Goal: Task Accomplishment & Management: Complete application form

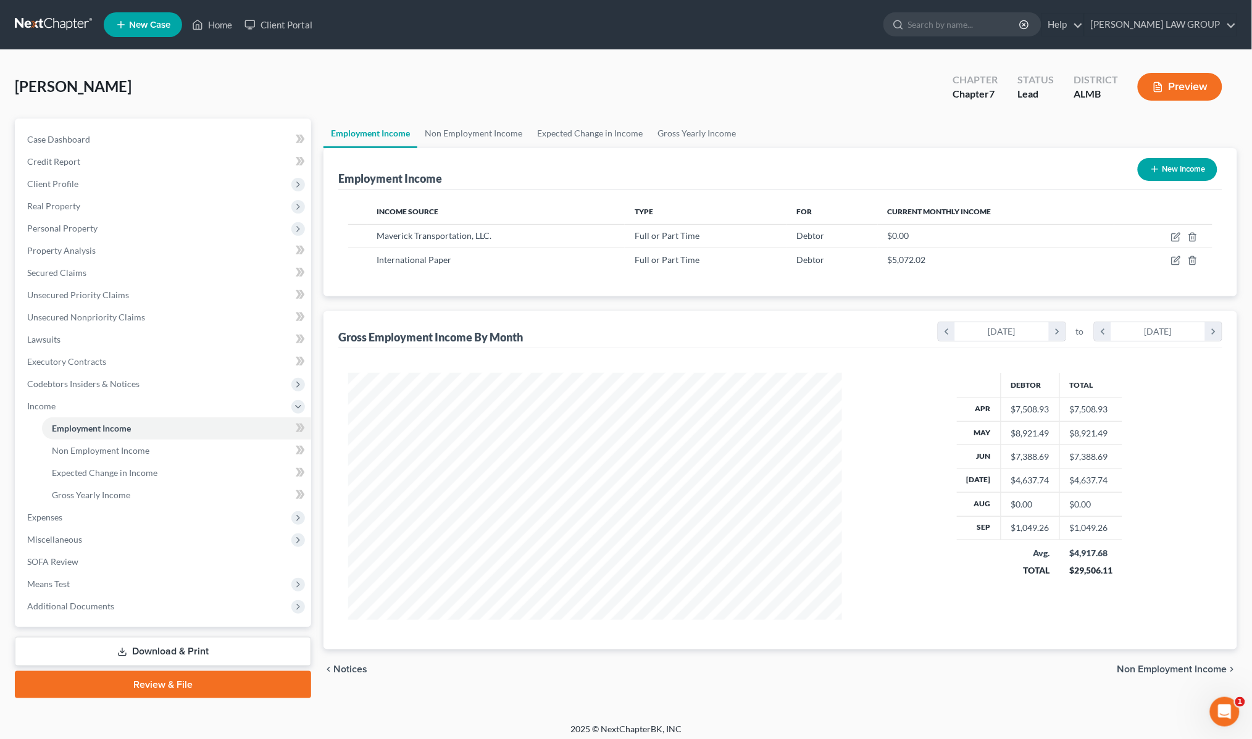
scroll to position [247, 519]
click at [218, 23] on link "Home" at bounding box center [212, 25] width 52 height 22
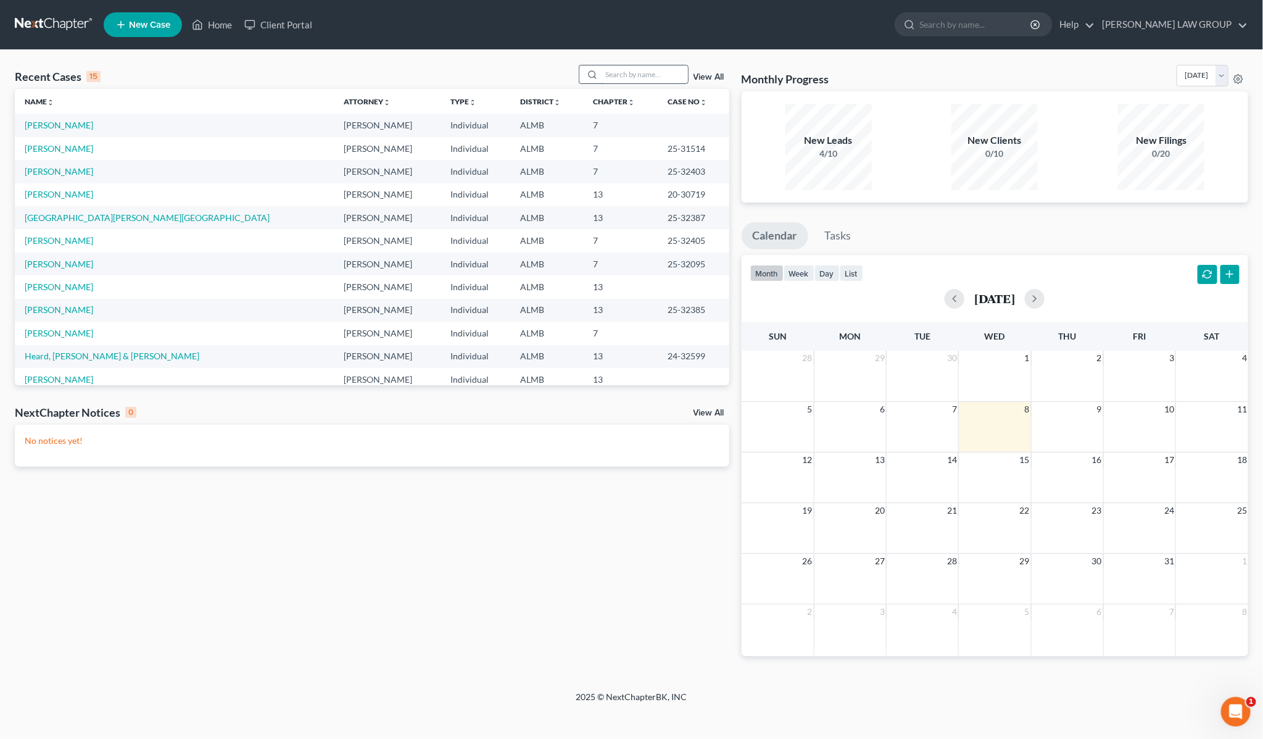
click at [638, 73] on input "search" at bounding box center [645, 74] width 86 height 18
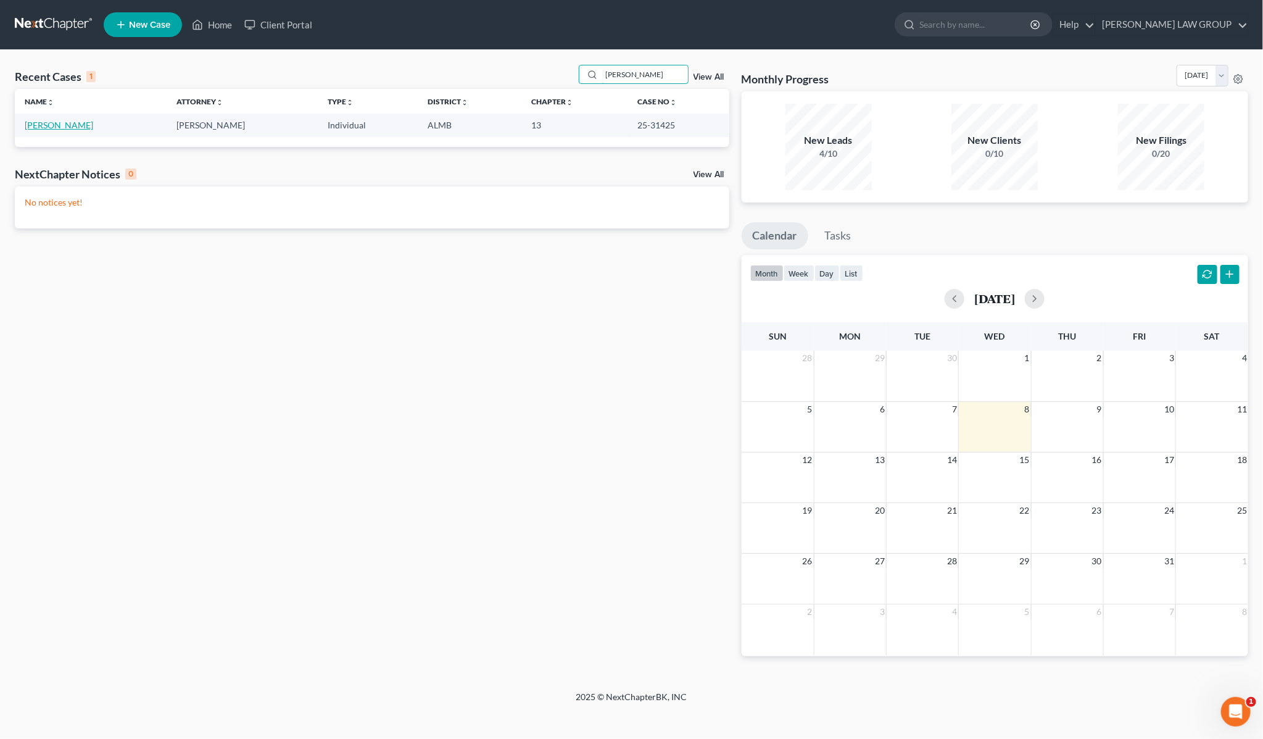
type input "[PERSON_NAME]"
click at [69, 127] on link "[PERSON_NAME]" at bounding box center [59, 125] width 69 height 10
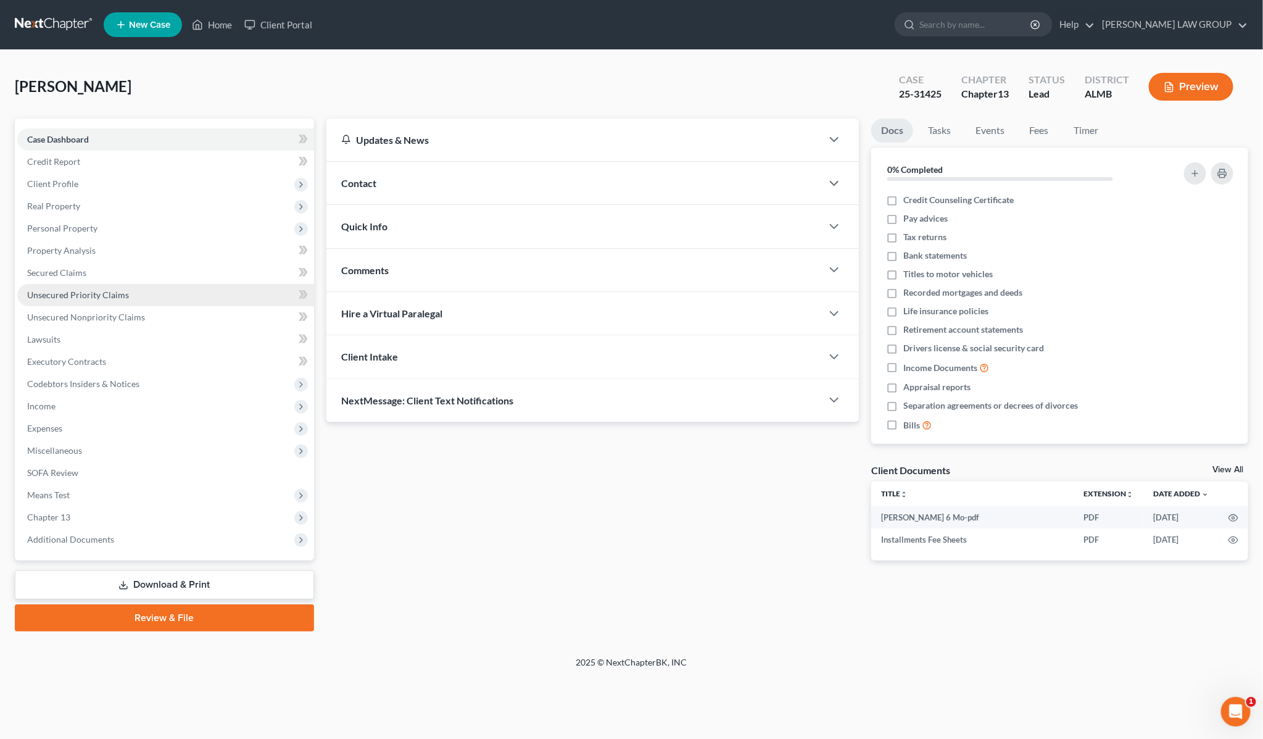
click at [70, 289] on span "Unsecured Priority Claims" at bounding box center [78, 294] width 102 height 10
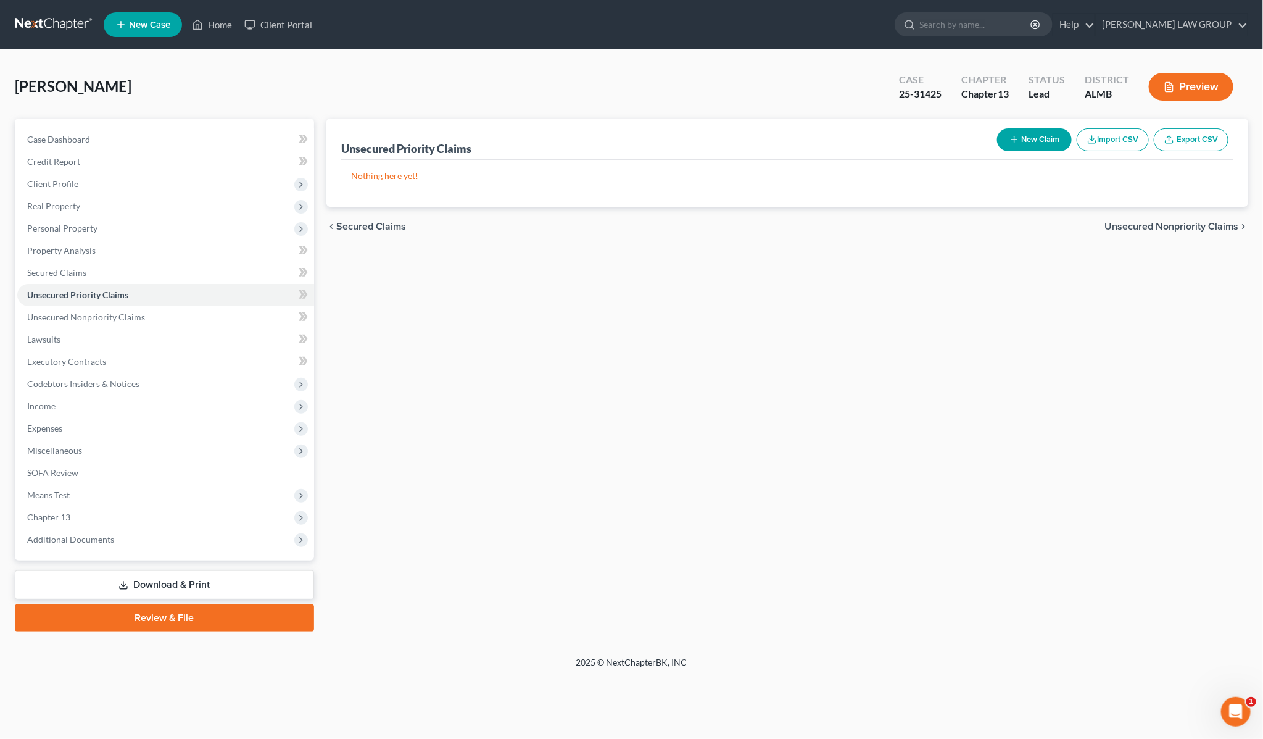
click at [1048, 141] on button "New Claim" at bounding box center [1034, 139] width 75 height 23
select select "0"
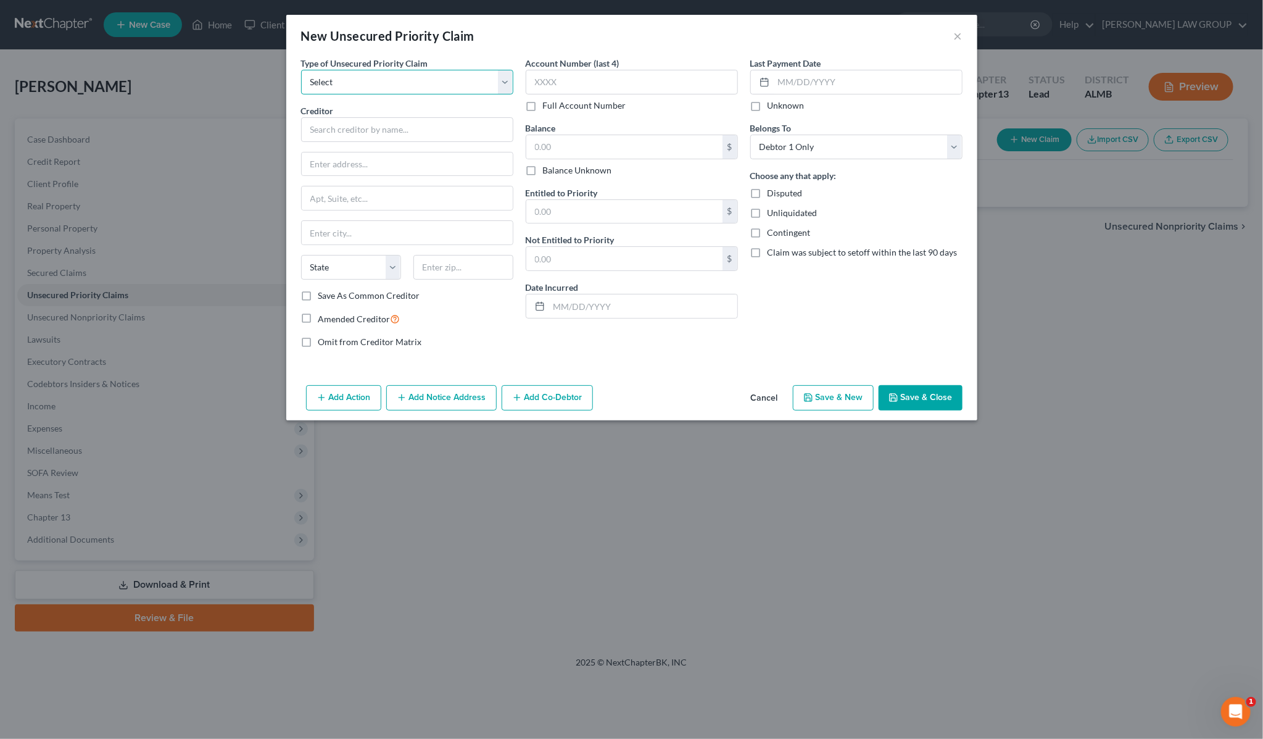
click at [414, 83] on select "Select Taxes & Other Government Units Domestic Support Obligations Extensions o…" at bounding box center [407, 82] width 212 height 25
select select "0"
click at [301, 70] on select "Select Taxes & Other Government Units Domestic Support Obligations Extensions o…" at bounding box center [407, 82] width 212 height 25
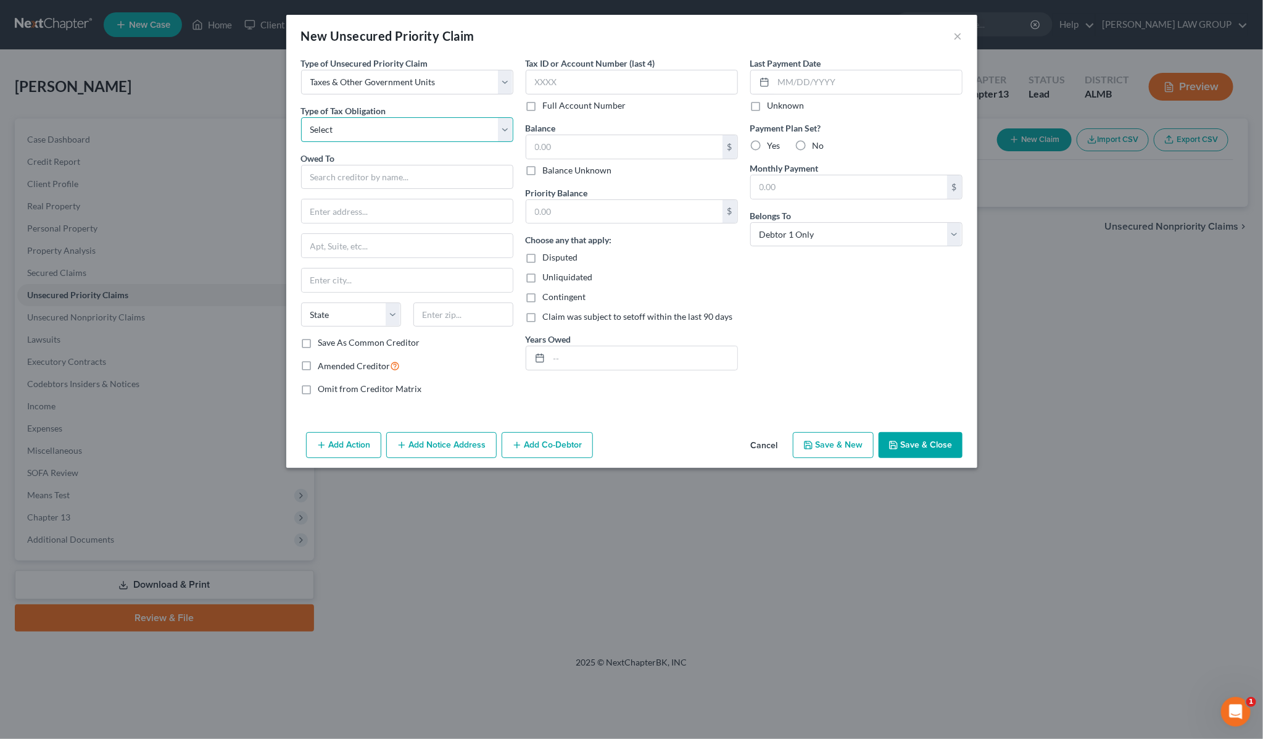
click at [401, 128] on select "Select Federal City State Franchise Tax Board Other" at bounding box center [407, 129] width 212 height 25
select select "0"
click at [301, 117] on select "Select Federal City State Franchise Tax Board Other" at bounding box center [407, 129] width 212 height 25
click at [375, 178] on input "text" at bounding box center [407, 177] width 212 height 25
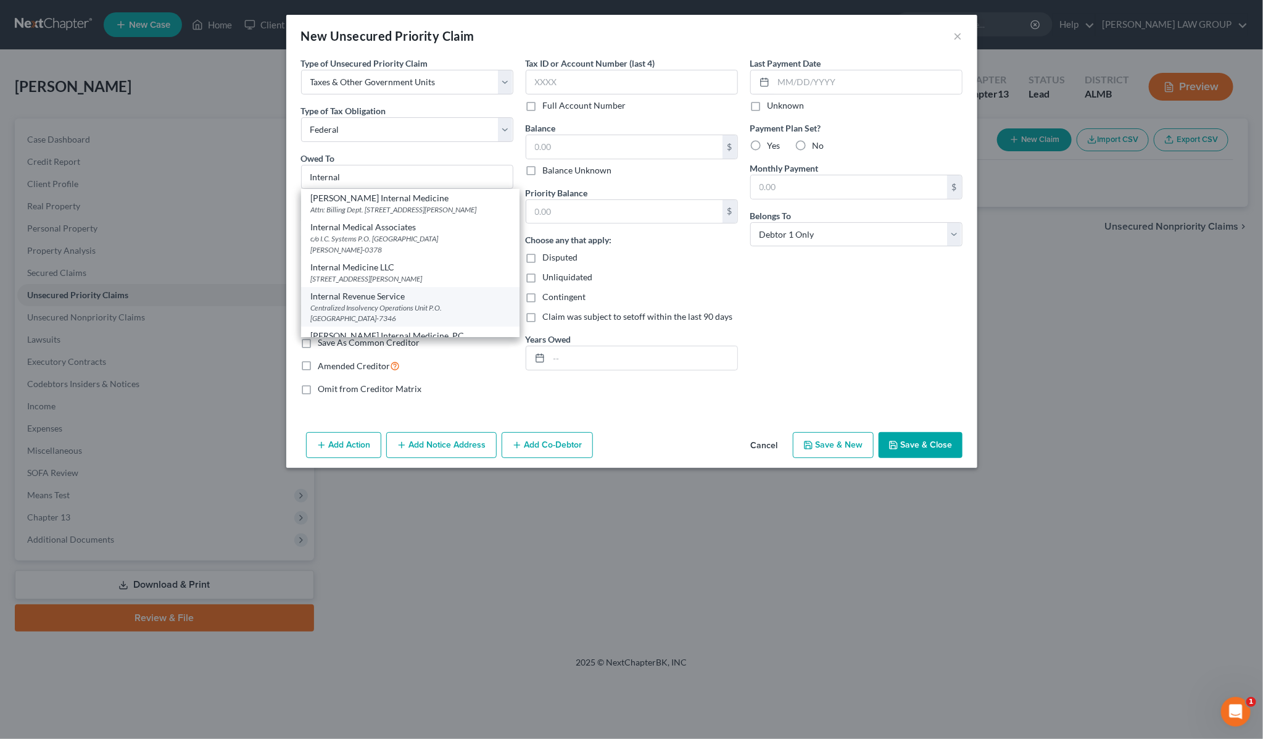
click at [359, 299] on div "Internal Revenue Service" at bounding box center [410, 296] width 199 height 12
type input "Internal Revenue Service"
type input "Centralized Insolvency Operations Unit"
type input "P.O. Box 7346"
type input "[GEOGRAPHIC_DATA]"
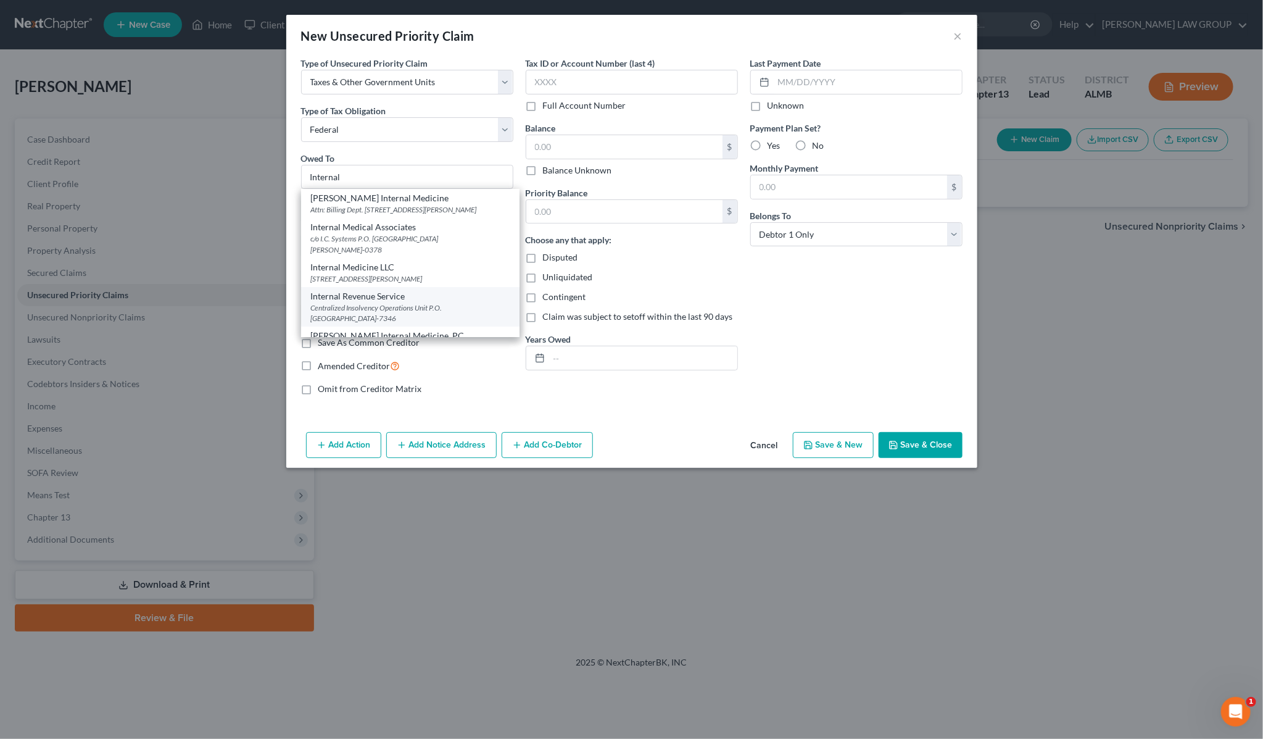
select select "39"
type input "19101-7346"
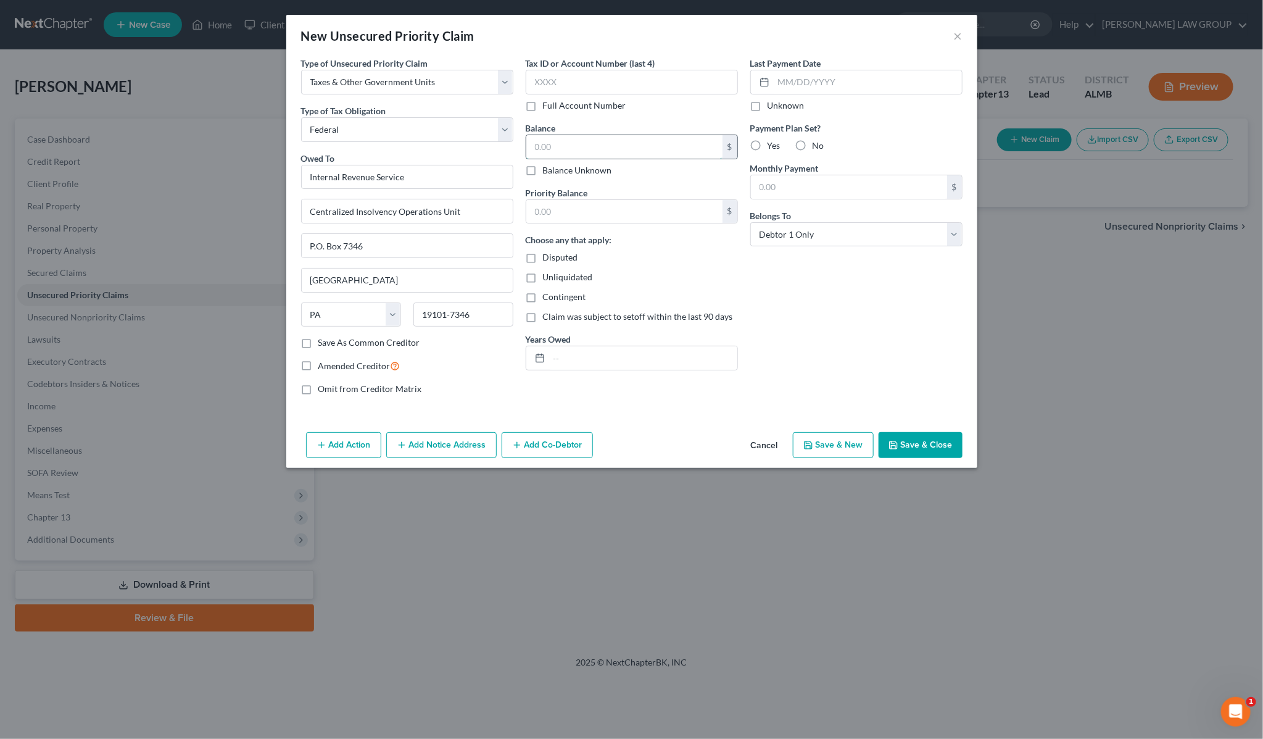
click at [596, 152] on input "text" at bounding box center [624, 146] width 196 height 23
type input "2,580.68"
click at [433, 444] on button "Add Notice Address" at bounding box center [441, 445] width 110 height 26
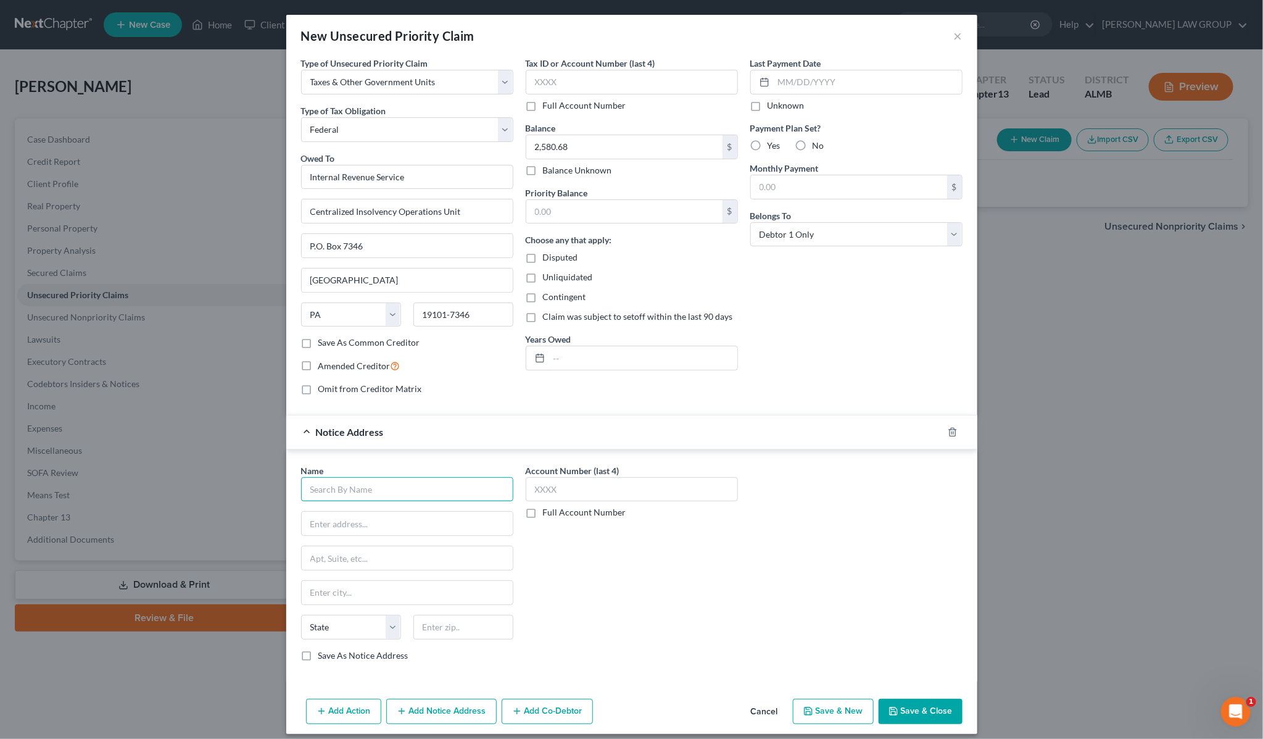
click at [435, 485] on input "text" at bounding box center [407, 489] width 212 height 25
click at [362, 544] on div "[DEMOGRAPHIC_DATA] Attorney General" at bounding box center [393, 540] width 165 height 12
type input "[DEMOGRAPHIC_DATA] Attorney General"
type input "[STREET_ADDRESS][US_STATE]"
type input "[US_STATE]"
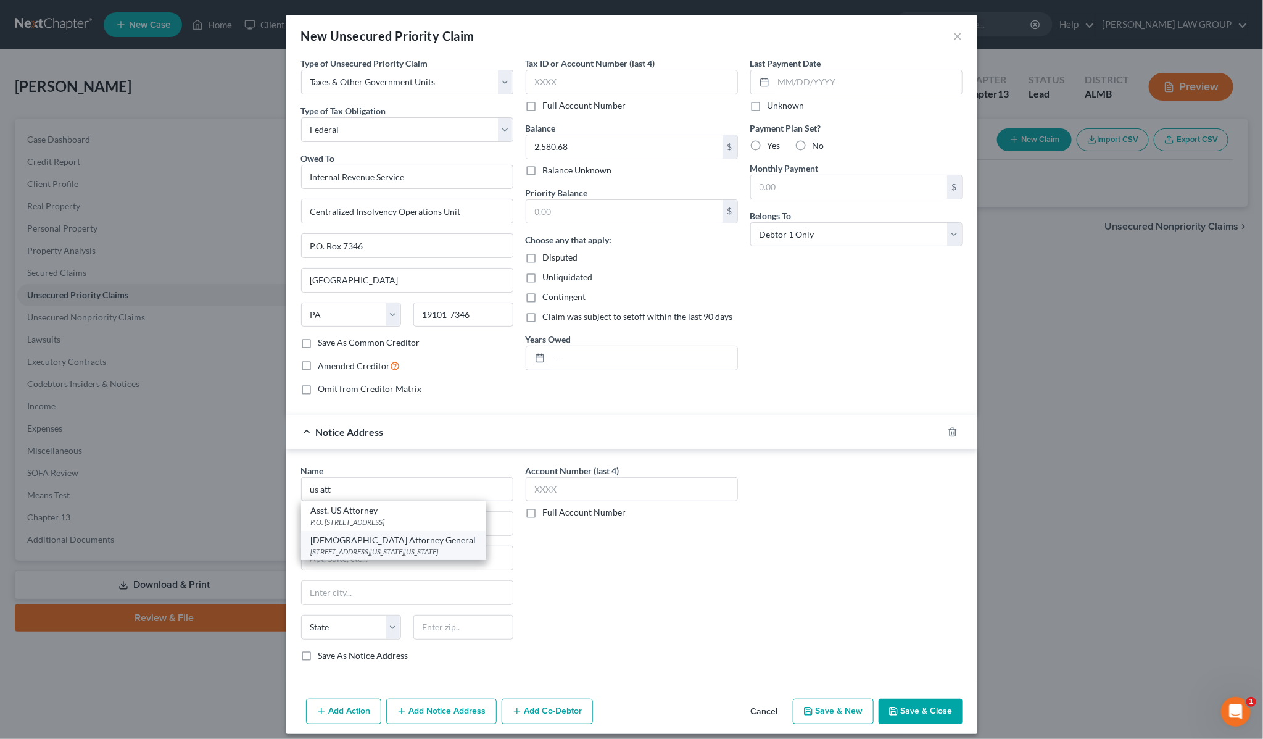
select select "8"
type input "20530-0001"
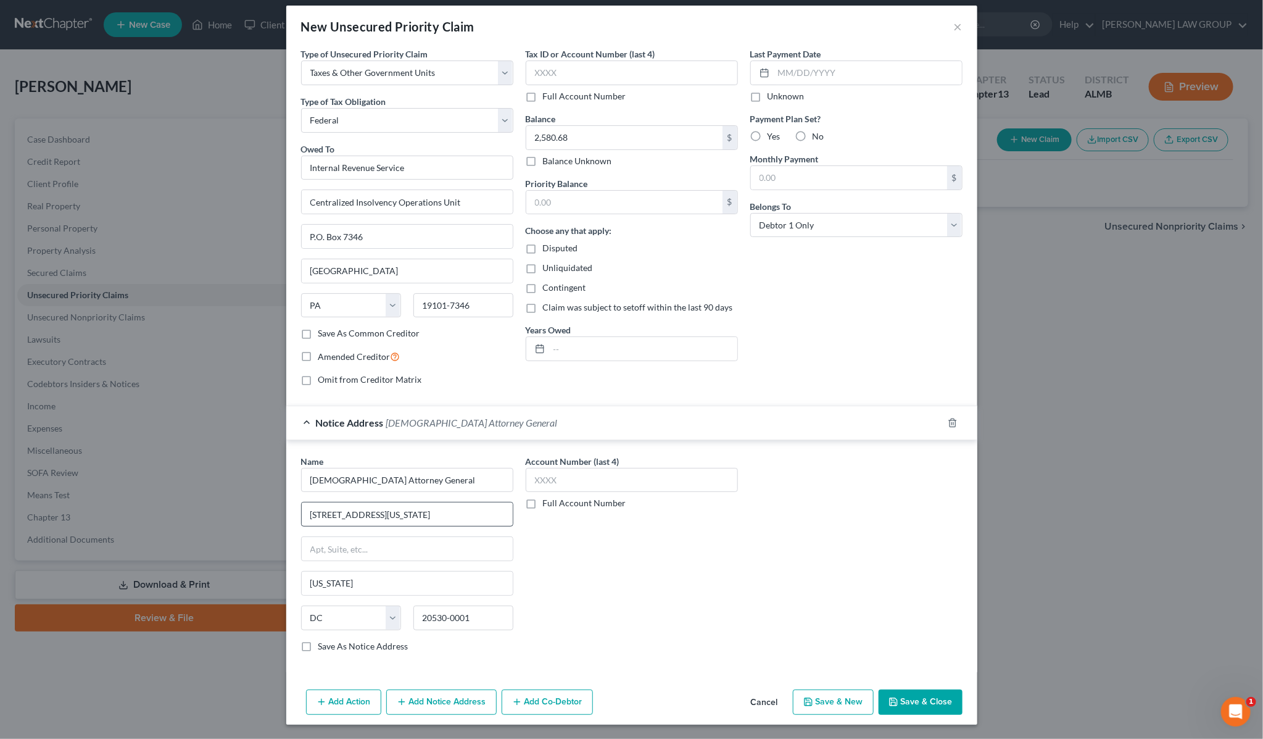
scroll to position [14, 0]
click at [439, 697] on button "Add Notice Address" at bounding box center [441, 702] width 110 height 26
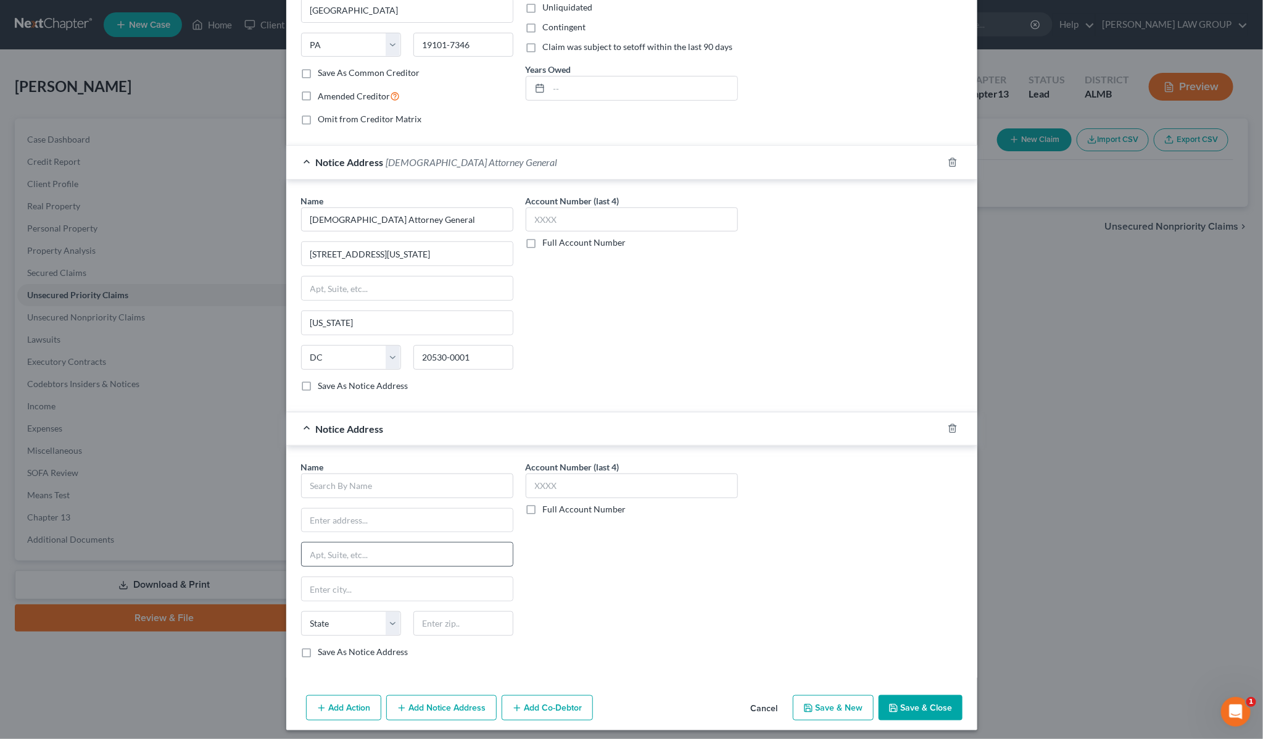
scroll to position [281, 0]
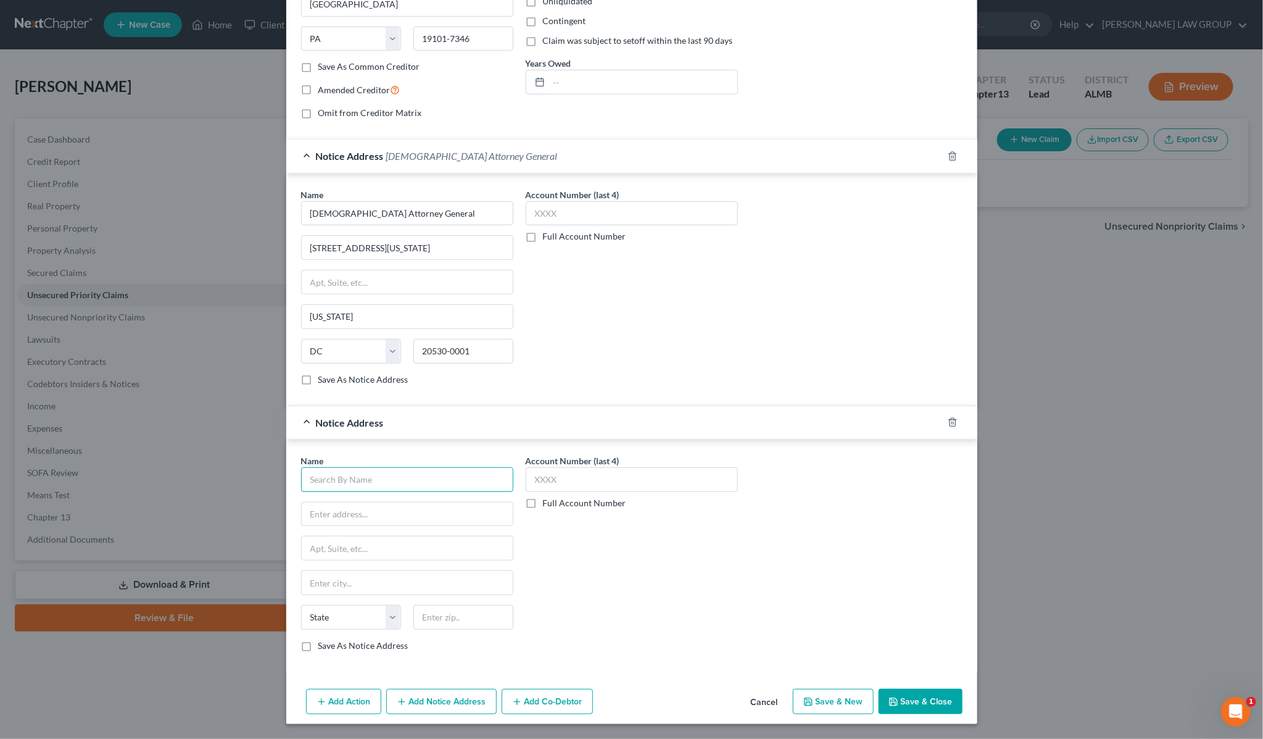
click at [383, 480] on input "text" at bounding box center [407, 479] width 212 height 25
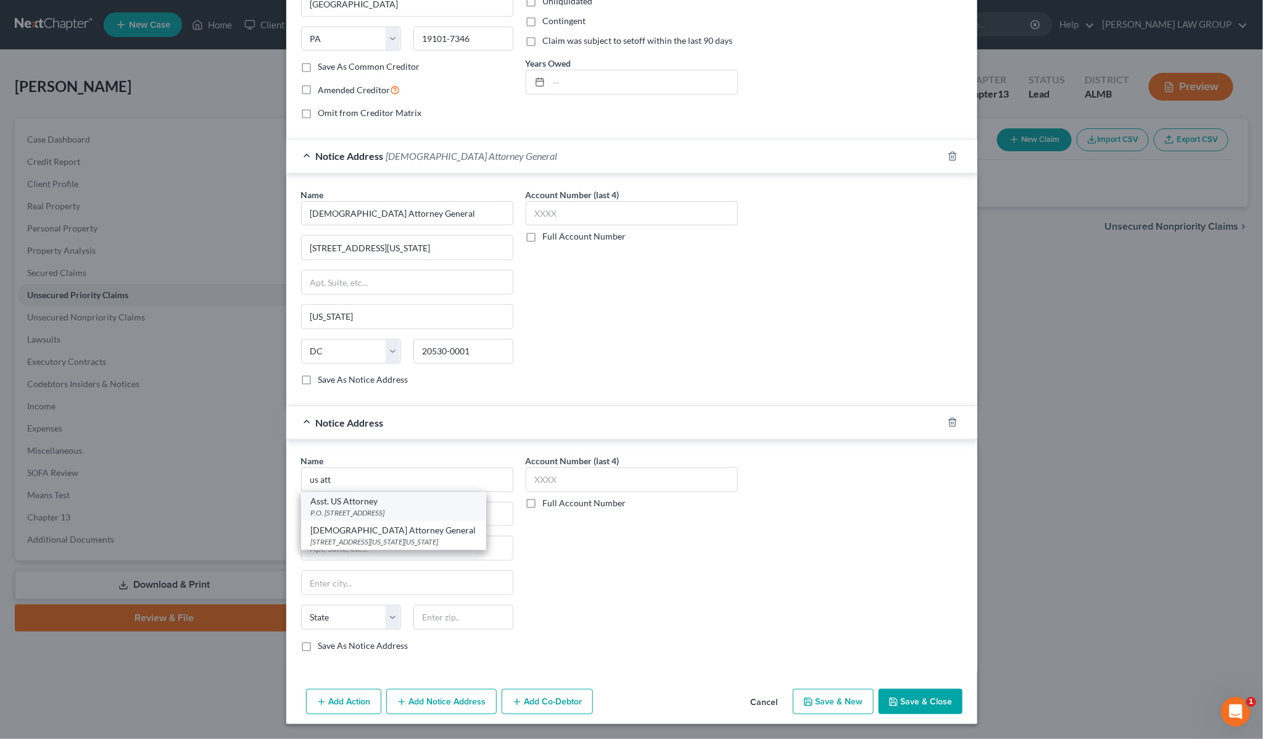
click at [367, 507] on div "P.O. [STREET_ADDRESS]" at bounding box center [393, 512] width 165 height 10
type input "Asst. US Attorney"
type input "P.O. Box 197"
type input "[PERSON_NAME]"
select select "0"
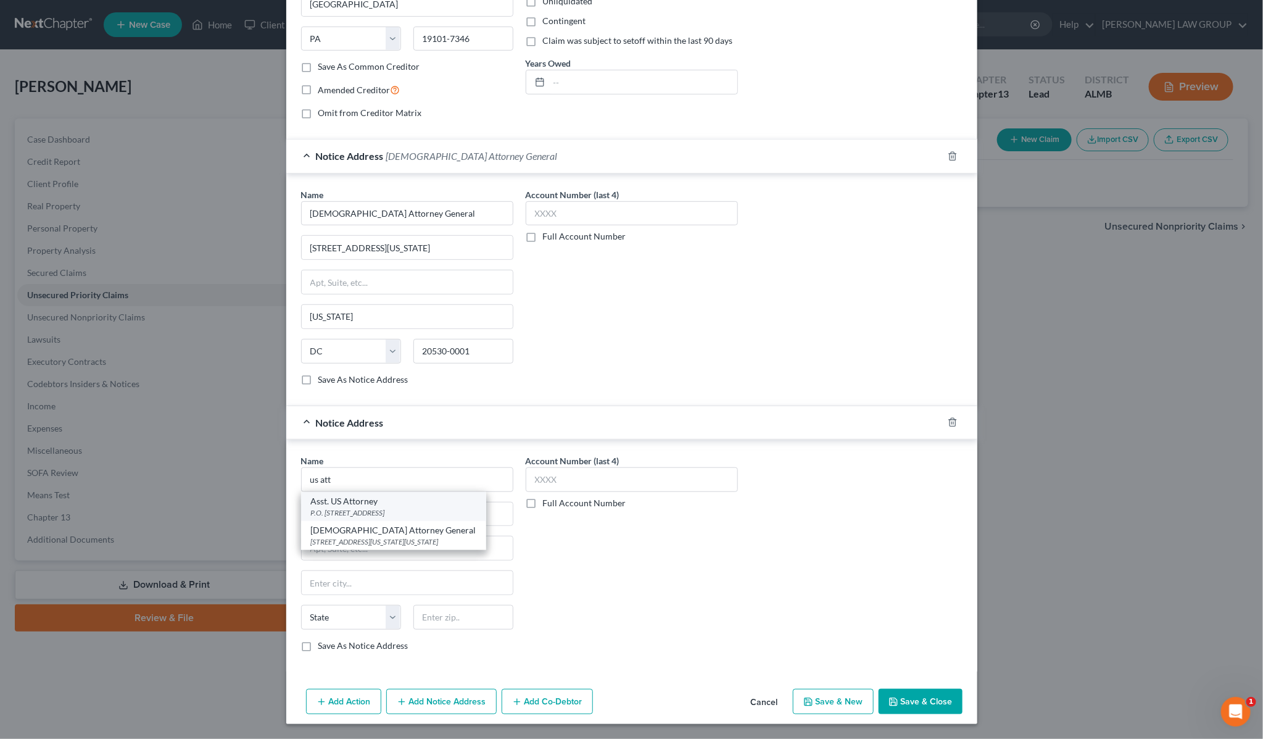
type input "36101"
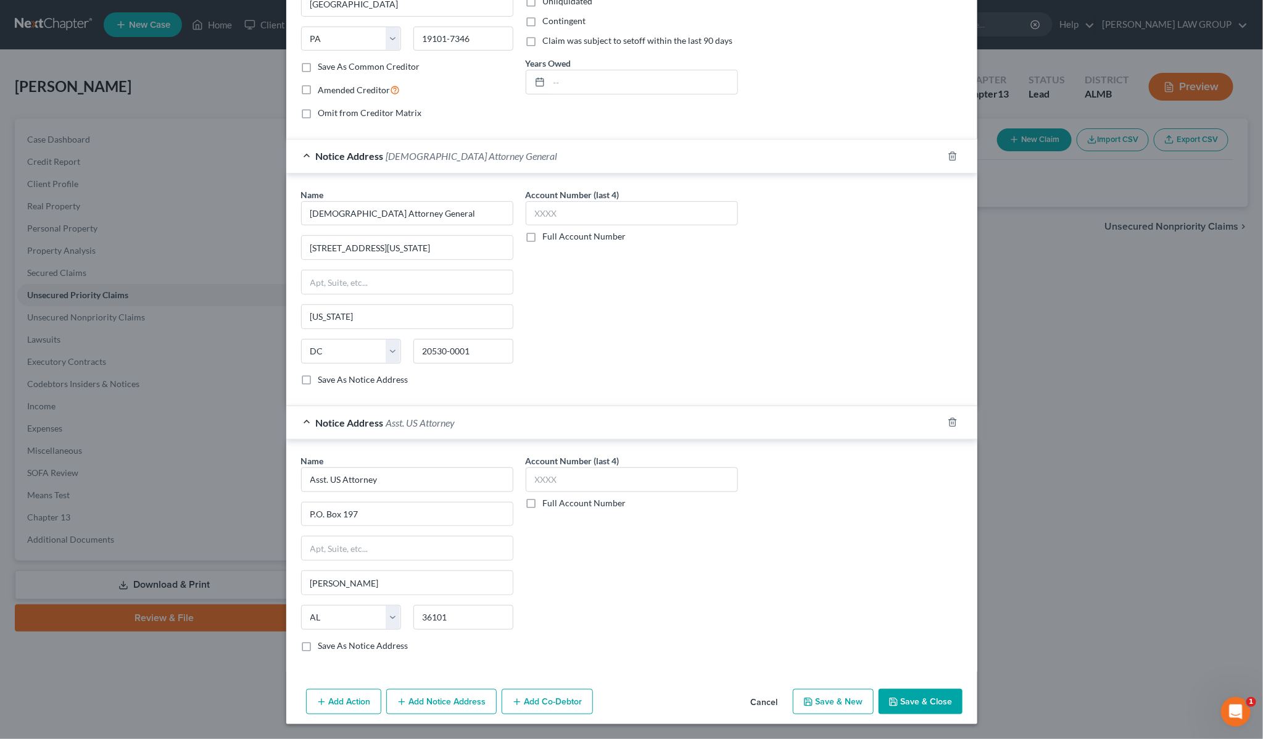
click at [901, 696] on button "Save & Close" at bounding box center [921, 702] width 84 height 26
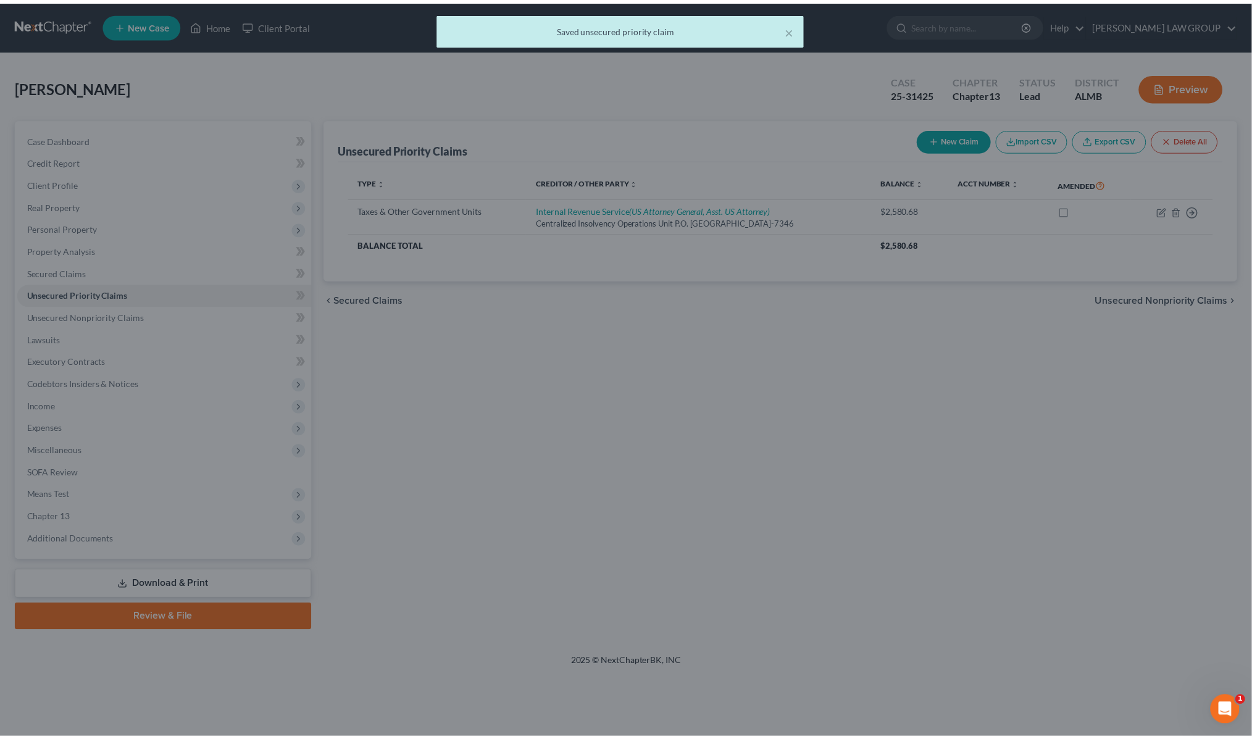
scroll to position [0, 0]
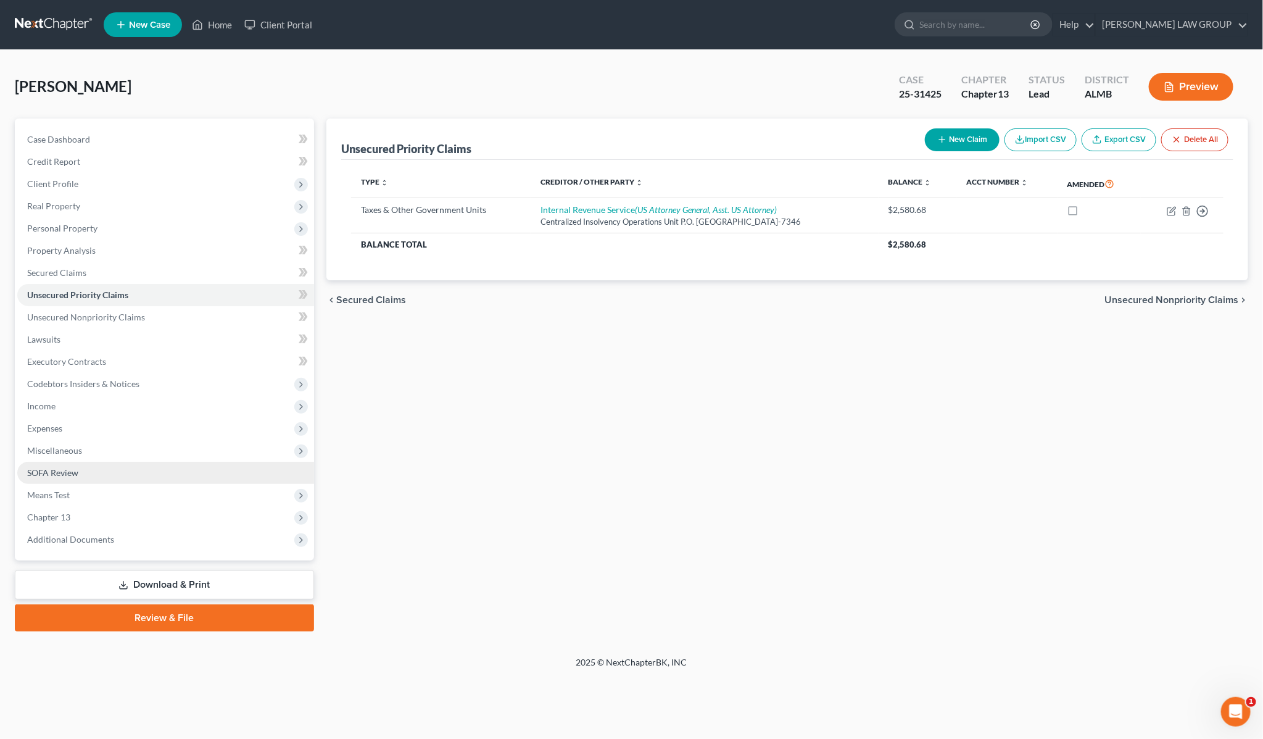
click at [174, 467] on link "SOFA Review" at bounding box center [165, 473] width 297 height 22
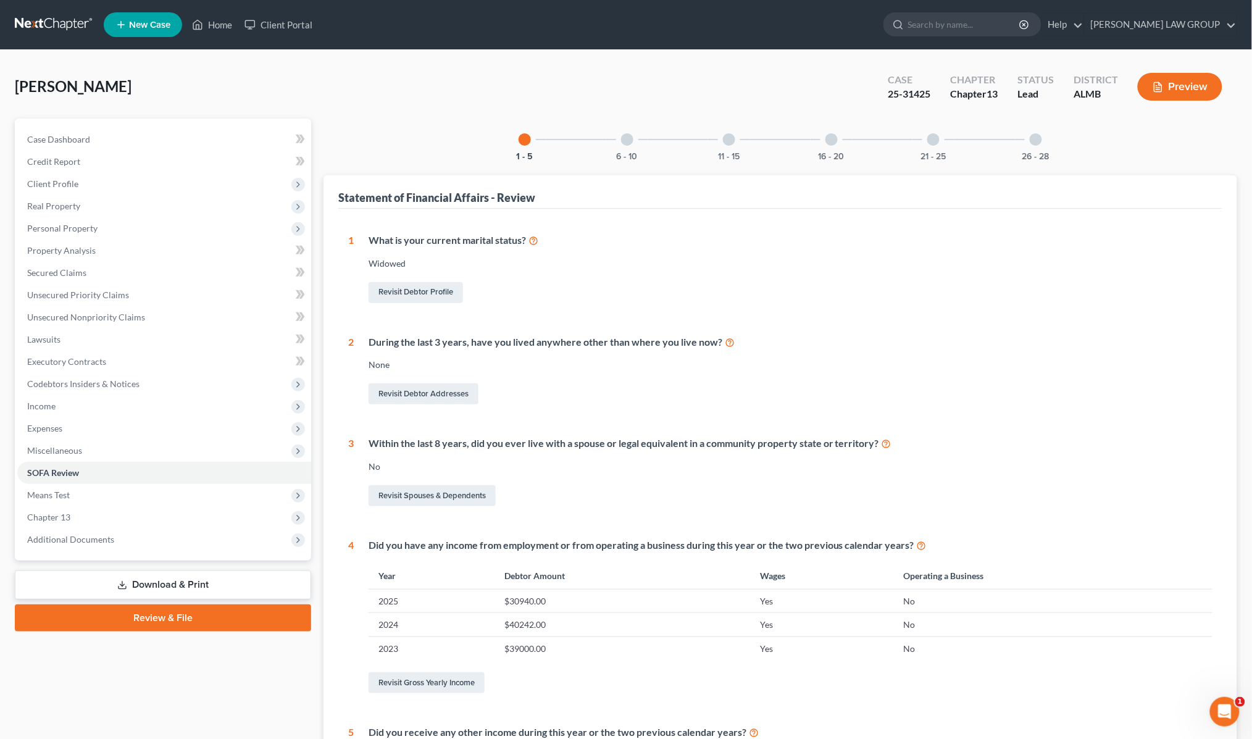
click at [183, 585] on link "Download & Print" at bounding box center [163, 584] width 296 height 29
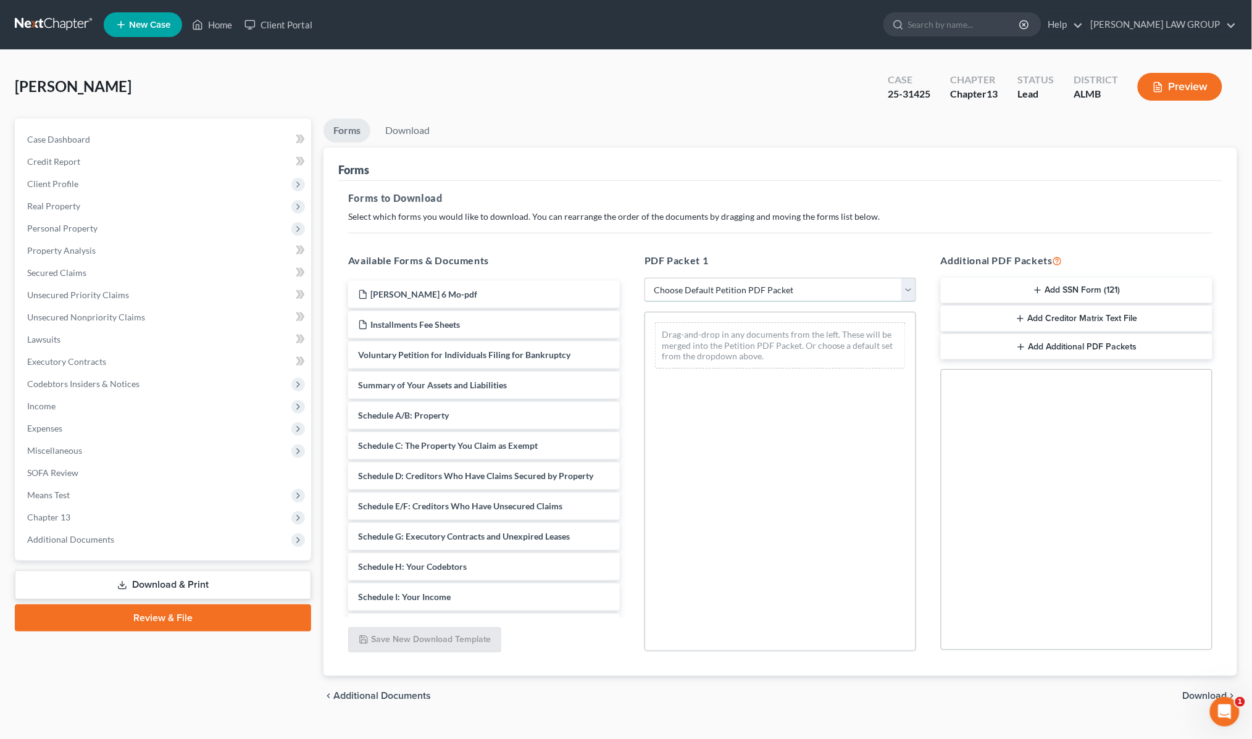
click at [719, 282] on select "Choose Default Petition PDF Packet Complete Bankruptcy Petition (all forms and …" at bounding box center [780, 290] width 272 height 25
select select "2"
click at [644, 278] on select "Choose Default Petition PDF Packet Complete Bankruptcy Petition (all forms and …" at bounding box center [780, 290] width 272 height 25
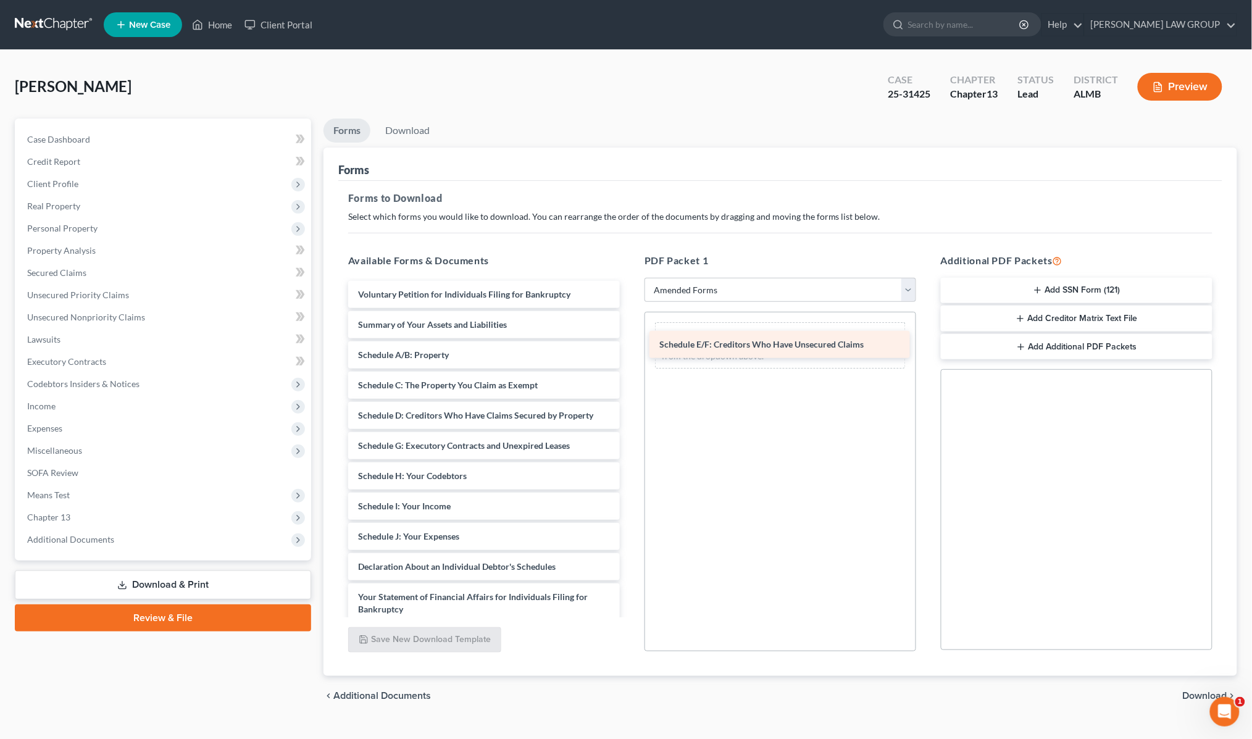
drag, startPoint x: 440, startPoint y: 447, endPoint x: 741, endPoint y: 347, distance: 317.6
click at [630, 347] on div "Schedule E/F: Creditors Who Have Unsecured Claims Voluntary Petition for Indivi…" at bounding box center [483, 534] width 291 height 506
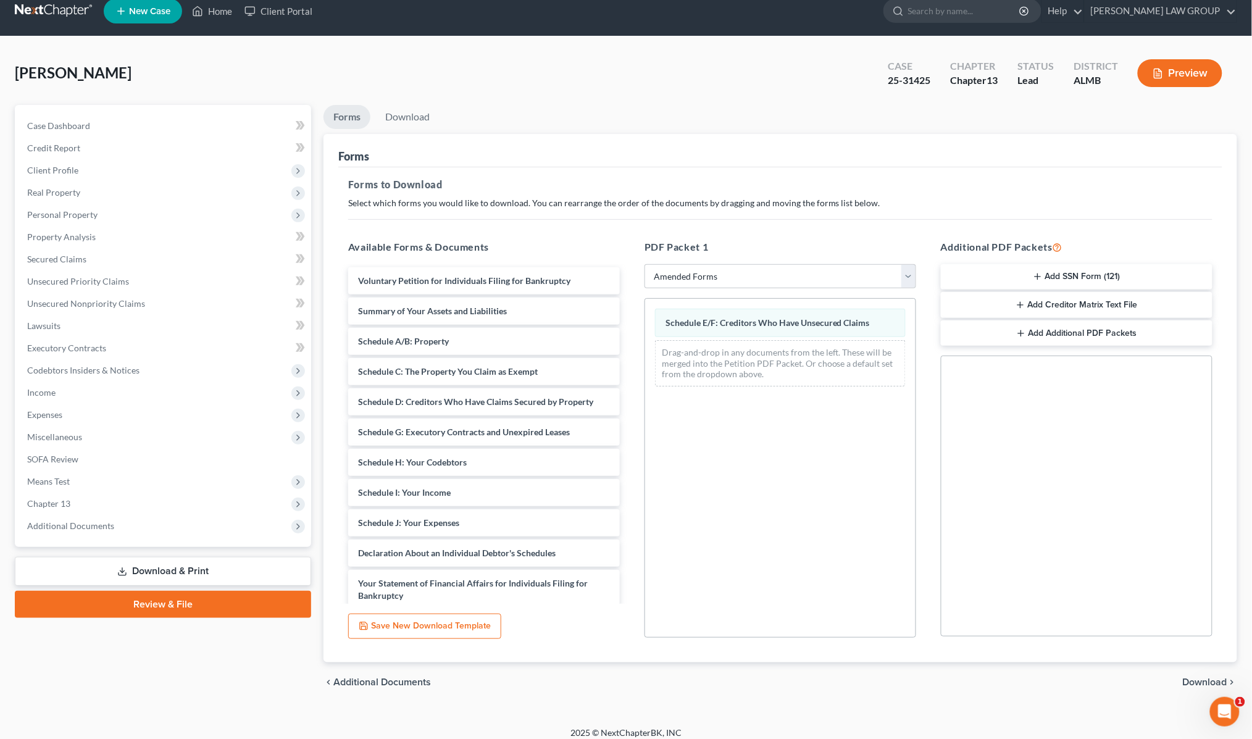
scroll to position [23, 0]
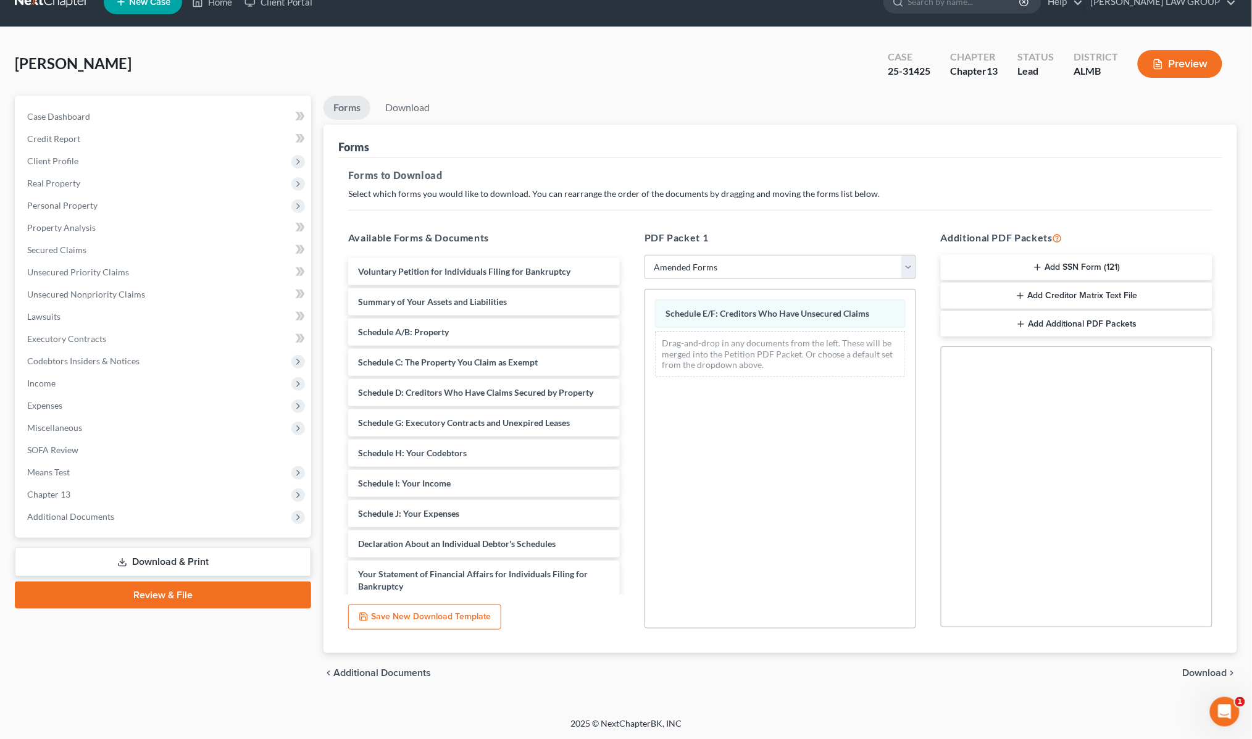
click at [1189, 668] on span "Download" at bounding box center [1205, 673] width 44 height 10
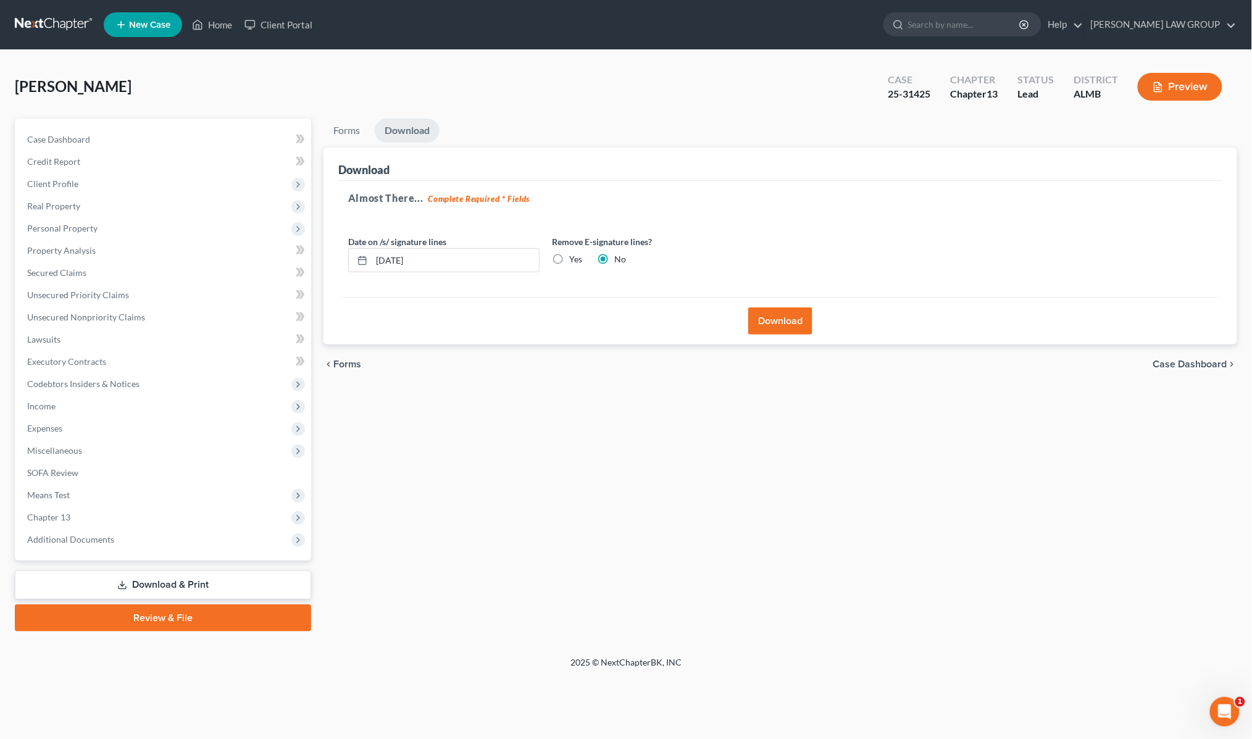
scroll to position [0, 0]
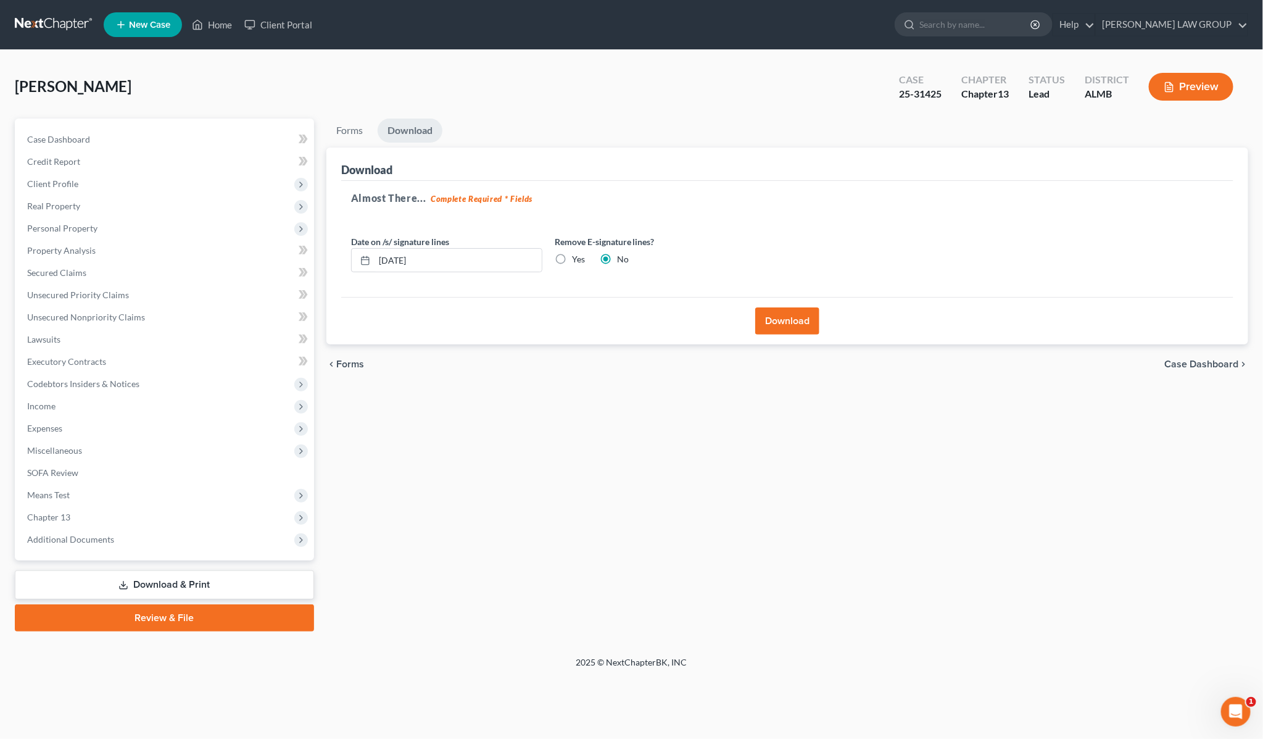
click at [796, 320] on button "Download" at bounding box center [787, 320] width 64 height 27
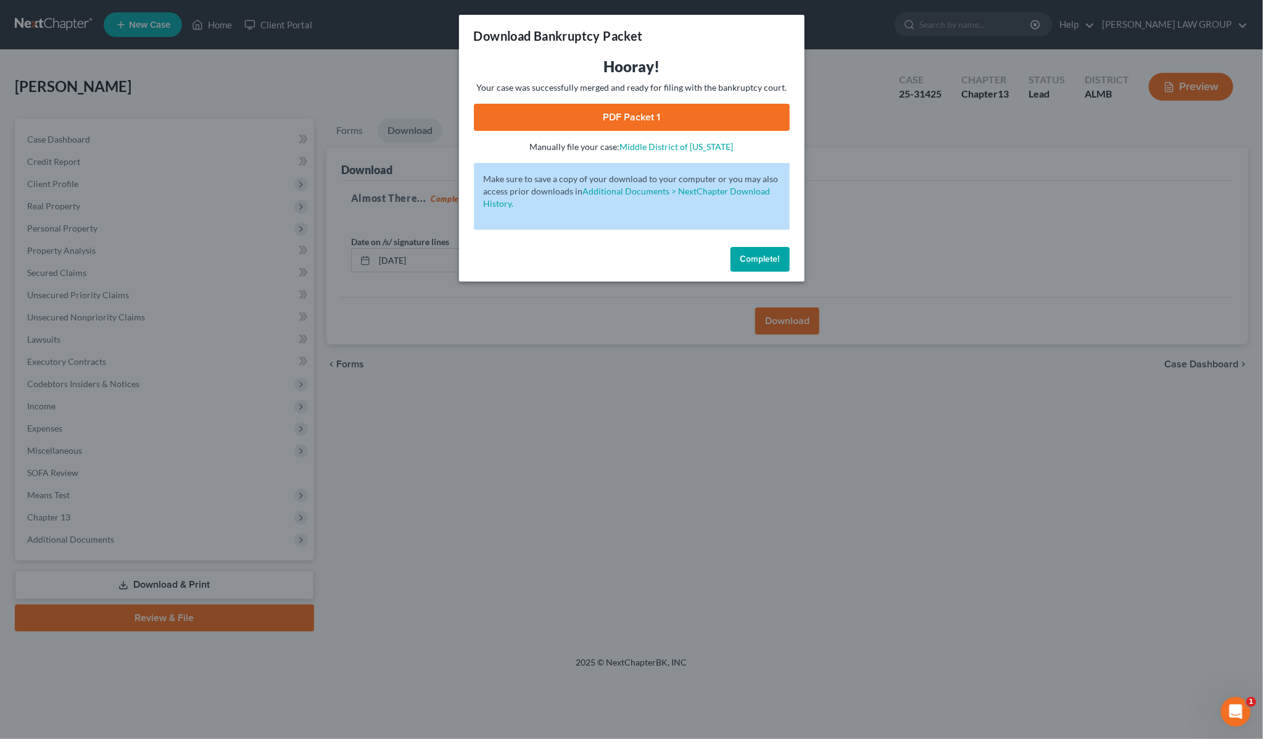
click at [634, 115] on link "PDF Packet 1" at bounding box center [632, 117] width 316 height 27
click at [881, 193] on div "Download Bankruptcy Packet Hooray! Your case was successfully merged and ready …" at bounding box center [631, 369] width 1263 height 739
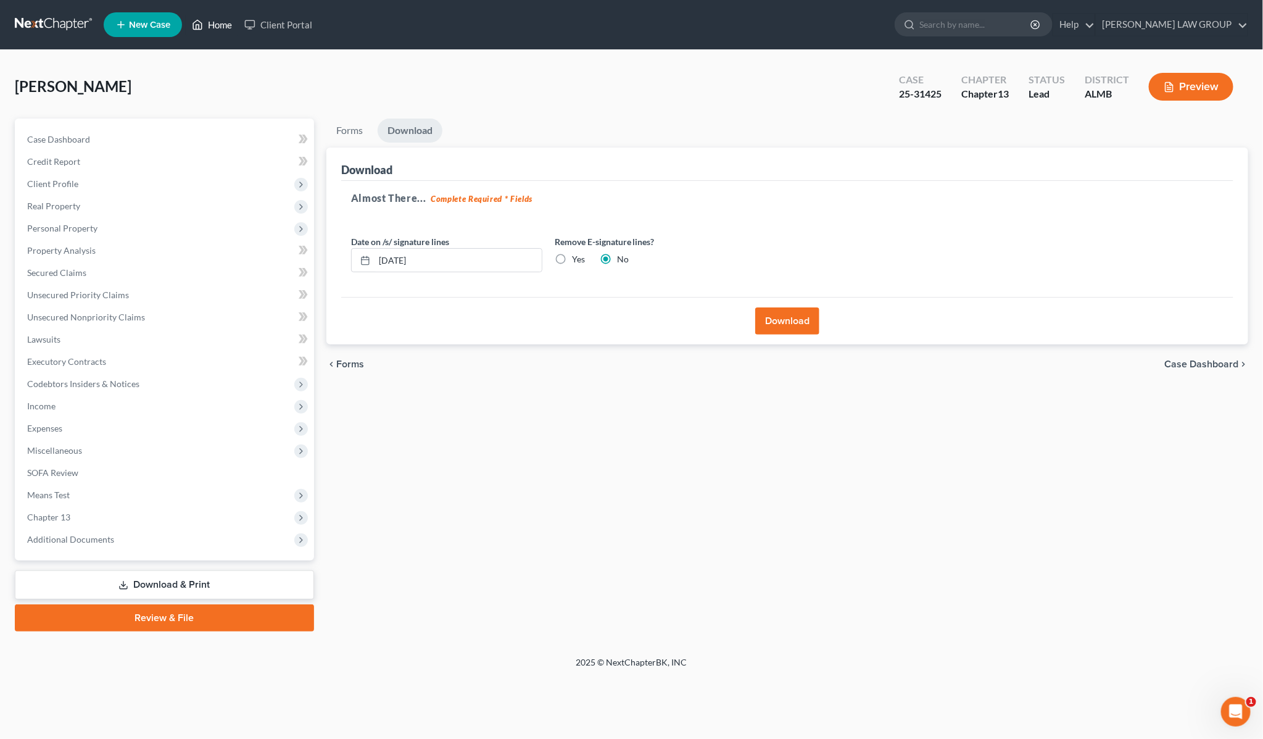
click at [224, 25] on link "Home" at bounding box center [212, 25] width 52 height 22
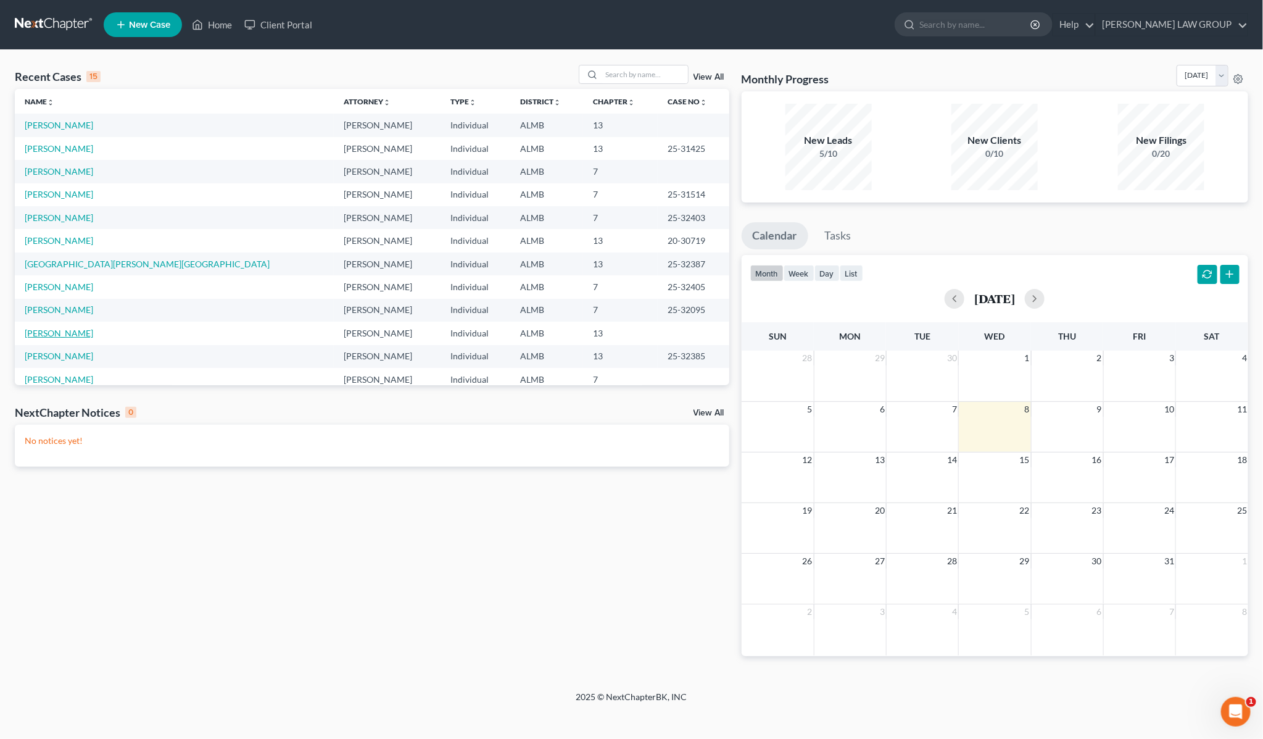
click at [43, 336] on link "[PERSON_NAME]" at bounding box center [59, 333] width 69 height 10
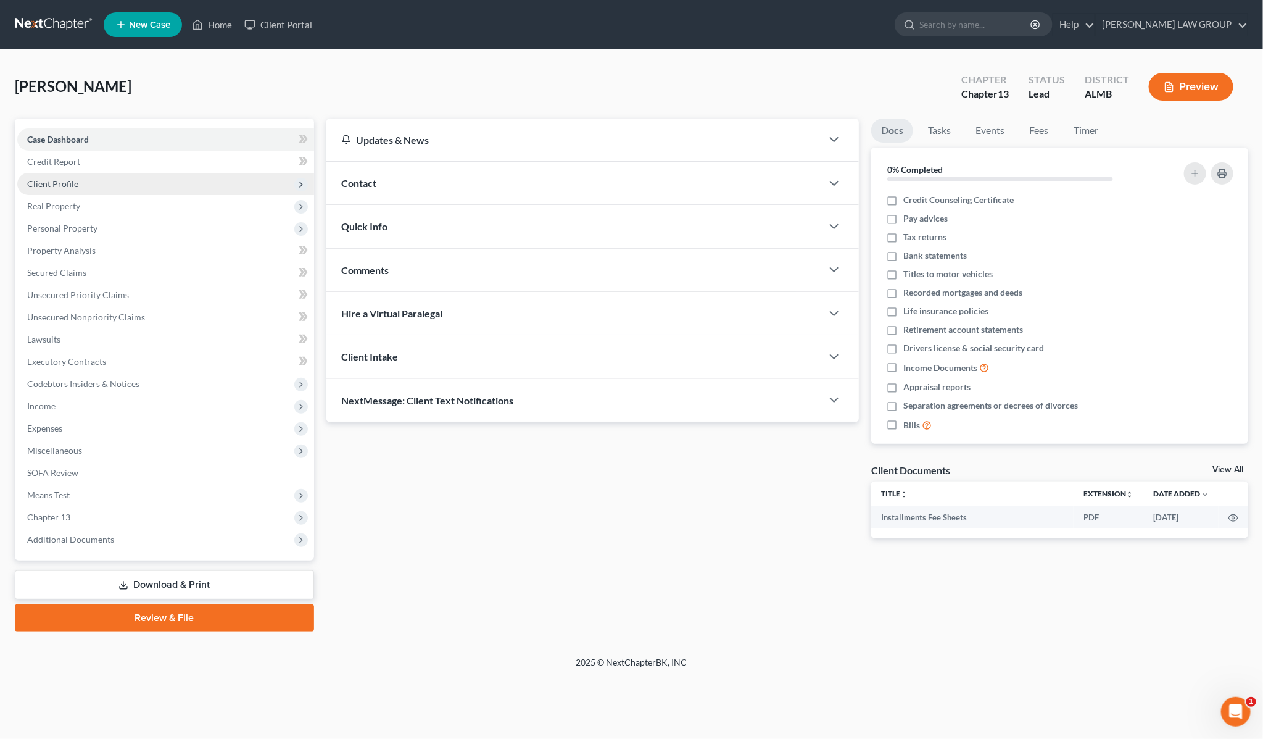
click at [76, 193] on span "Client Profile" at bounding box center [165, 184] width 297 height 22
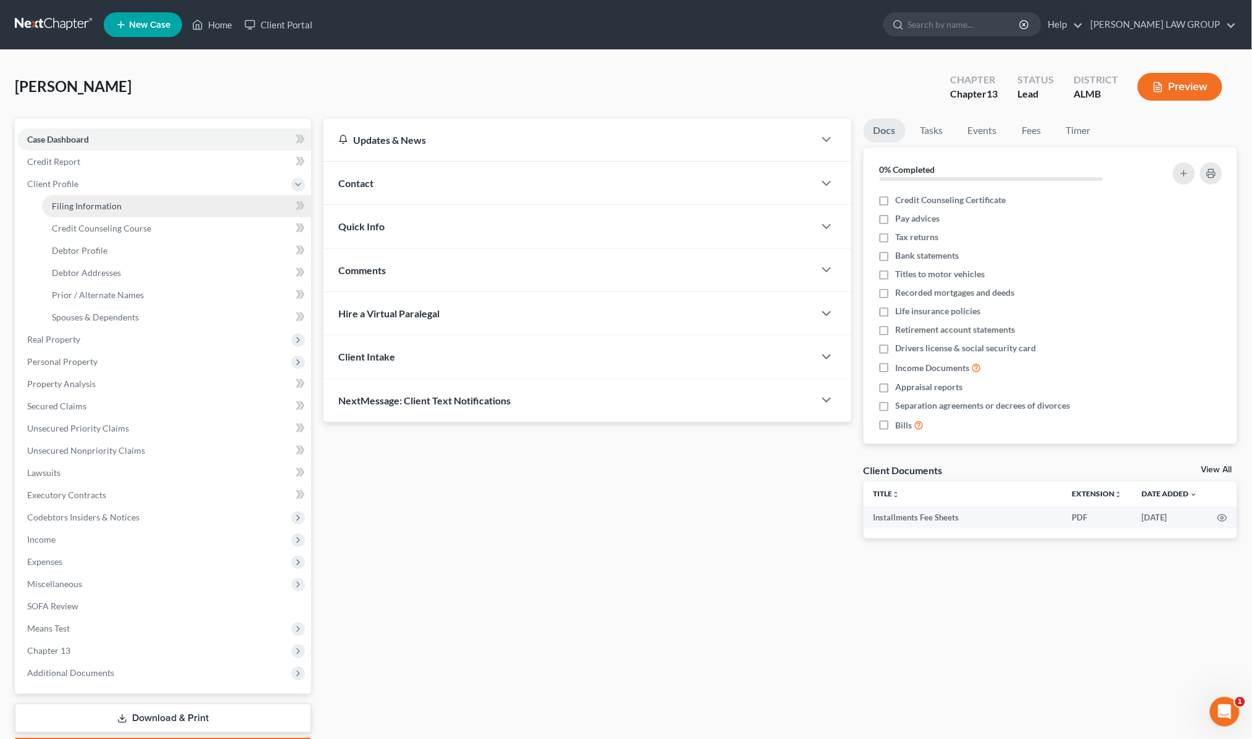
click at [85, 204] on span "Filing Information" at bounding box center [87, 206] width 70 height 10
select select "1"
select select "0"
select select "3"
select select "0"
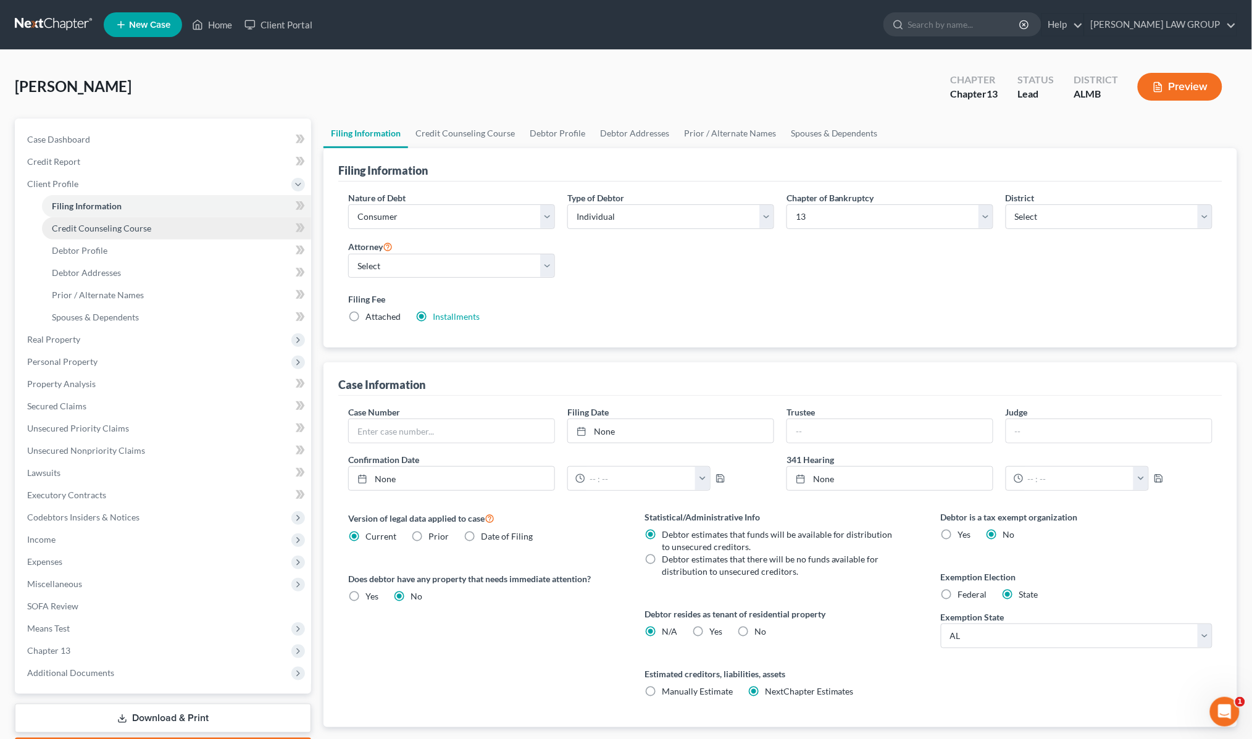
click at [106, 229] on span "Credit Counseling Course" at bounding box center [101, 228] width 99 height 10
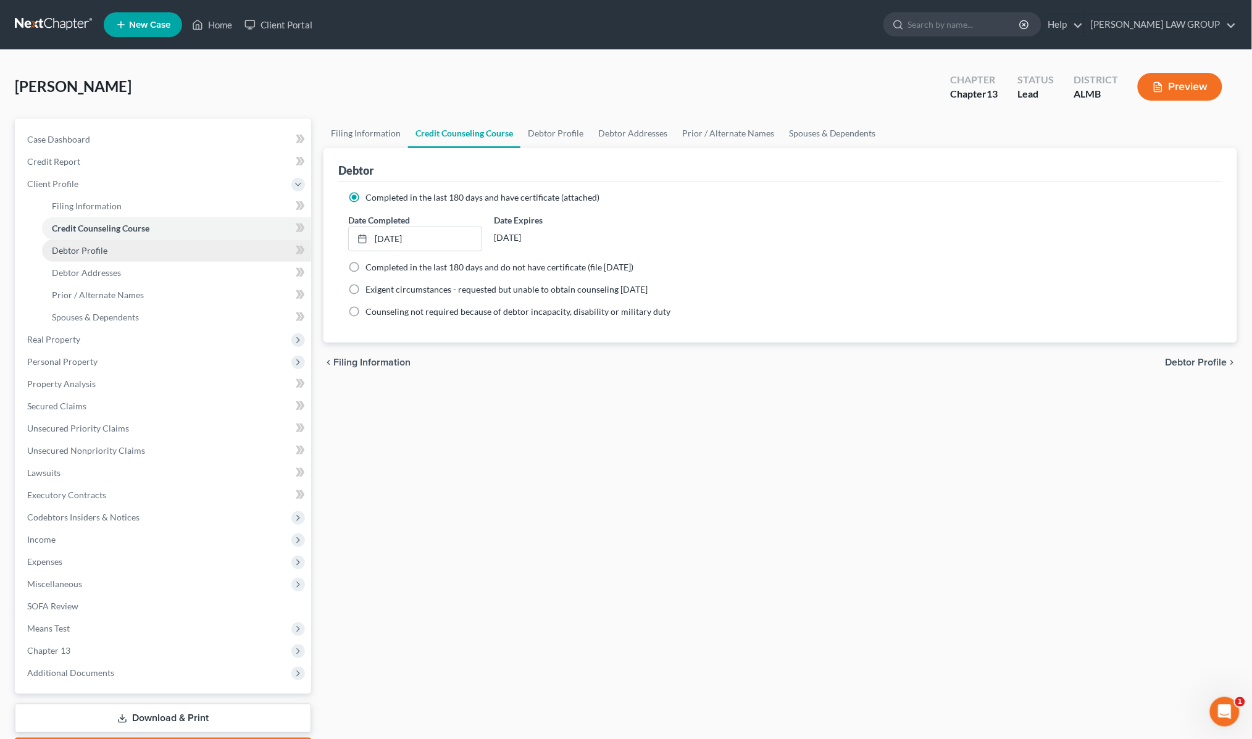
click at [93, 248] on span "Debtor Profile" at bounding box center [80, 250] width 56 height 10
select select "0"
select select "3"
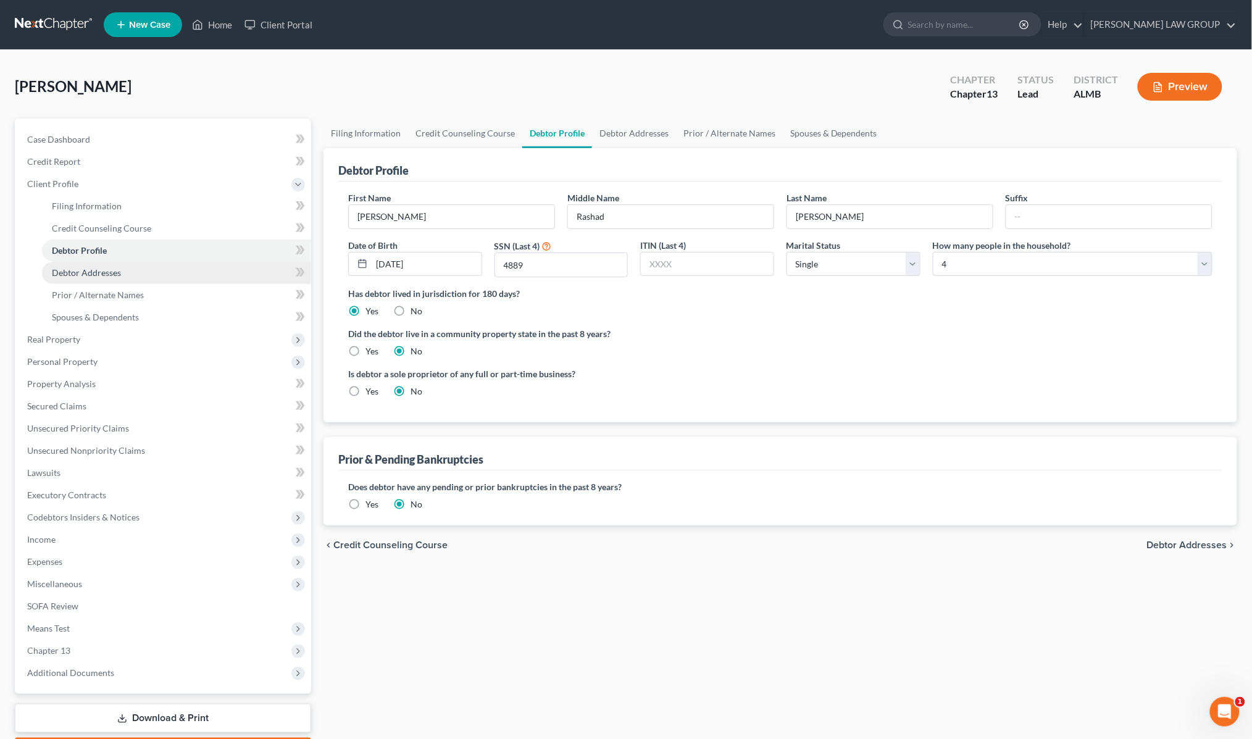
click at [78, 267] on span "Debtor Addresses" at bounding box center [86, 272] width 69 height 10
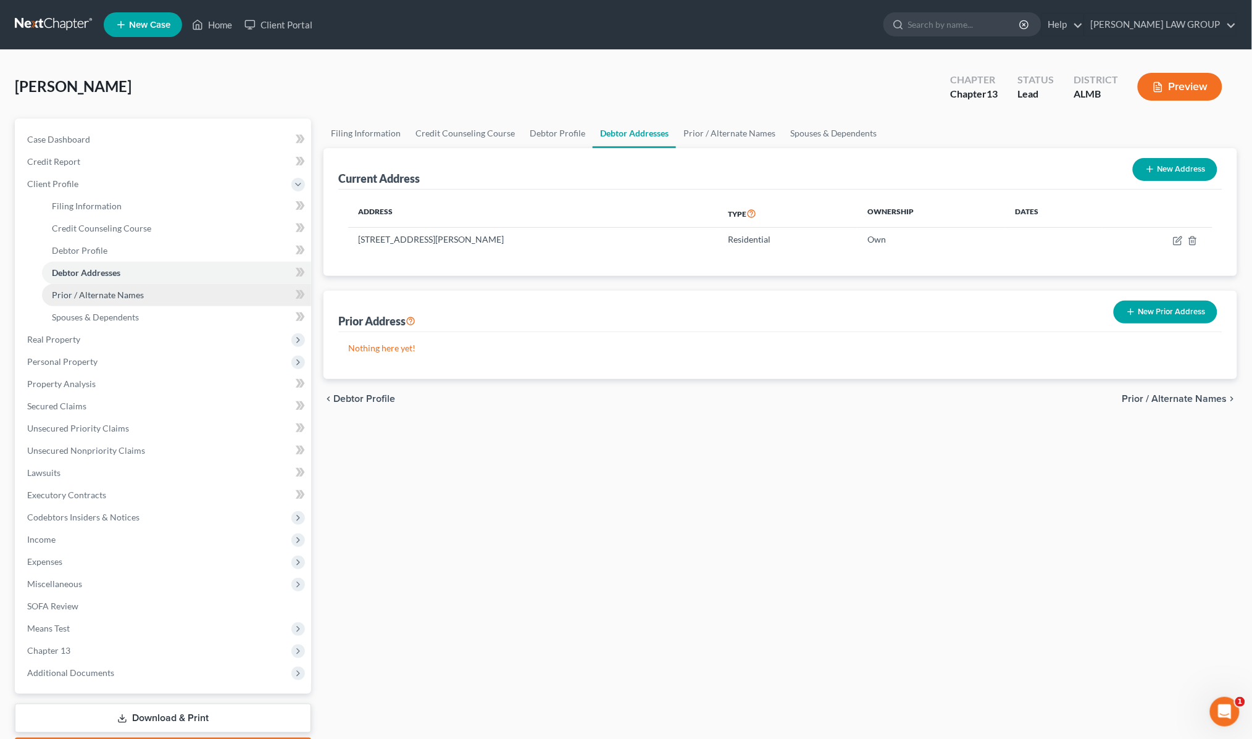
click at [89, 292] on span "Prior / Alternate Names" at bounding box center [98, 294] width 92 height 10
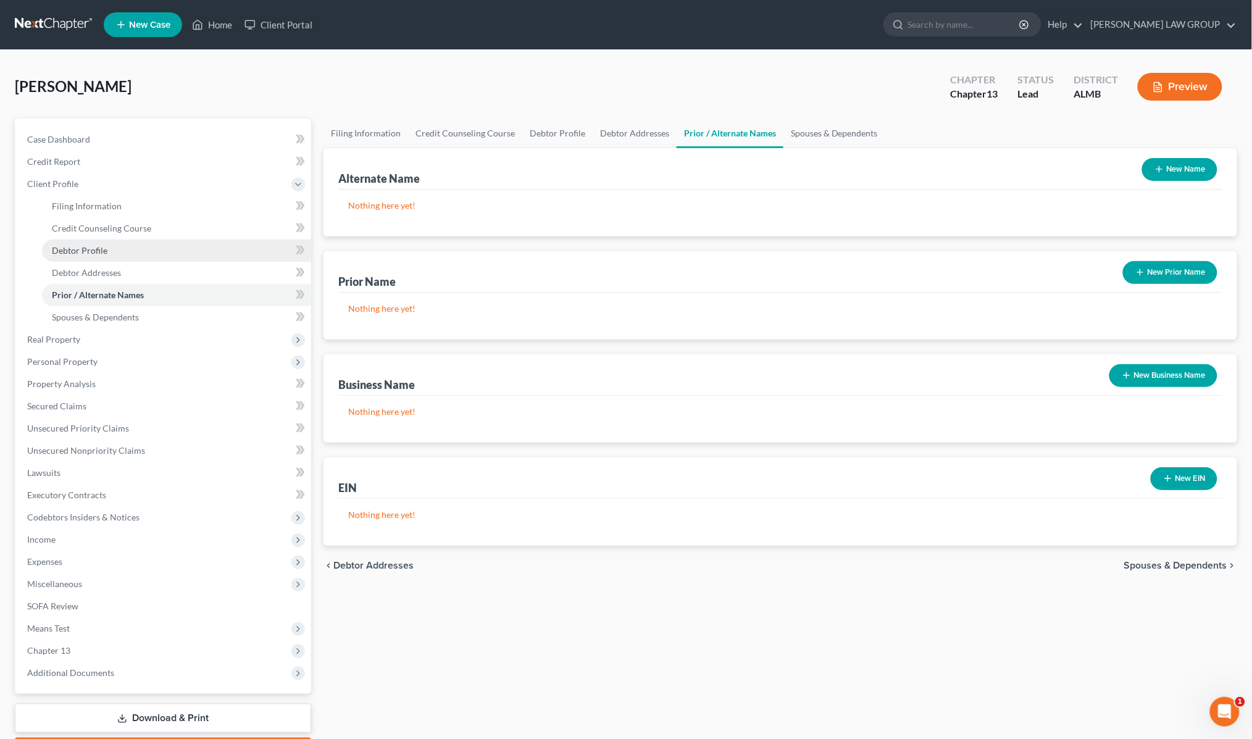
click at [117, 256] on link "Debtor Profile" at bounding box center [176, 250] width 269 height 22
select select "0"
select select "3"
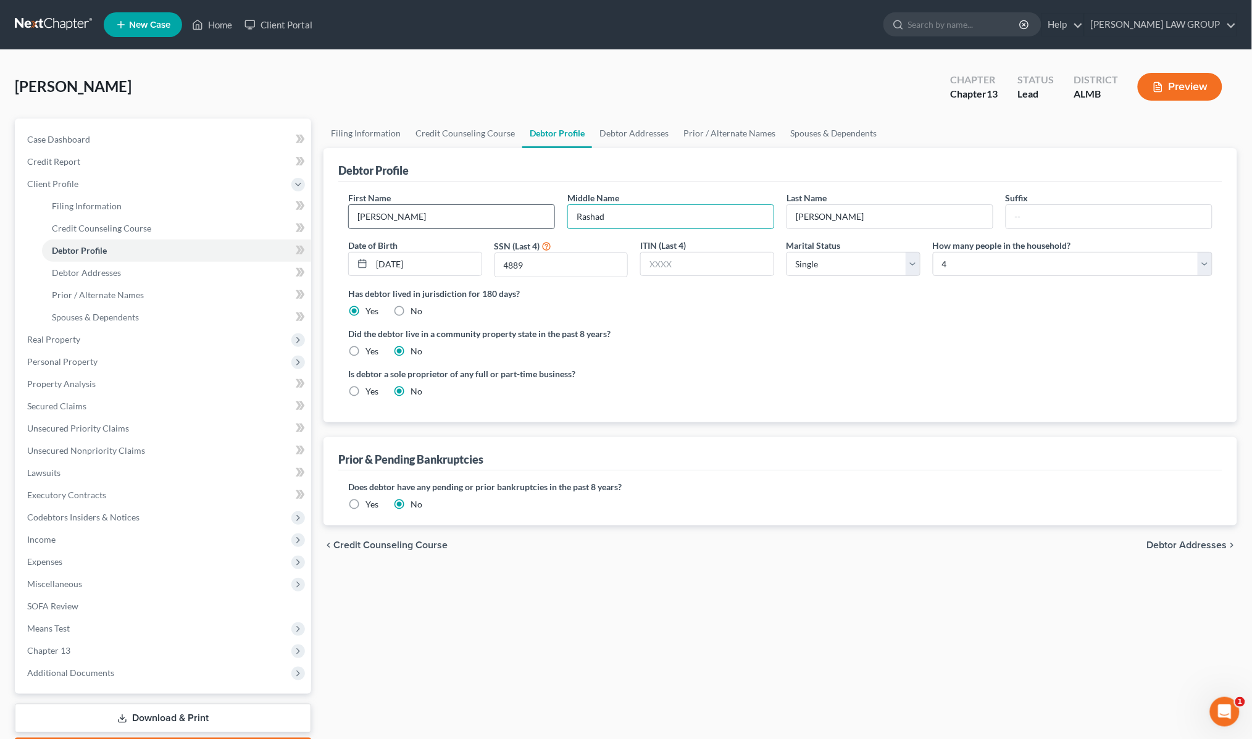
drag, startPoint x: 652, startPoint y: 215, endPoint x: 544, endPoint y: 215, distance: 108.6
click at [544, 215] on div "First Name [PERSON_NAME] Middle Name [PERSON_NAME] Last Name [PERSON_NAME] Date…" at bounding box center [780, 239] width 876 height 96
click at [102, 292] on span "Prior / Alternate Names" at bounding box center [98, 294] width 92 height 10
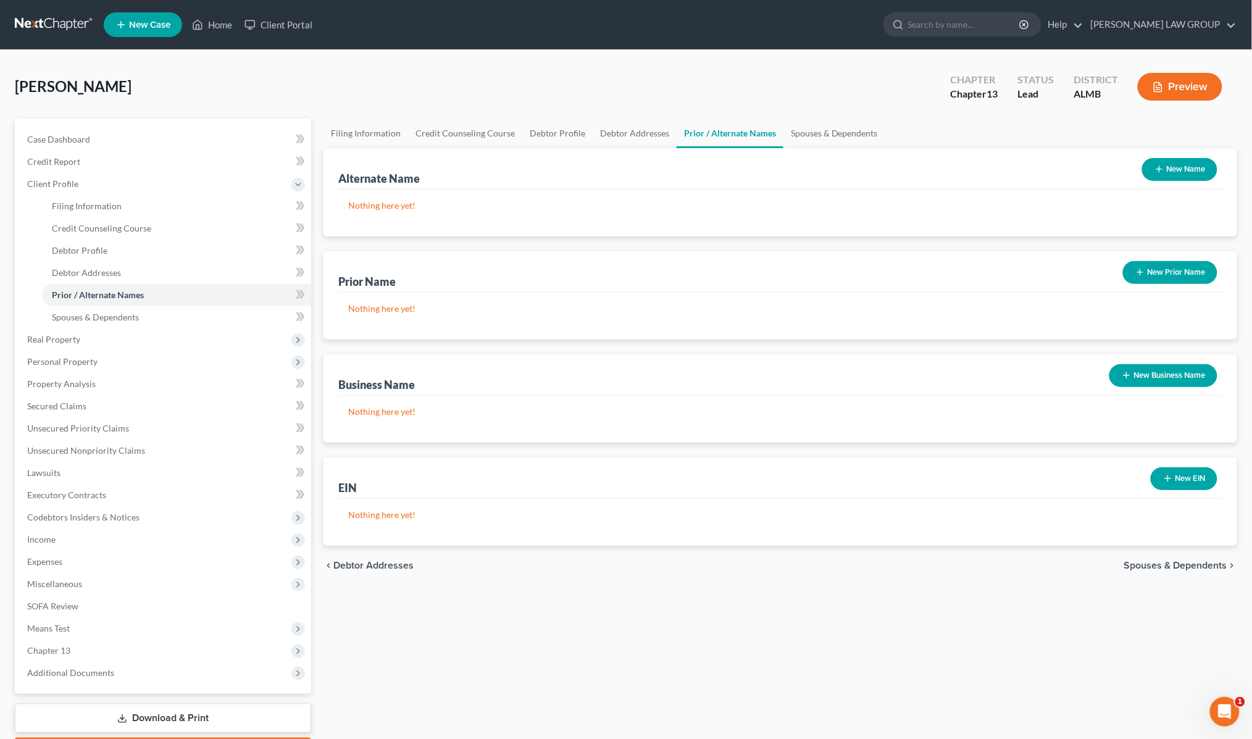
click at [1189, 164] on button "New Name" at bounding box center [1179, 169] width 75 height 23
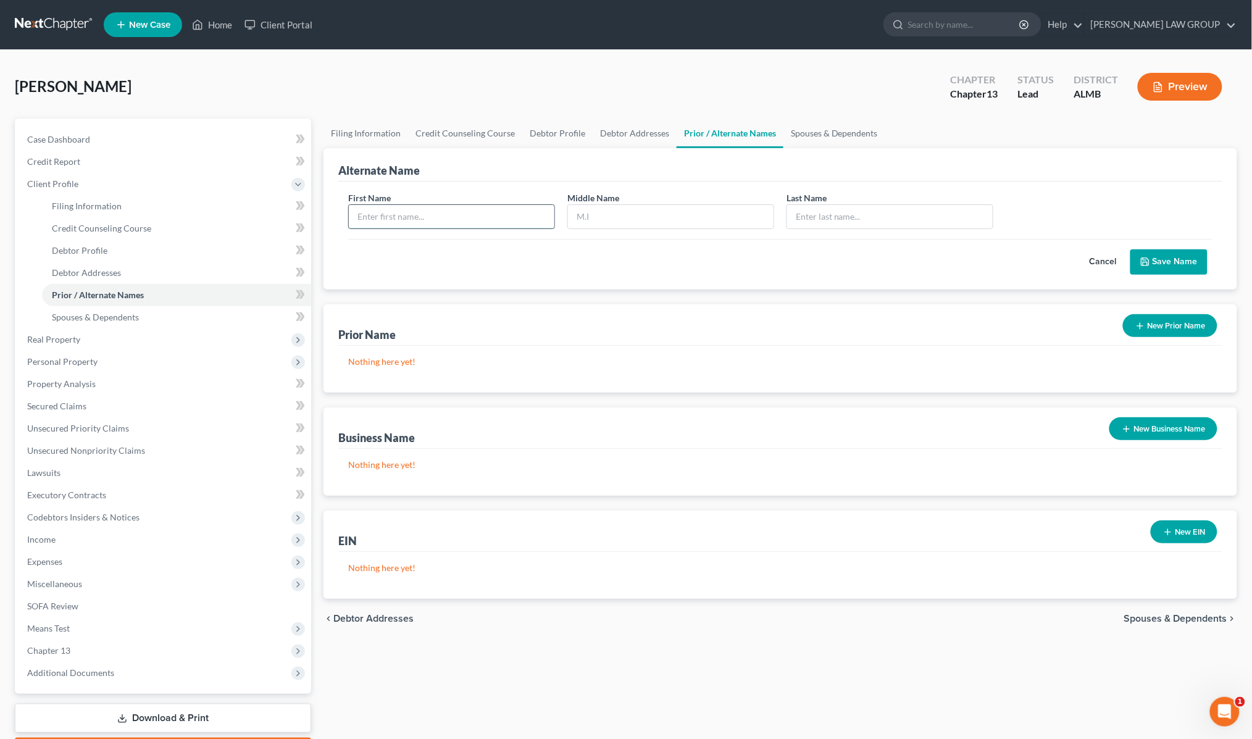
click at [414, 214] on input "text" at bounding box center [452, 216] width 206 height 23
type input "[PERSON_NAME]"
paste input "Rashad"
type input "Rashad"
type input "[PERSON_NAME]"
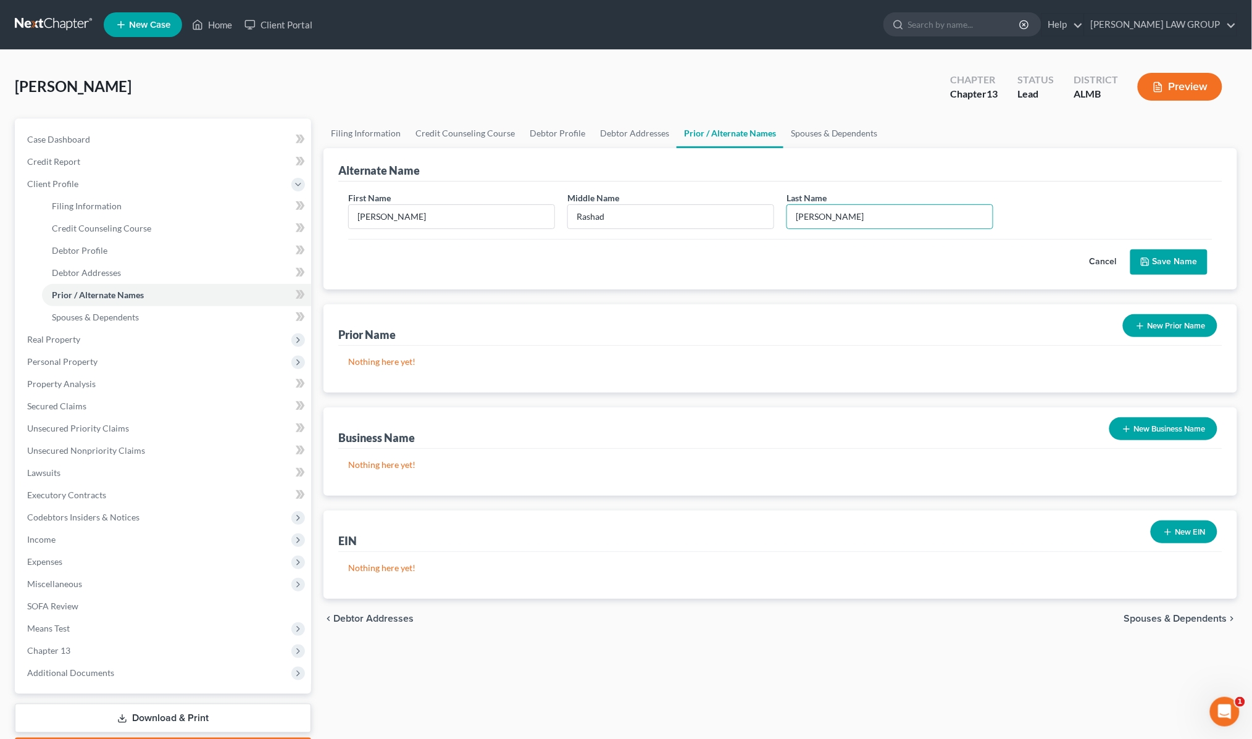
click at [1168, 264] on button "Save Name" at bounding box center [1168, 262] width 77 height 26
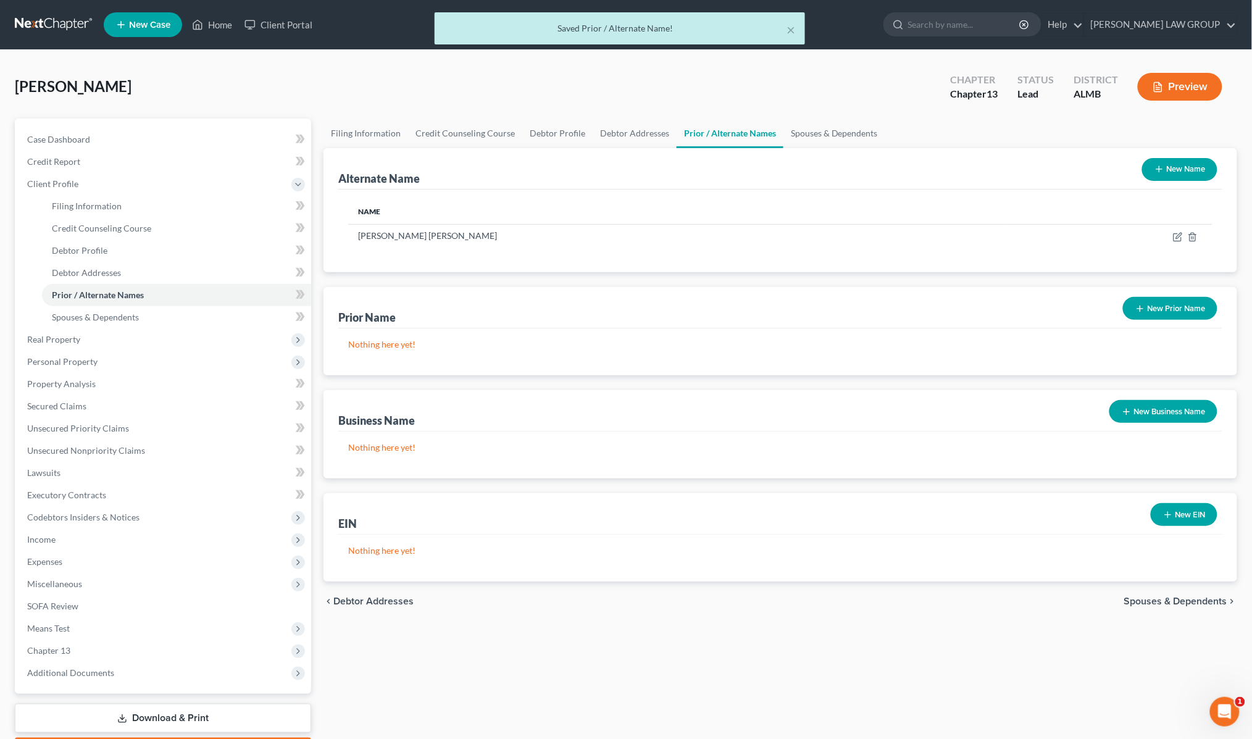
click at [1186, 170] on button "New Name" at bounding box center [1179, 169] width 75 height 23
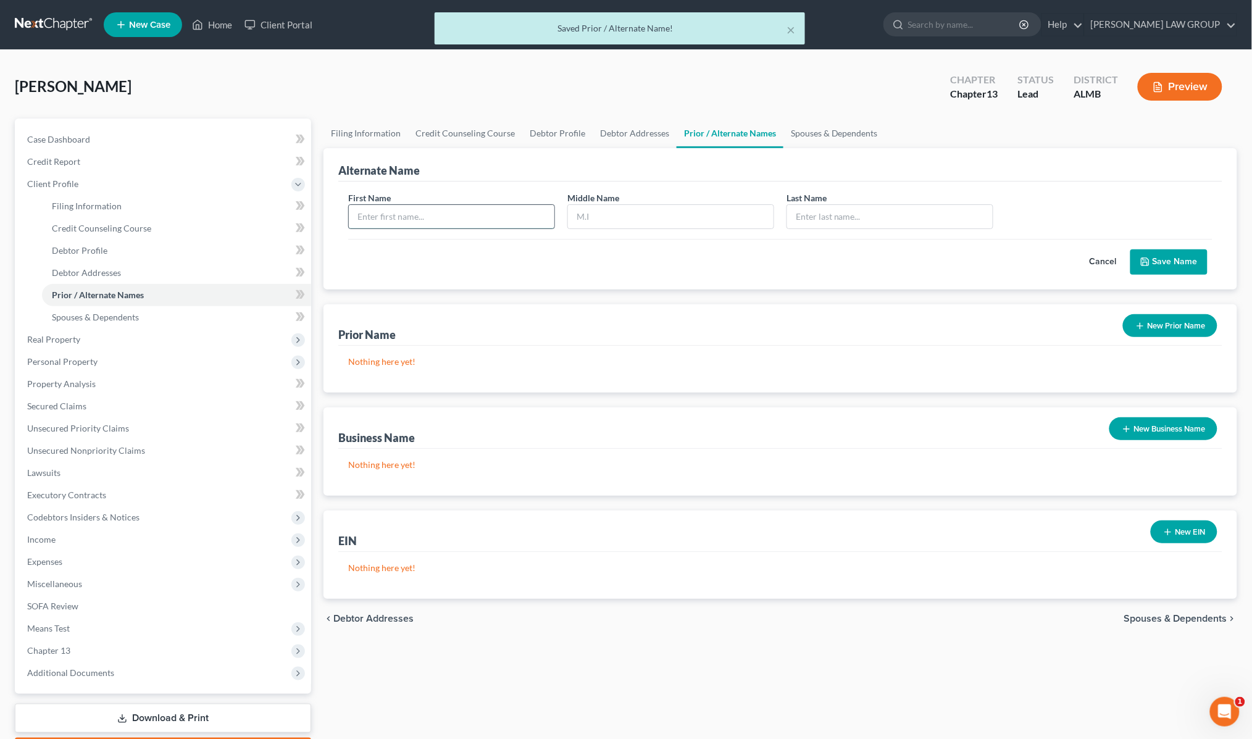
click at [448, 210] on input "text" at bounding box center [452, 216] width 206 height 23
type input "[PERSON_NAME]"
type input "R"
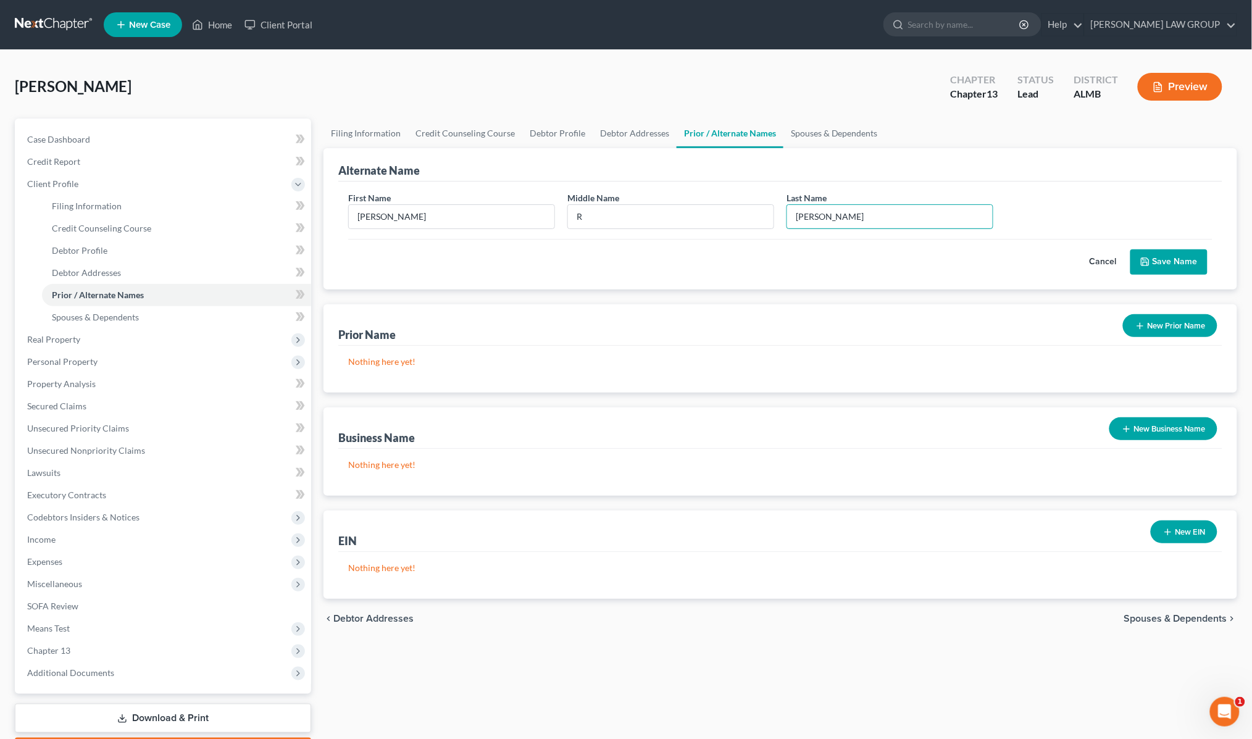
type input "[PERSON_NAME]"
click at [1182, 263] on button "Save Name" at bounding box center [1168, 262] width 77 height 26
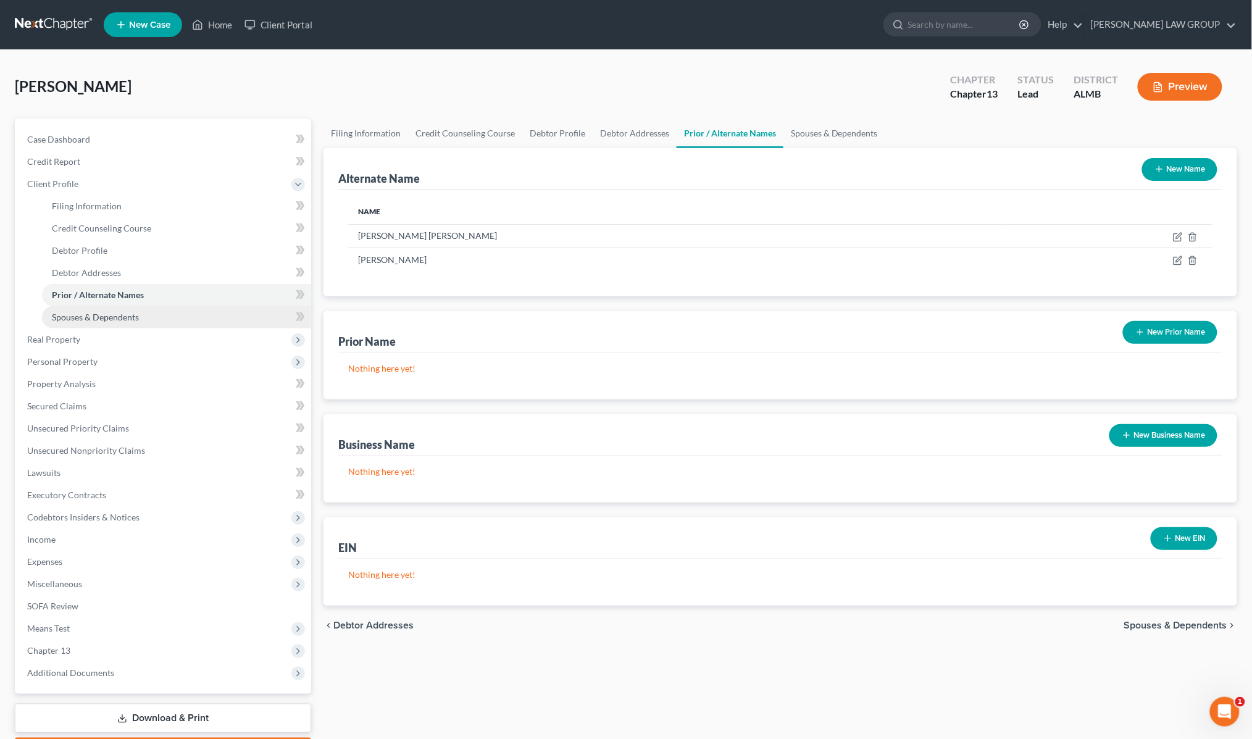
click at [93, 315] on span "Spouses & Dependents" at bounding box center [95, 317] width 87 height 10
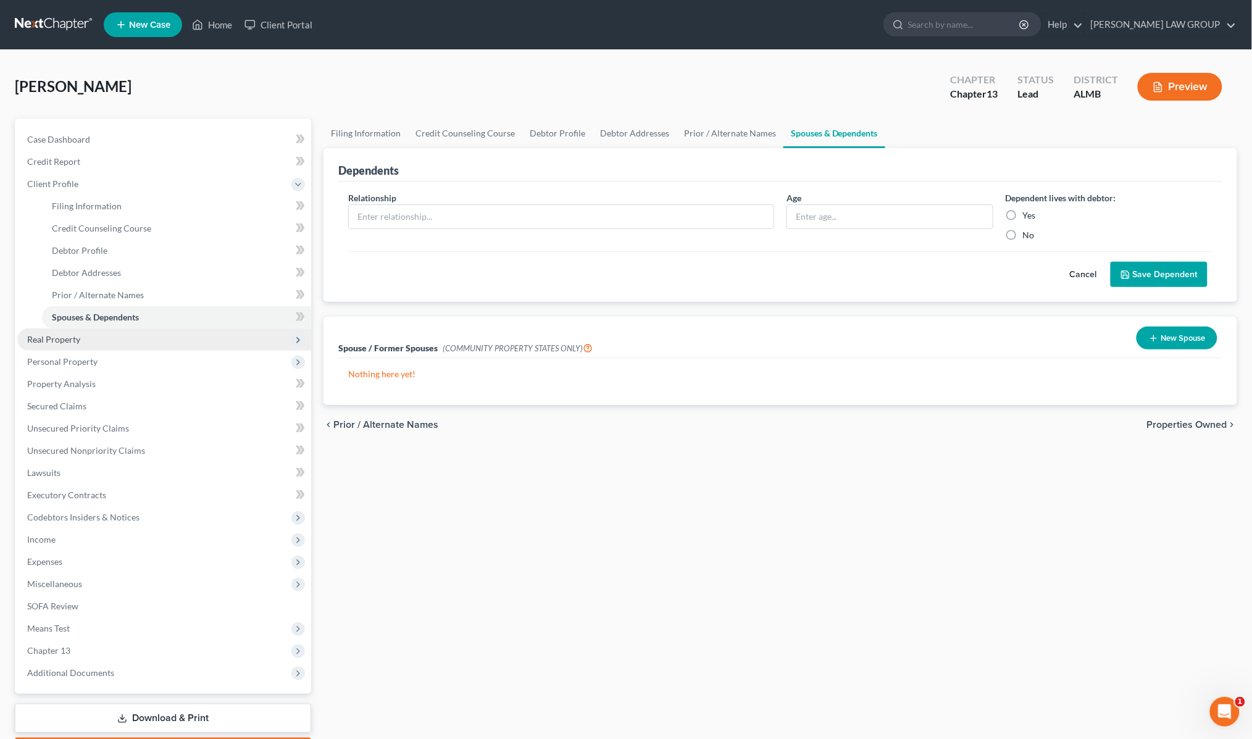
click at [75, 338] on span "Real Property" at bounding box center [53, 339] width 53 height 10
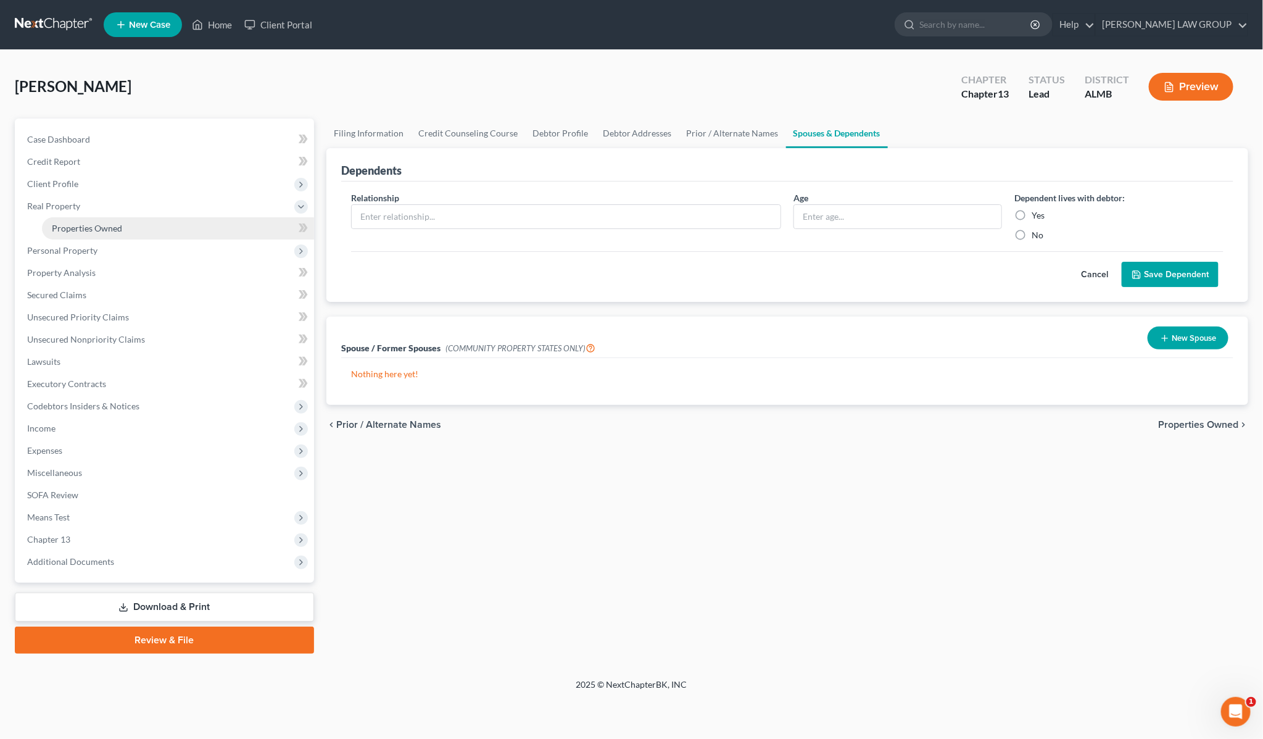
click at [86, 232] on link "Properties Owned" at bounding box center [178, 228] width 272 height 22
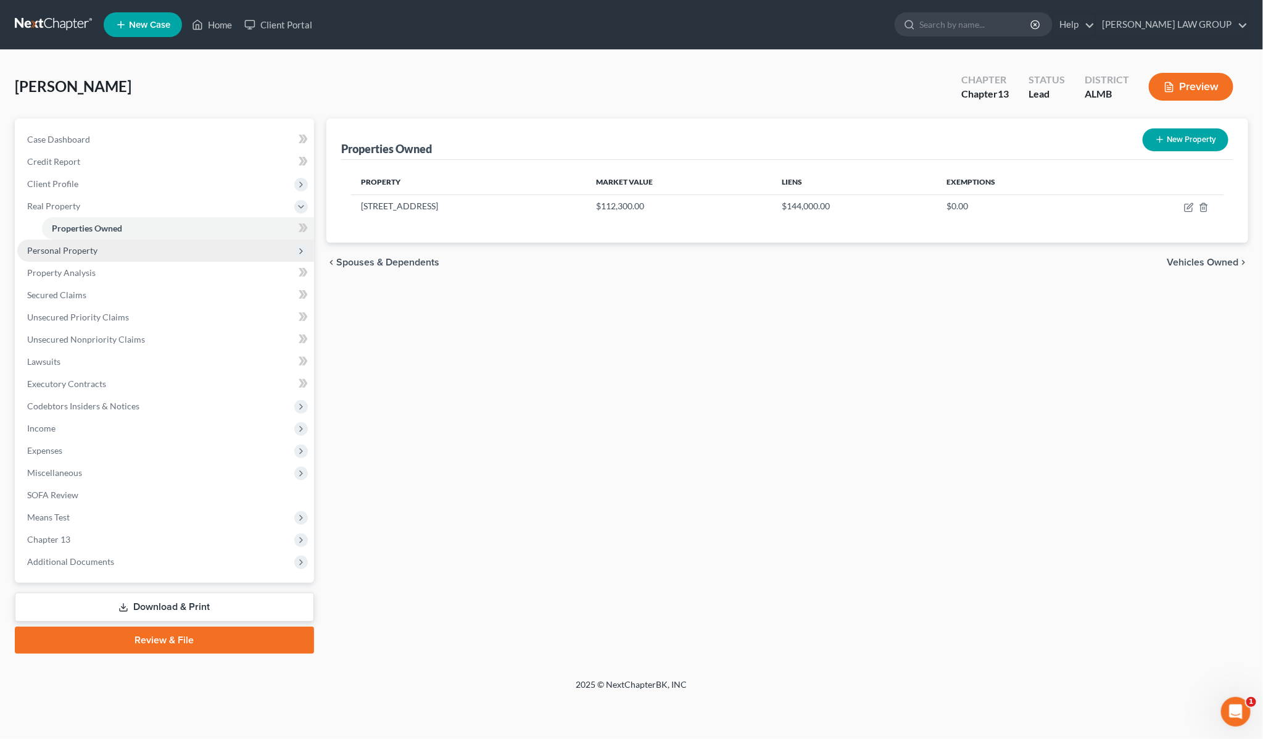
click at [74, 251] on span "Personal Property" at bounding box center [62, 250] width 70 height 10
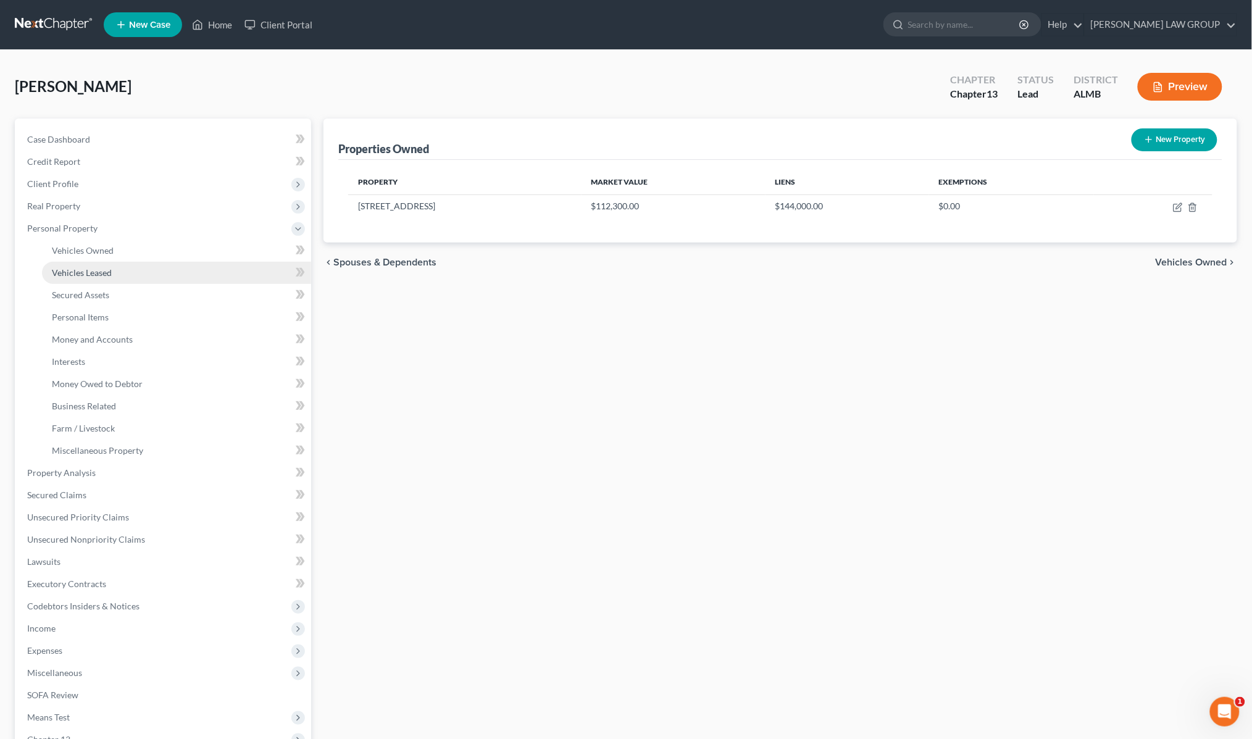
click at [71, 269] on span "Vehicles Leased" at bounding box center [82, 272] width 60 height 10
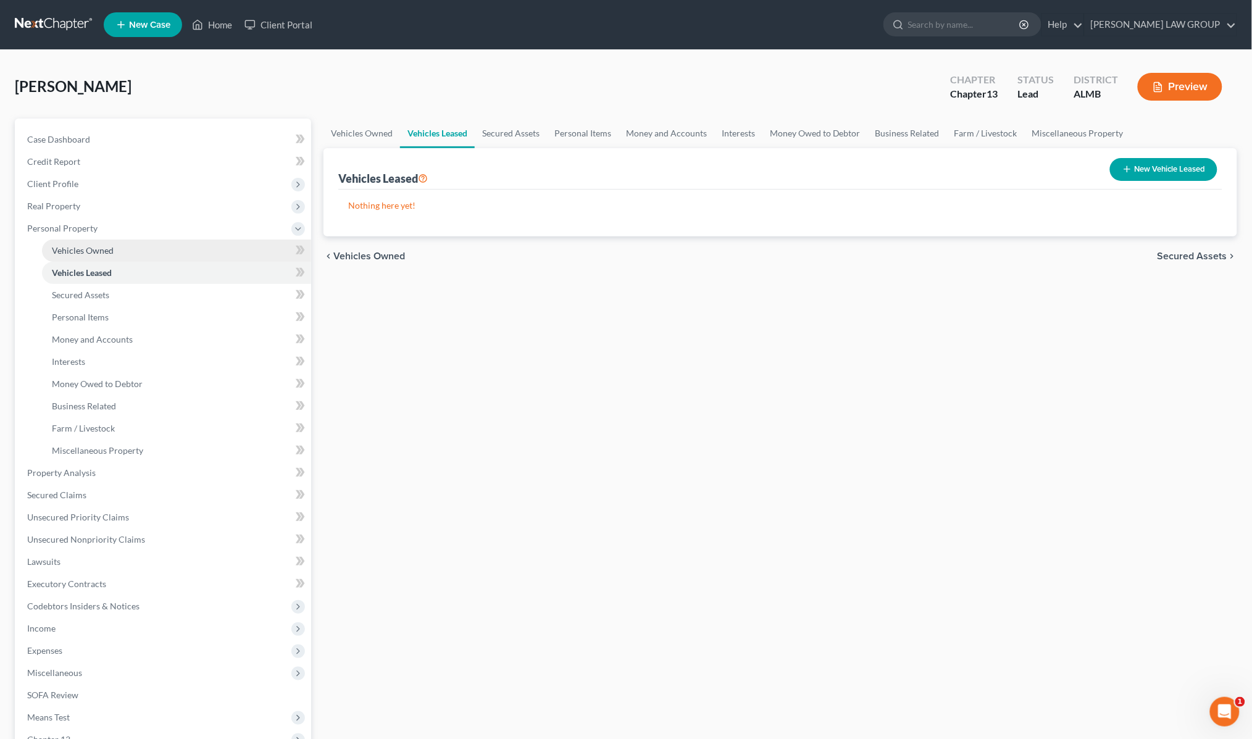
click at [81, 249] on span "Vehicles Owned" at bounding box center [83, 250] width 62 height 10
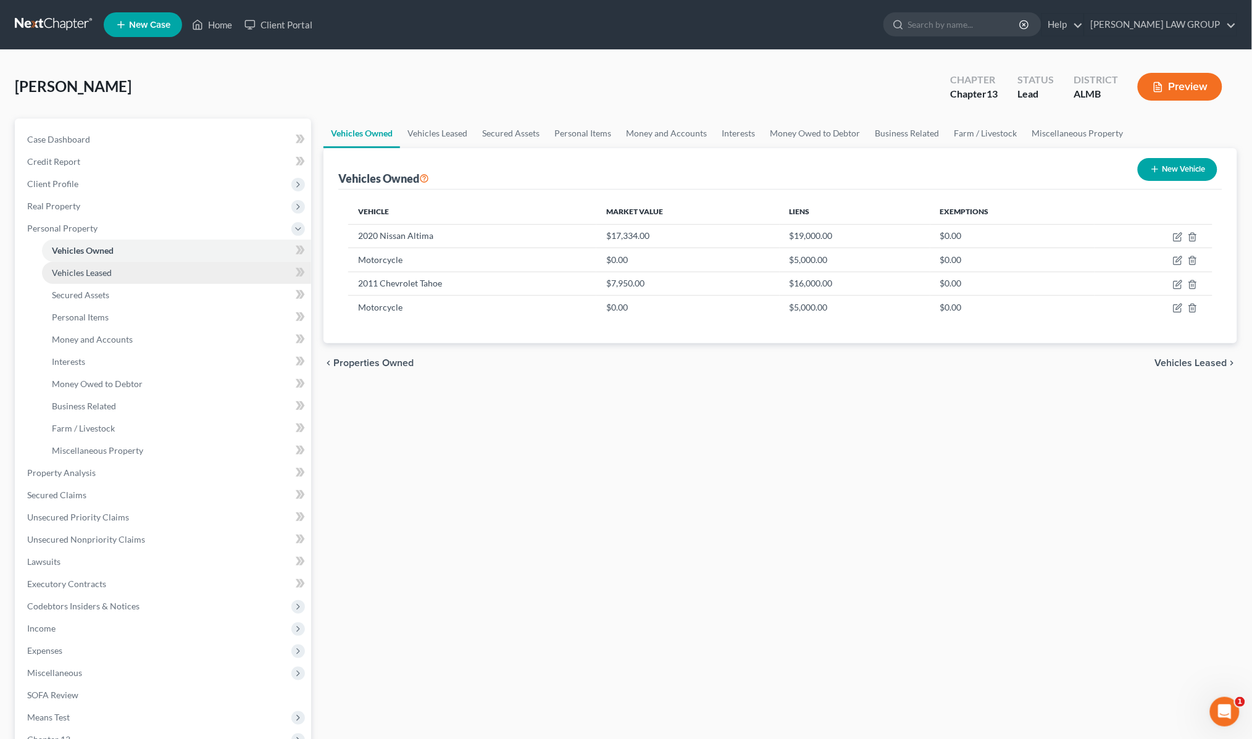
click at [79, 273] on span "Vehicles Leased" at bounding box center [82, 272] width 60 height 10
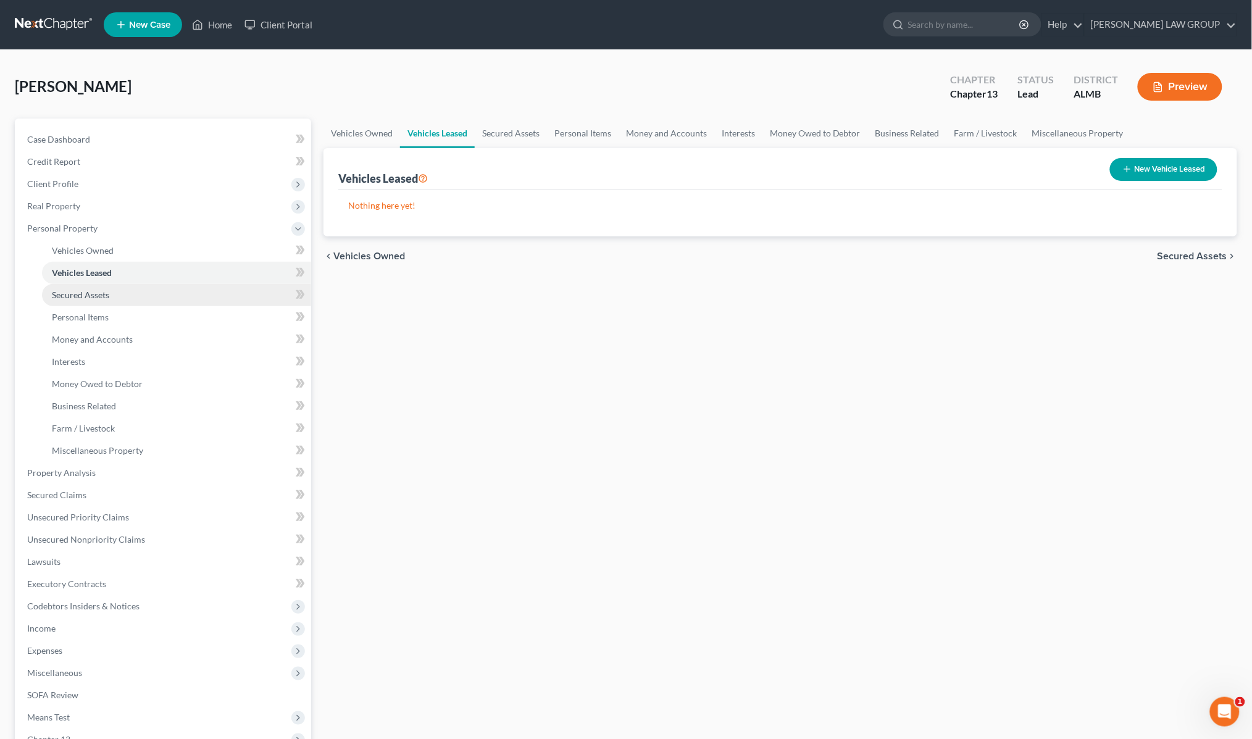
click at [75, 294] on span "Secured Assets" at bounding box center [80, 294] width 57 height 10
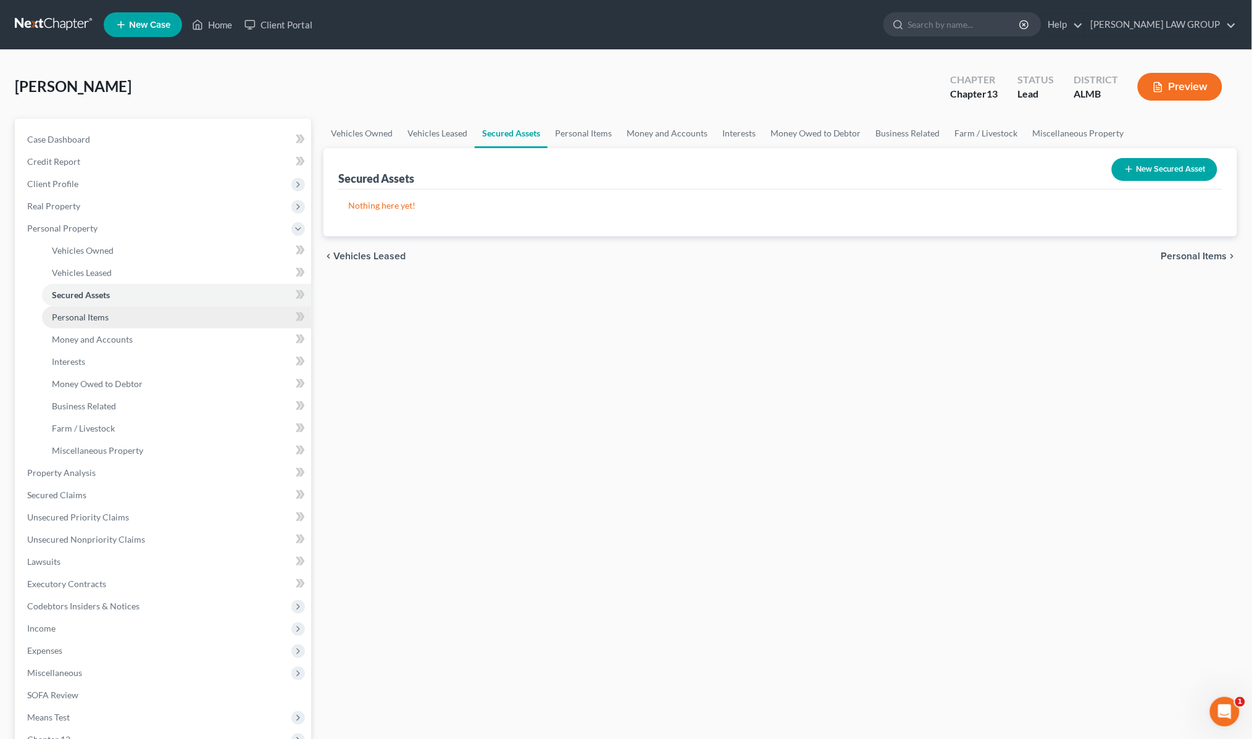
click at [77, 312] on span "Personal Items" at bounding box center [80, 317] width 57 height 10
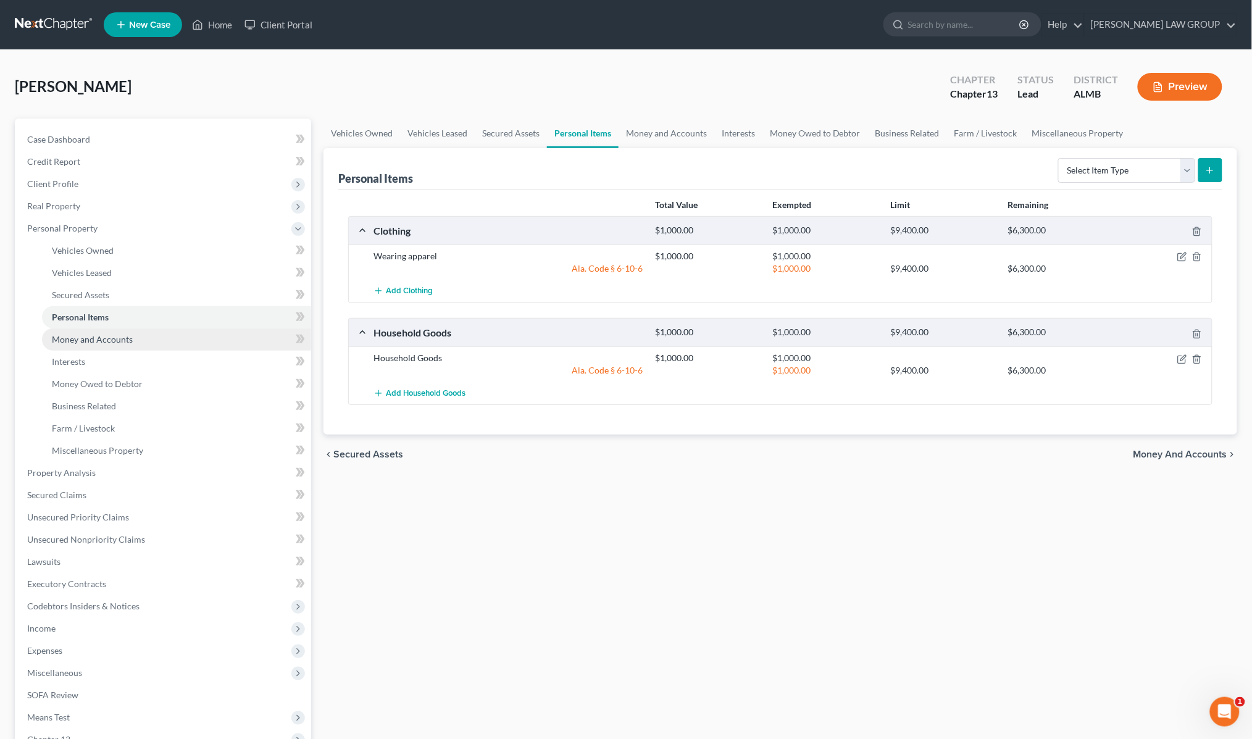
click at [82, 338] on span "Money and Accounts" at bounding box center [92, 339] width 81 height 10
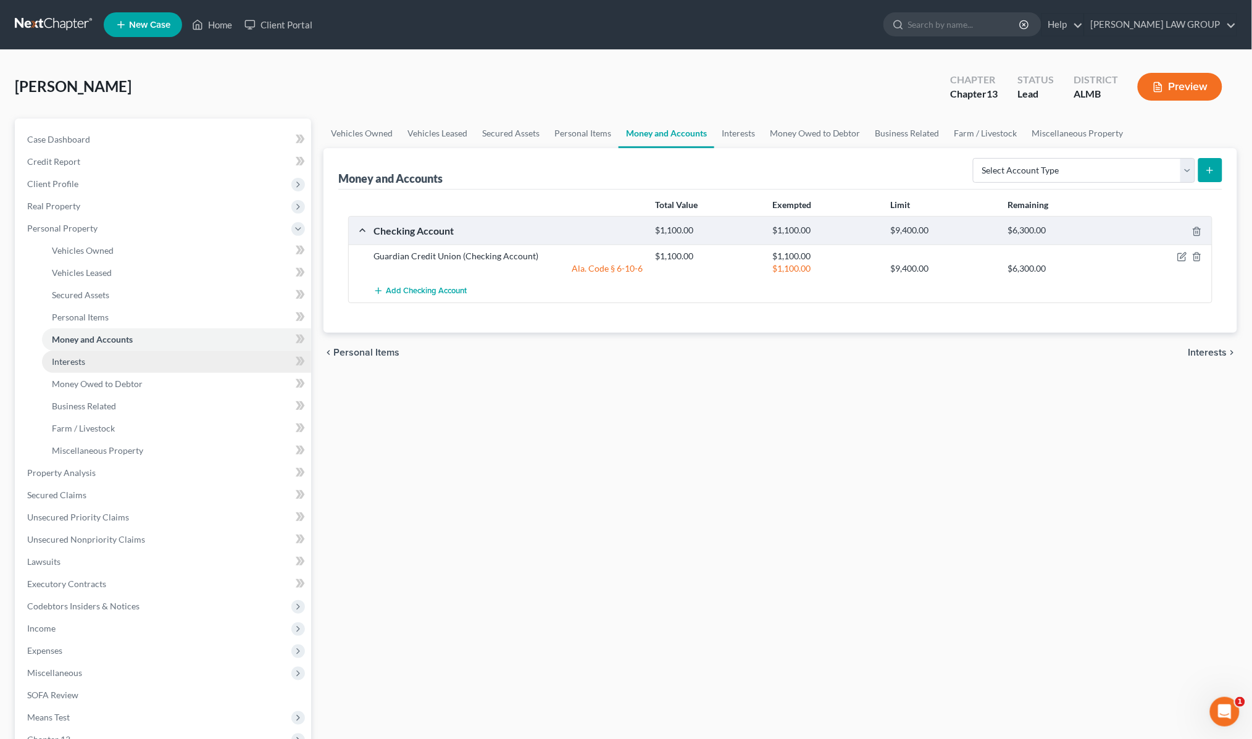
click at [75, 360] on span "Interests" at bounding box center [68, 361] width 33 height 10
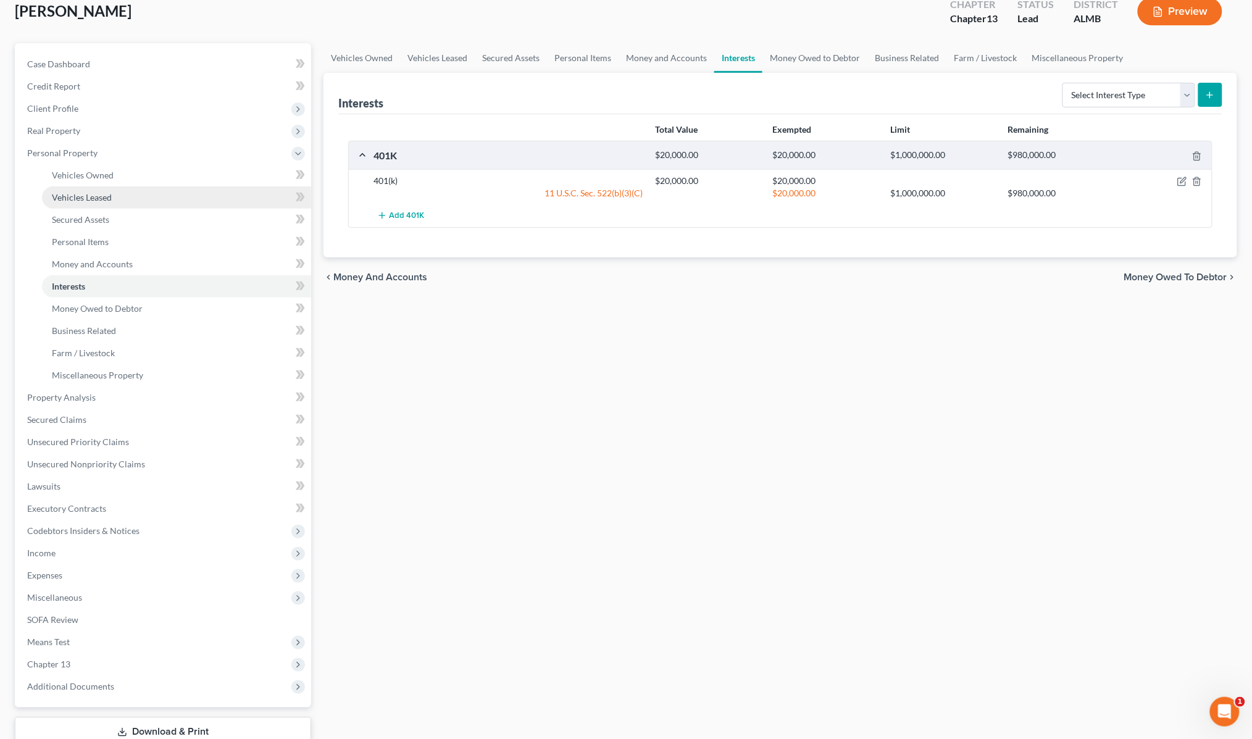
scroll to position [77, 0]
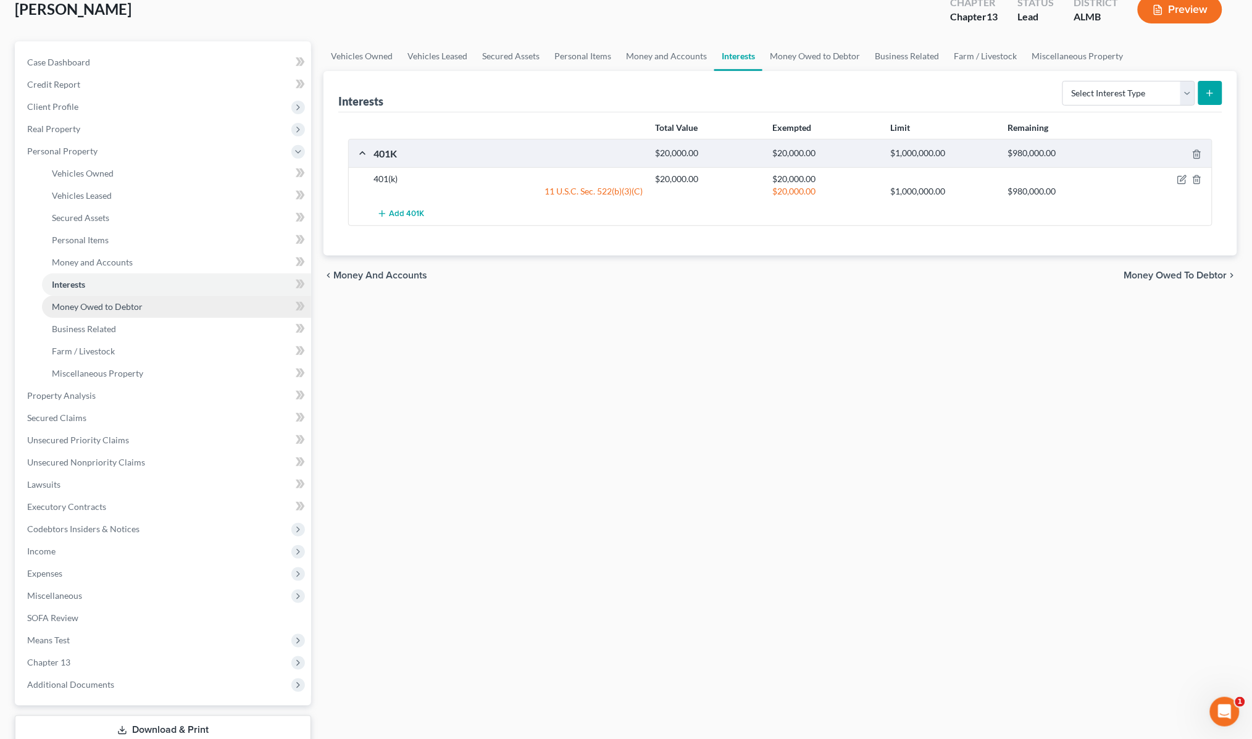
click at [133, 306] on span "Money Owed to Debtor" at bounding box center [97, 306] width 91 height 10
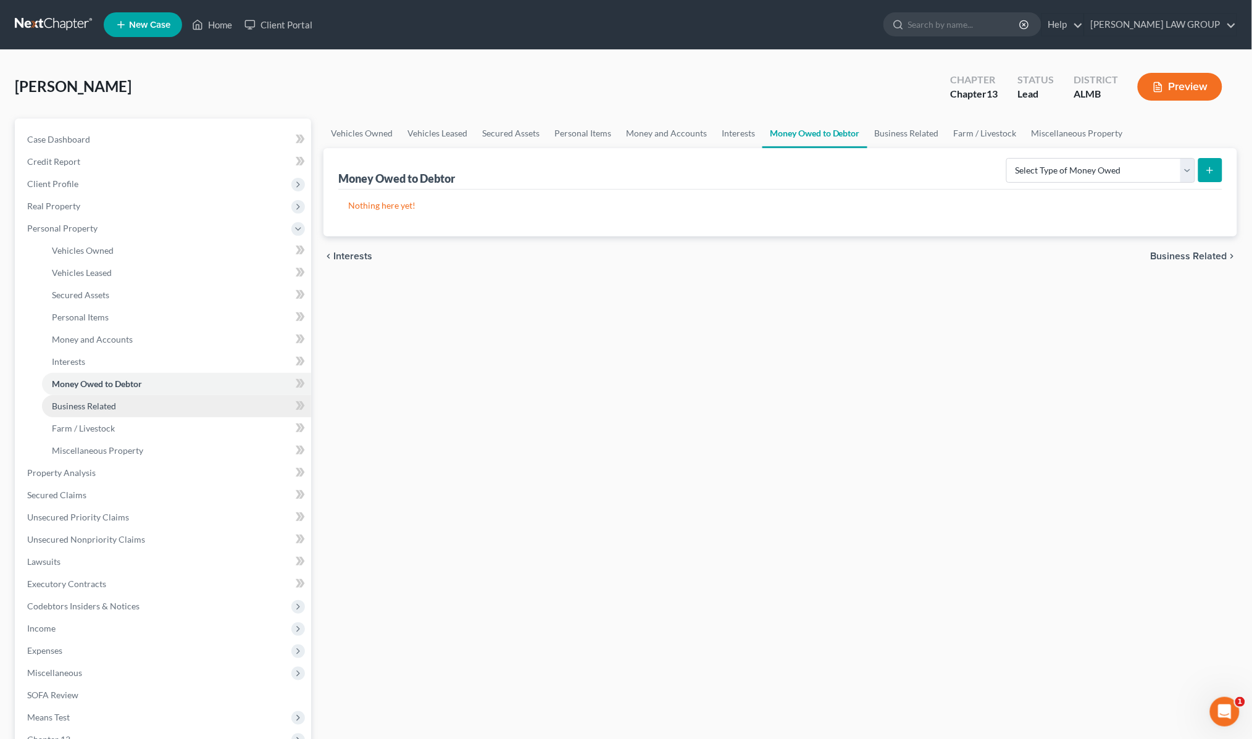
click at [107, 401] on span "Business Related" at bounding box center [84, 406] width 64 height 10
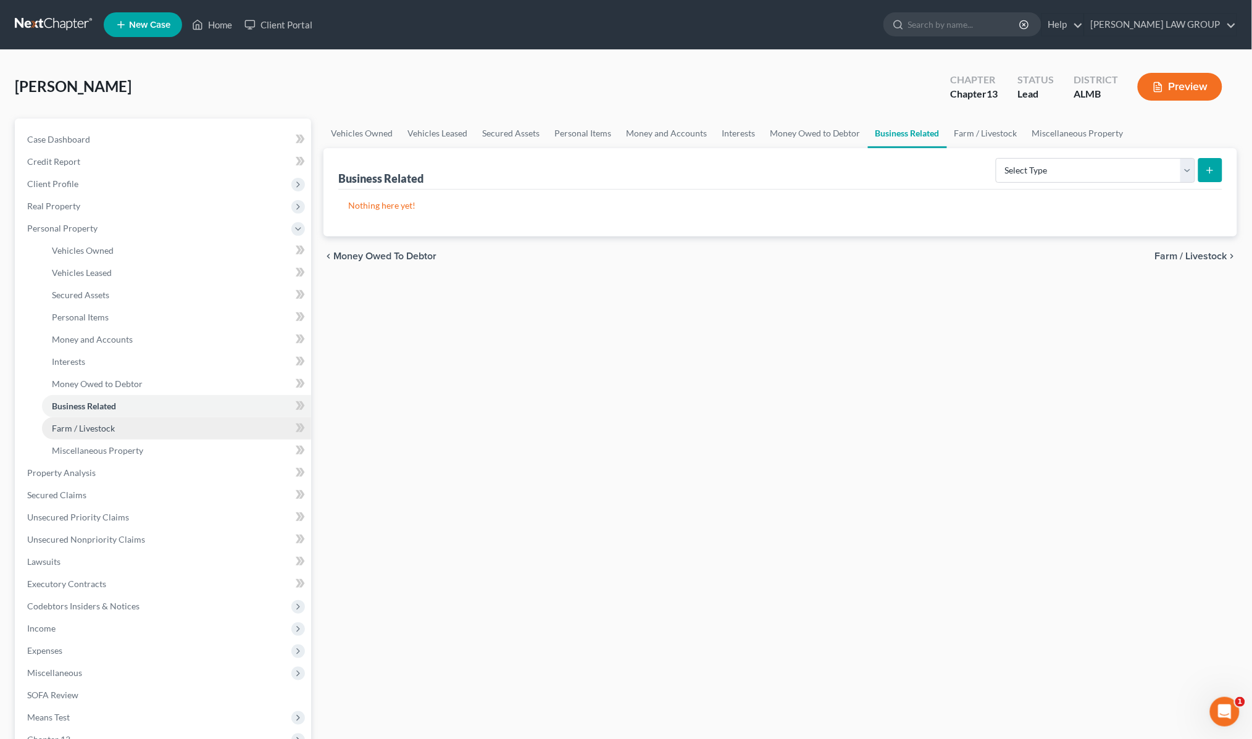
click at [94, 429] on span "Farm / Livestock" at bounding box center [83, 428] width 63 height 10
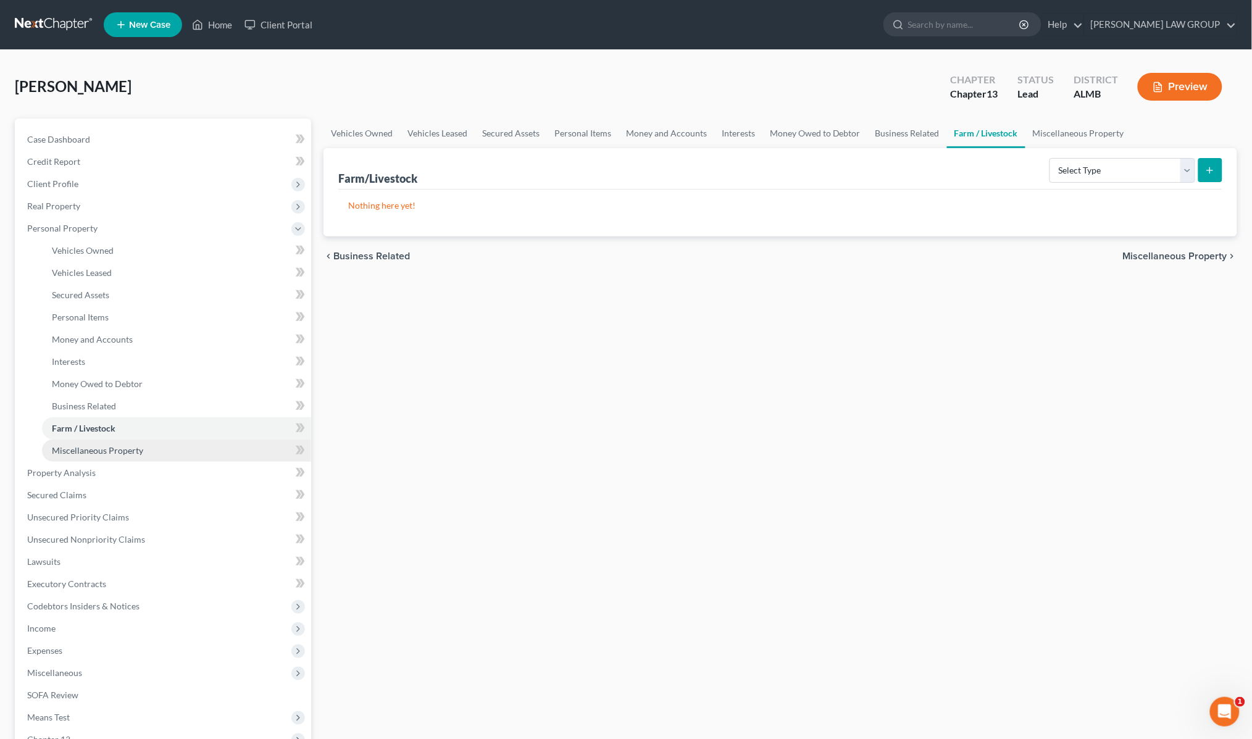
click at [100, 449] on span "Miscellaneous Property" at bounding box center [97, 450] width 91 height 10
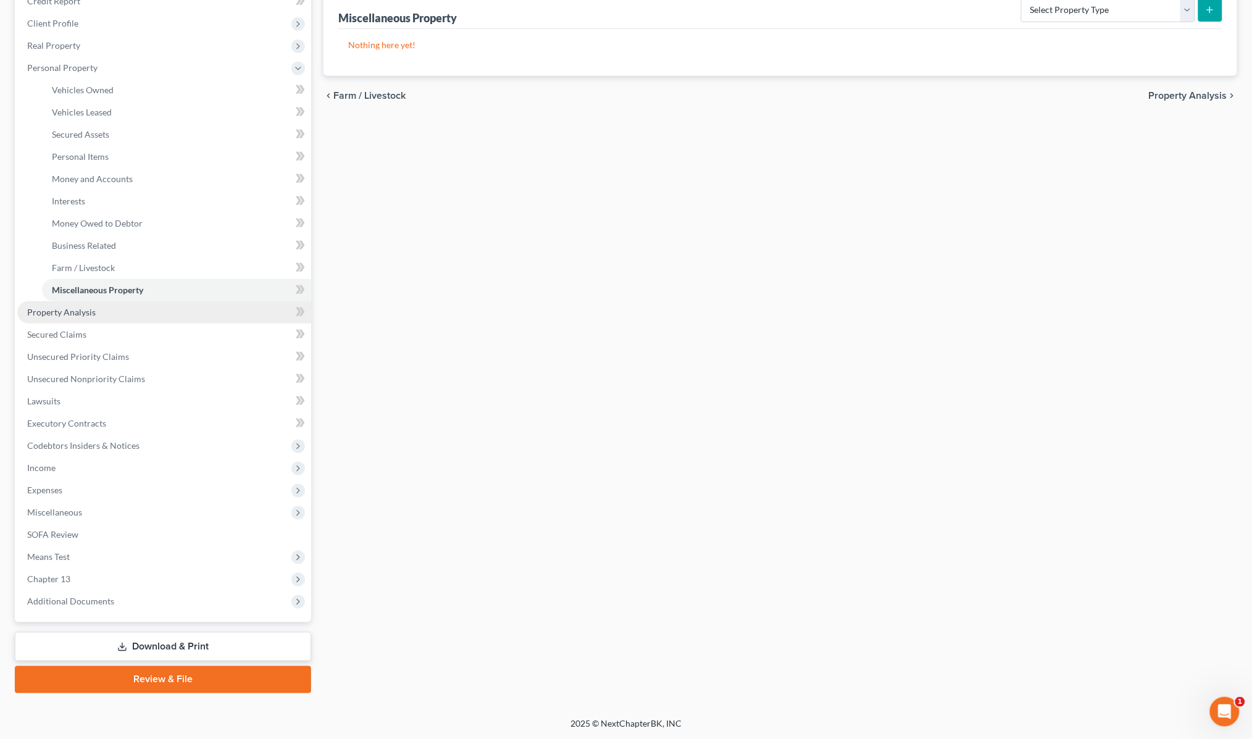
click at [91, 307] on span "Property Analysis" at bounding box center [61, 312] width 69 height 10
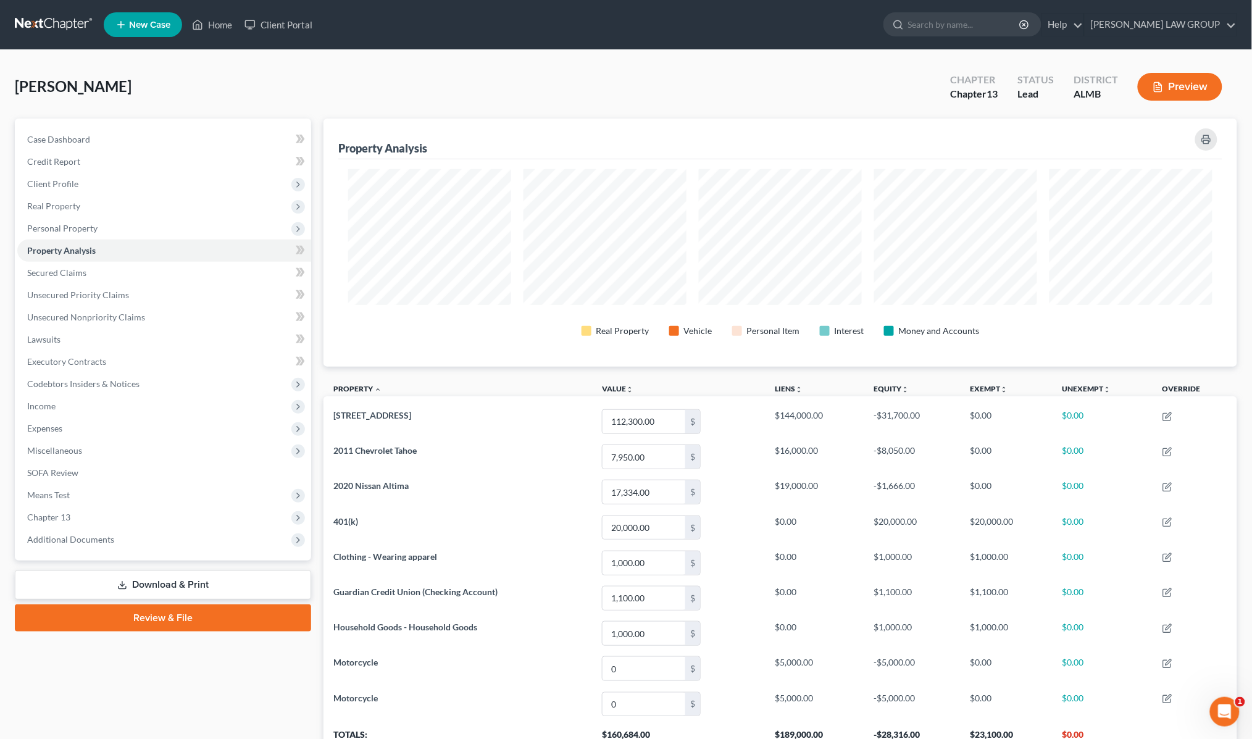
scroll to position [106, 0]
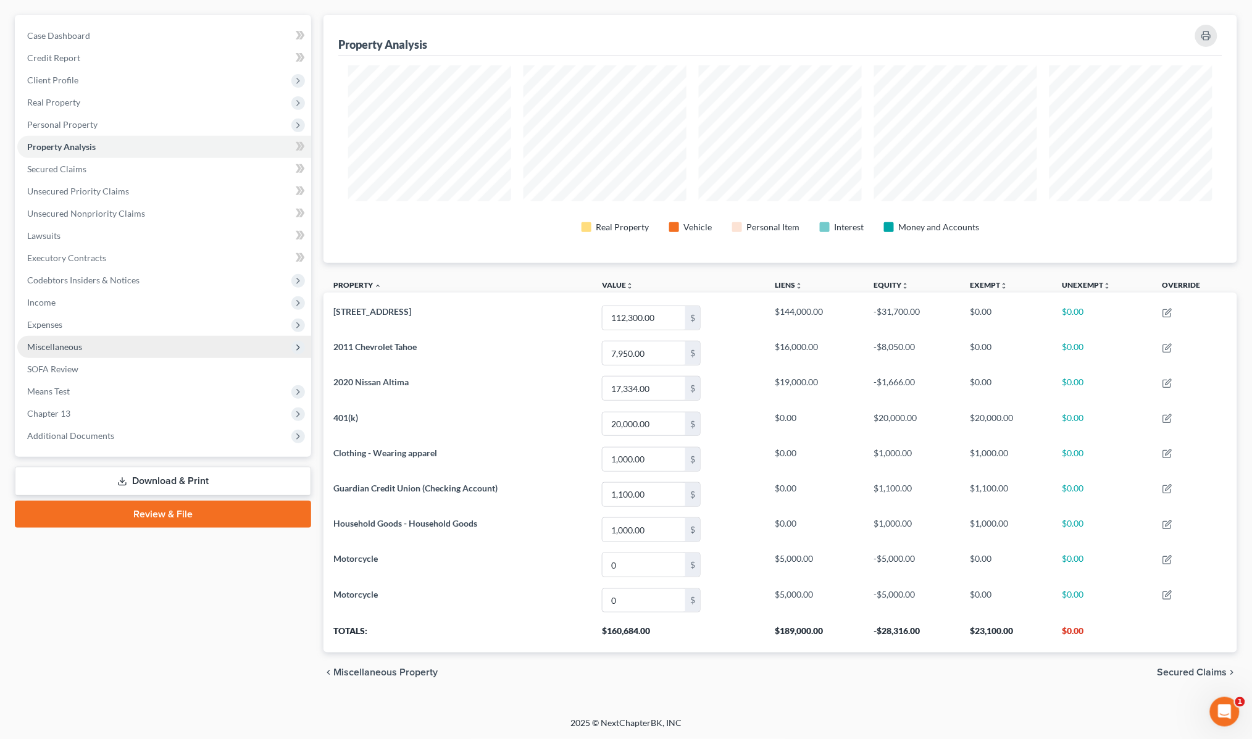
click at [64, 343] on span "Miscellaneous" at bounding box center [54, 346] width 55 height 10
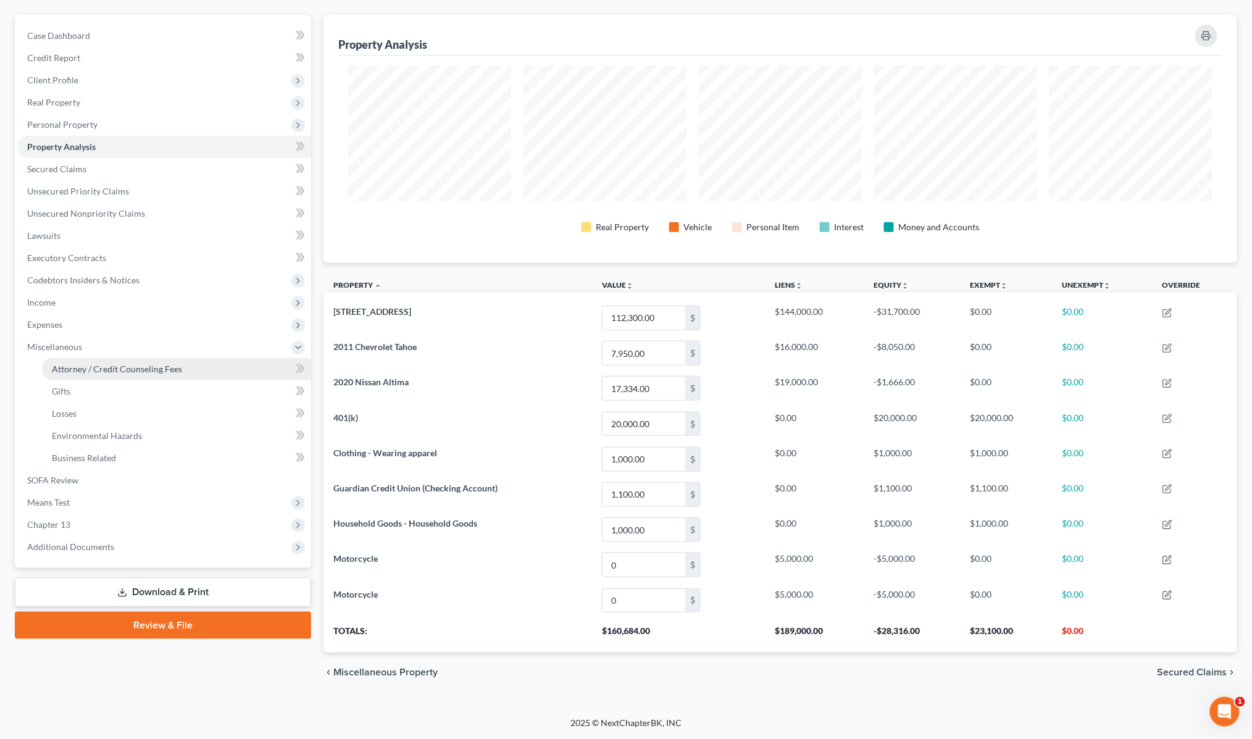
click at [96, 372] on link "Attorney / Credit Counseling Fees" at bounding box center [176, 369] width 269 height 22
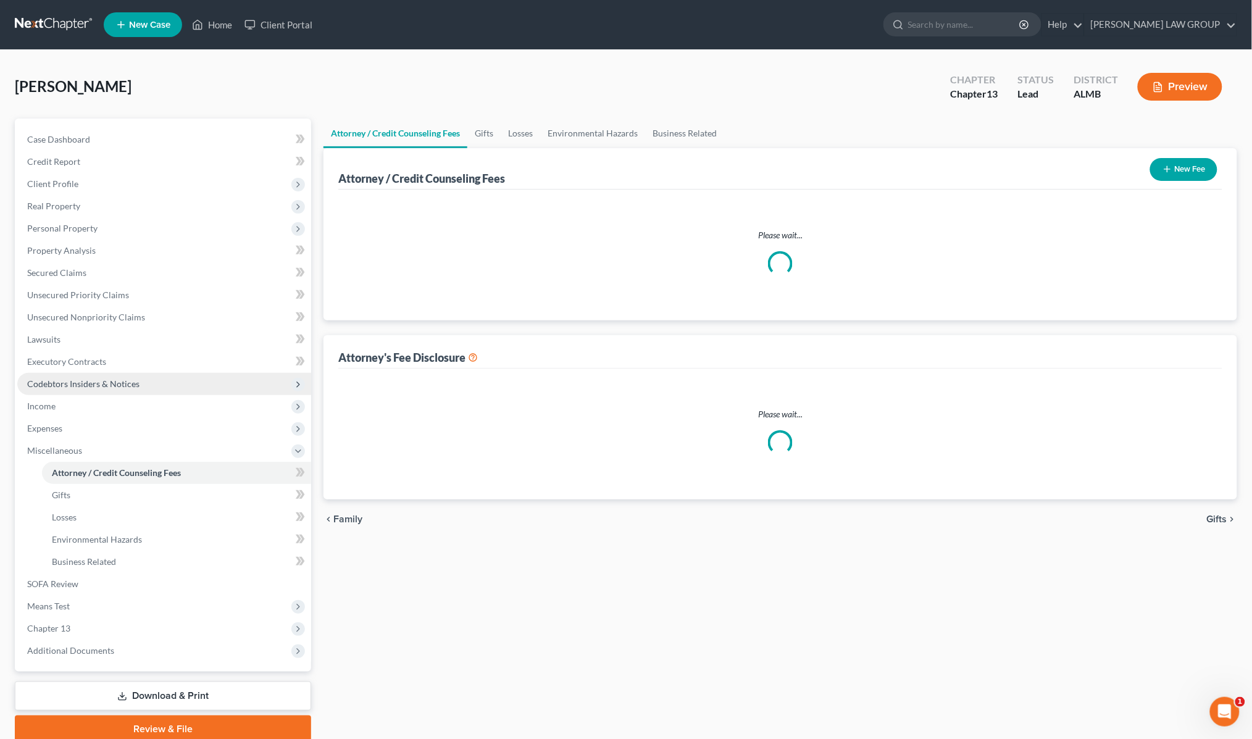
select select "0"
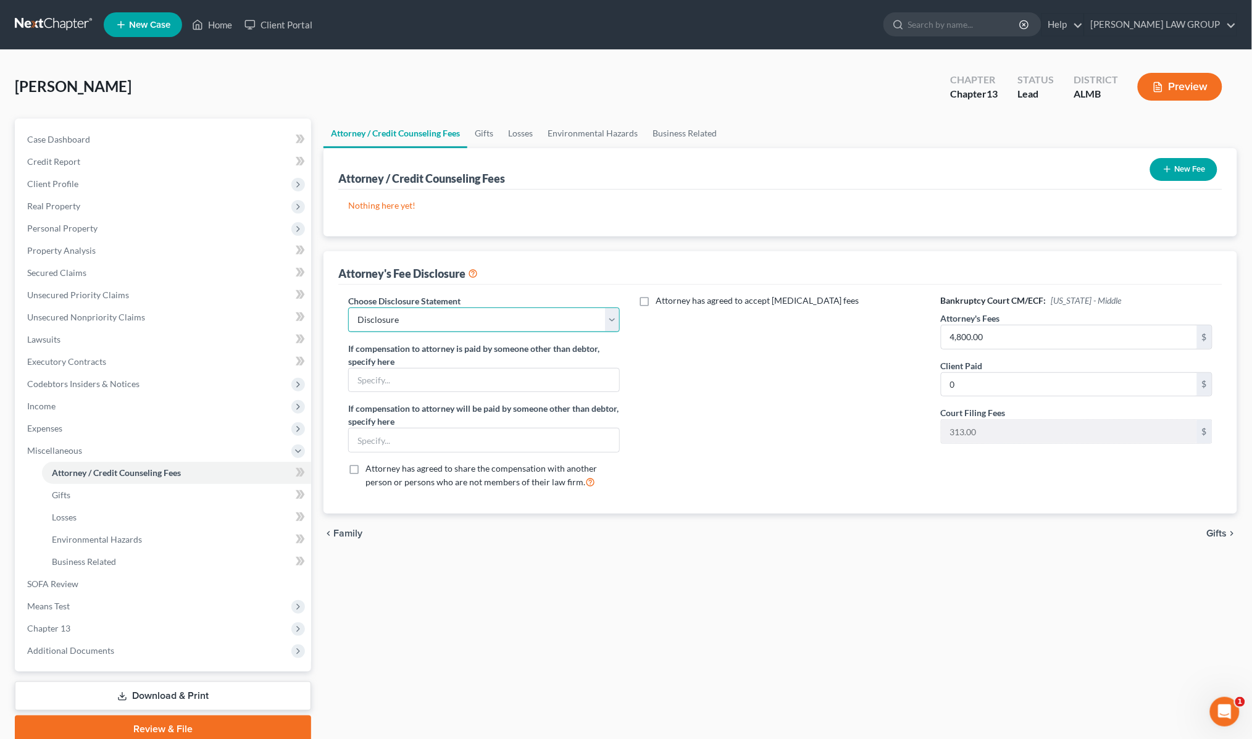
click at [516, 322] on select "Select Disclosure" at bounding box center [484, 319] width 272 height 25
click at [348, 307] on select "Select Disclosure" at bounding box center [484, 319] width 272 height 25
click at [1046, 328] on input "4,800.00" at bounding box center [1069, 336] width 256 height 23
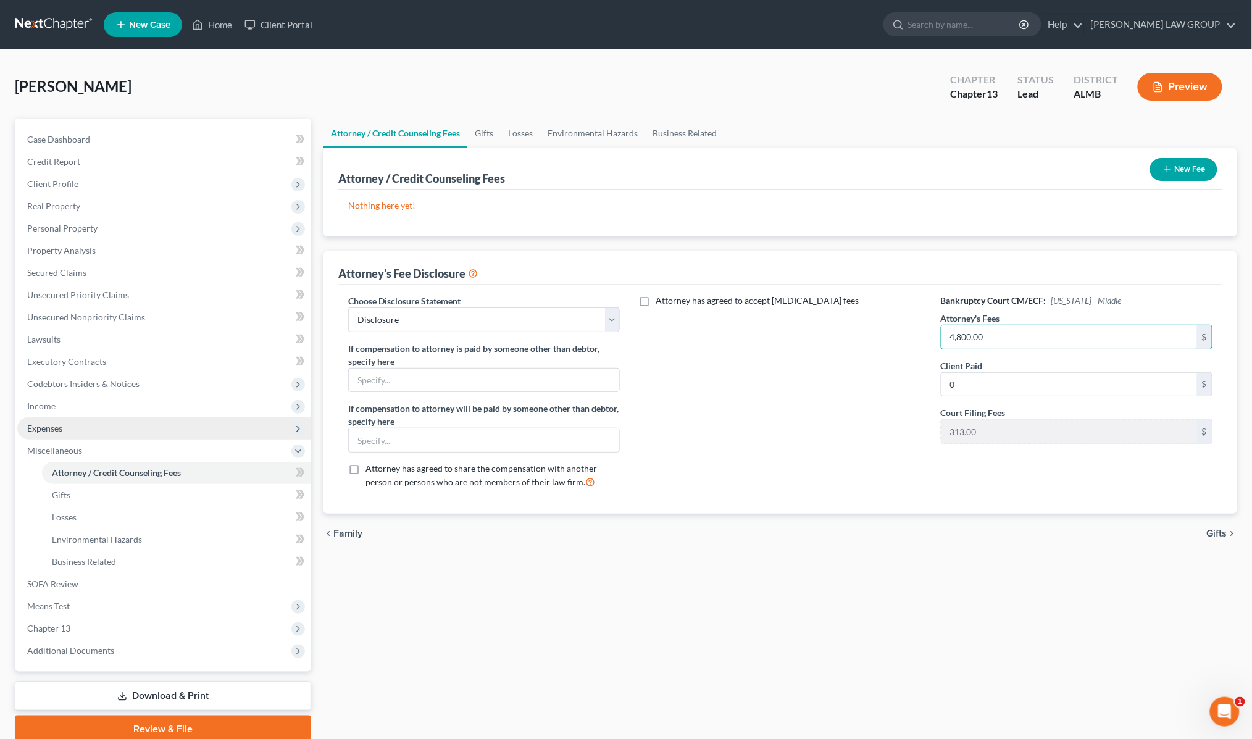
click at [46, 427] on span "Expenses" at bounding box center [44, 428] width 35 height 10
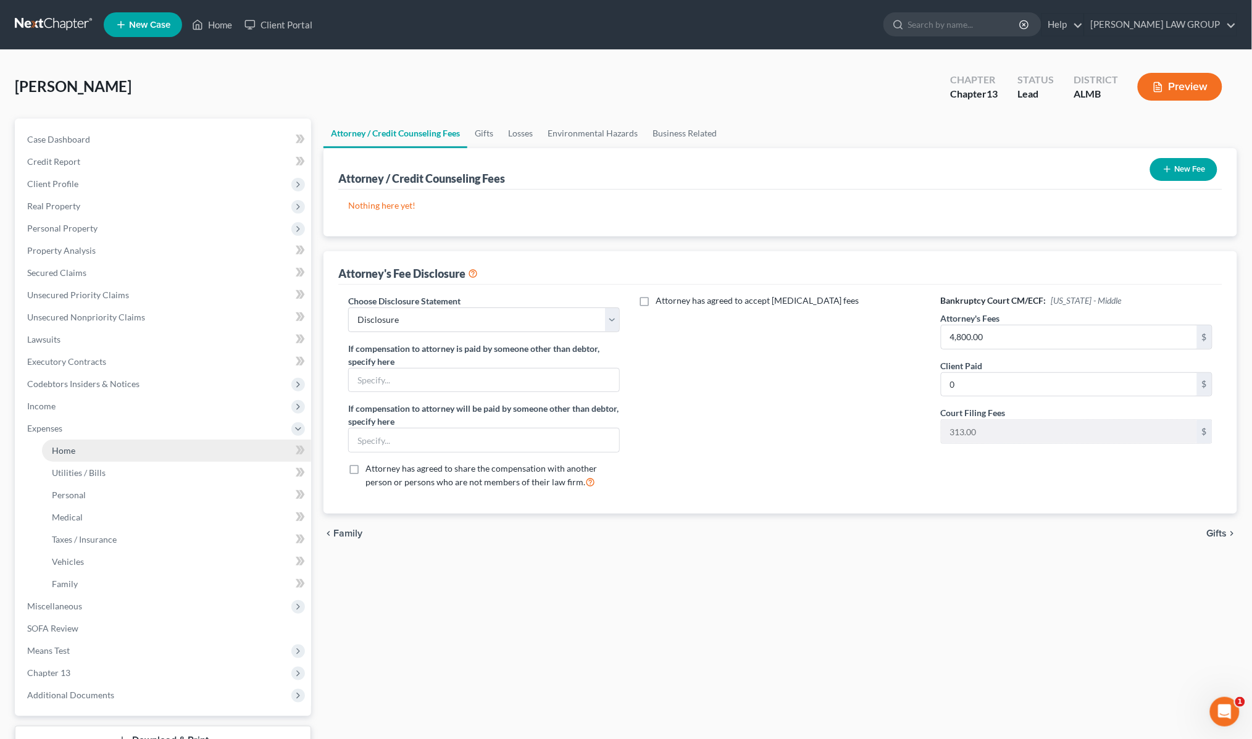
click at [67, 445] on span "Home" at bounding box center [63, 450] width 23 height 10
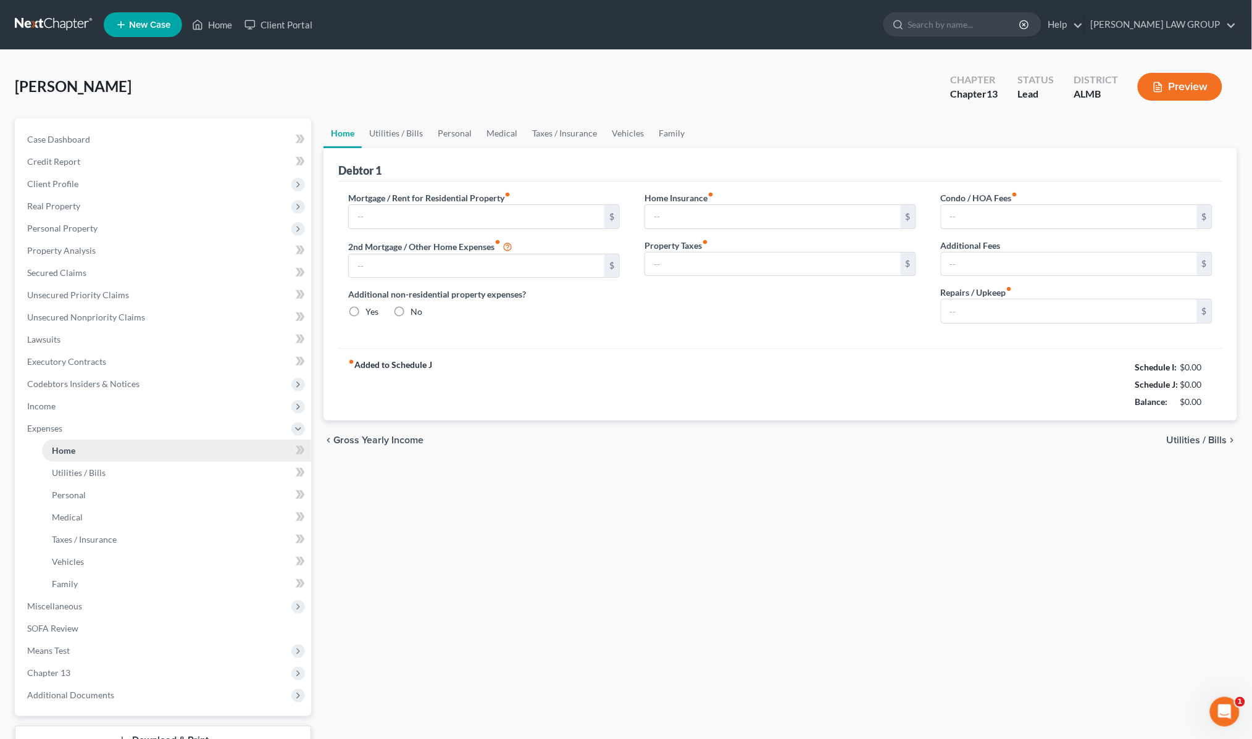
type input "1,202.00"
type input "0.00"
radio input "true"
type input "0.00"
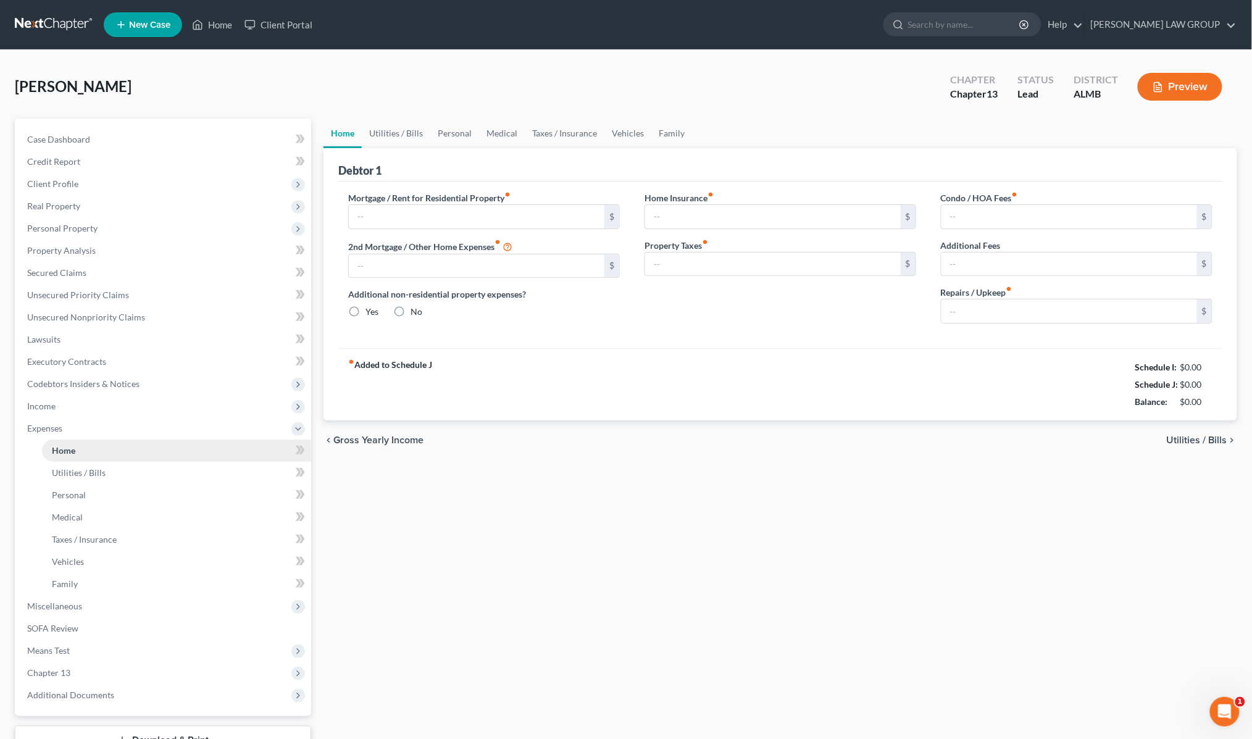
type input "0.00"
click at [46, 402] on span "Income" at bounding box center [41, 406] width 28 height 10
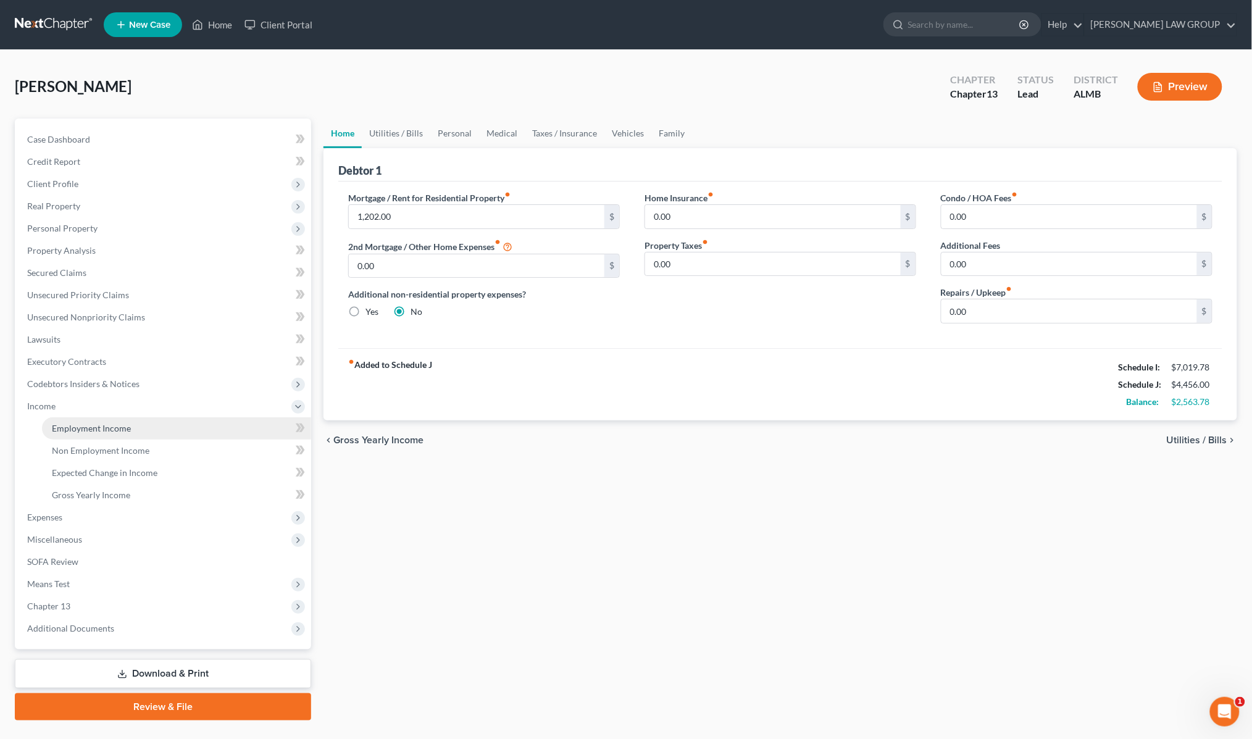
click at [77, 427] on span "Employment Income" at bounding box center [91, 428] width 79 height 10
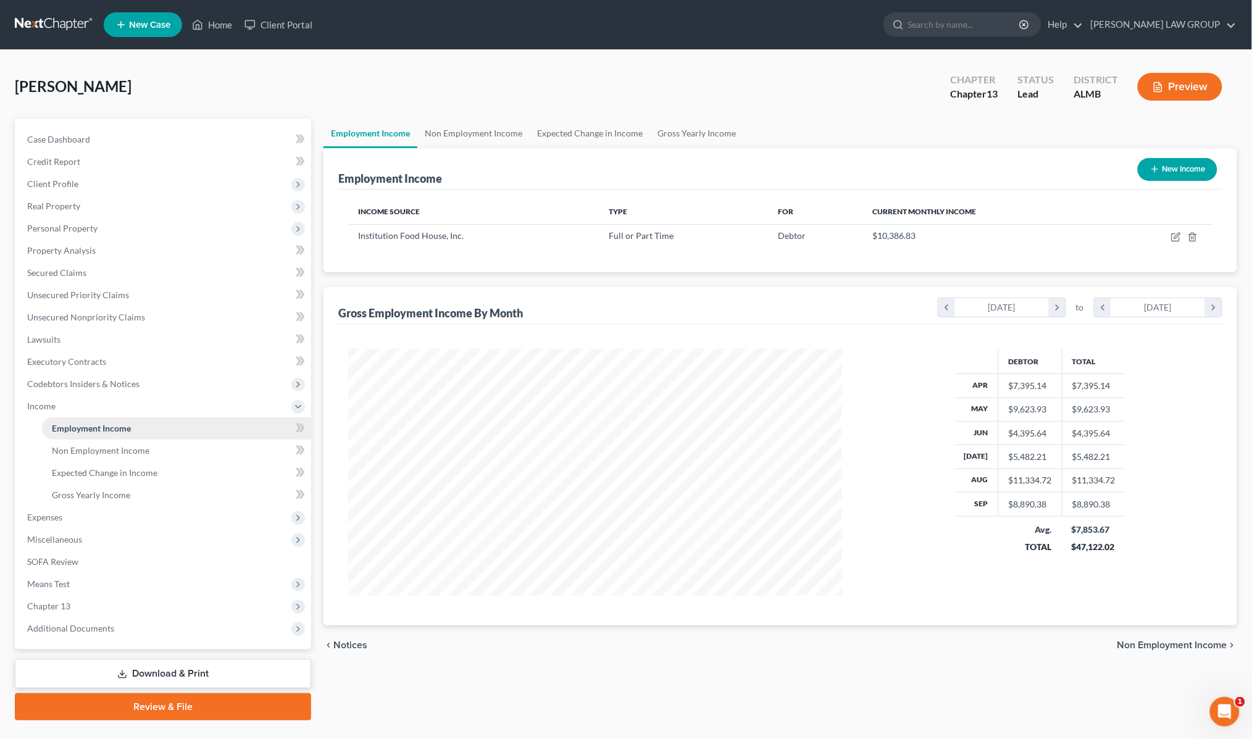
scroll to position [247, 519]
click at [72, 454] on link "Non Employment Income" at bounding box center [176, 450] width 269 height 22
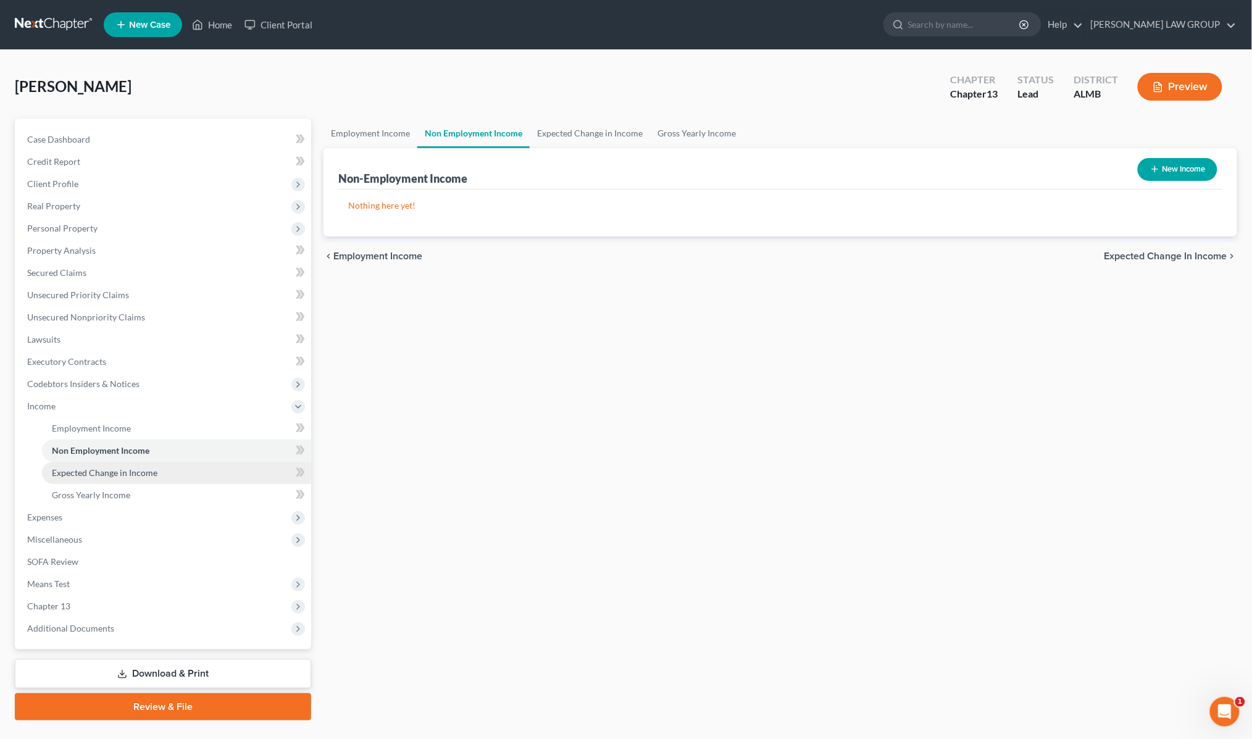
click at [83, 470] on span "Expected Change in Income" at bounding box center [105, 472] width 106 height 10
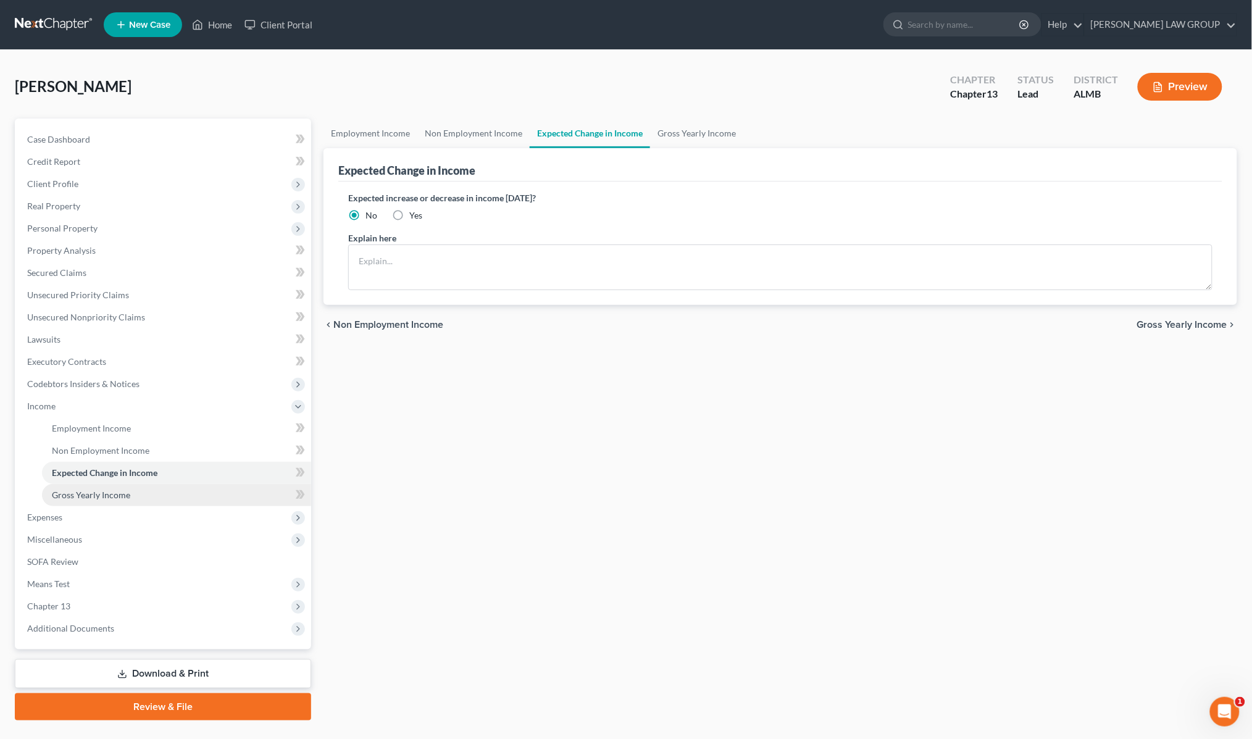
click at [81, 493] on span "Gross Yearly Income" at bounding box center [91, 494] width 78 height 10
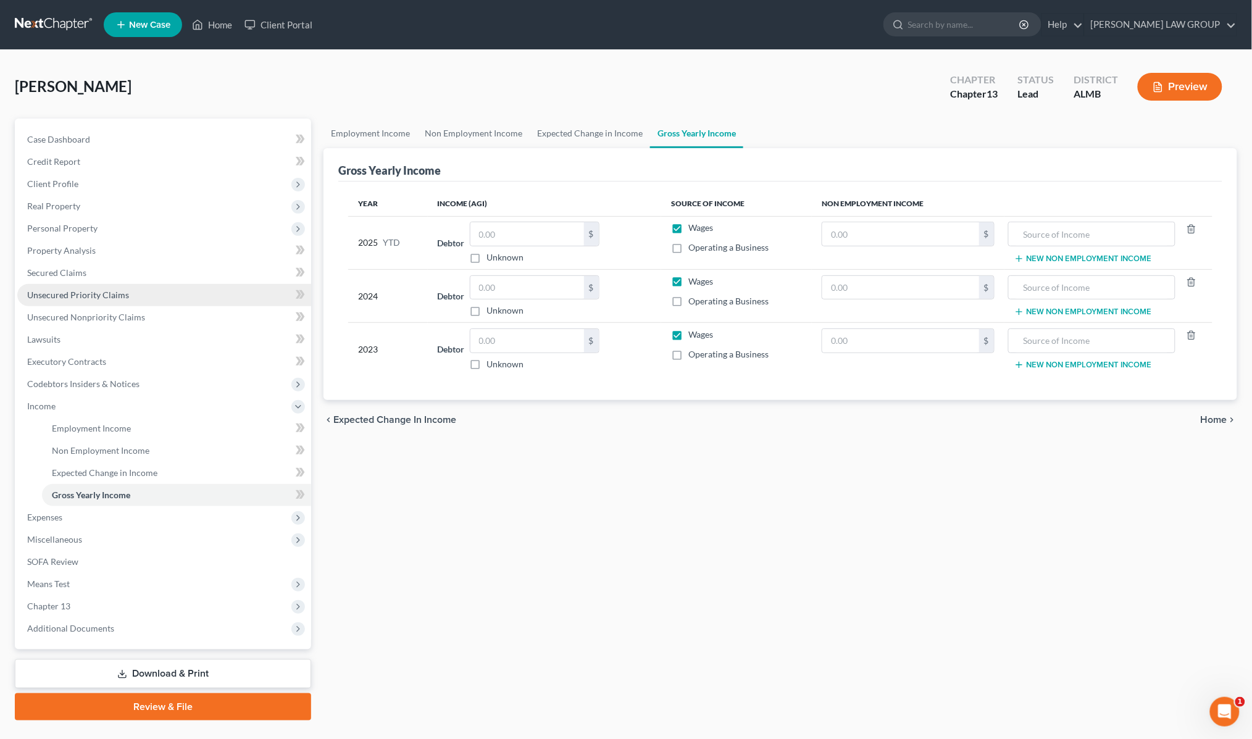
click at [78, 291] on span "Unsecured Priority Claims" at bounding box center [78, 294] width 102 height 10
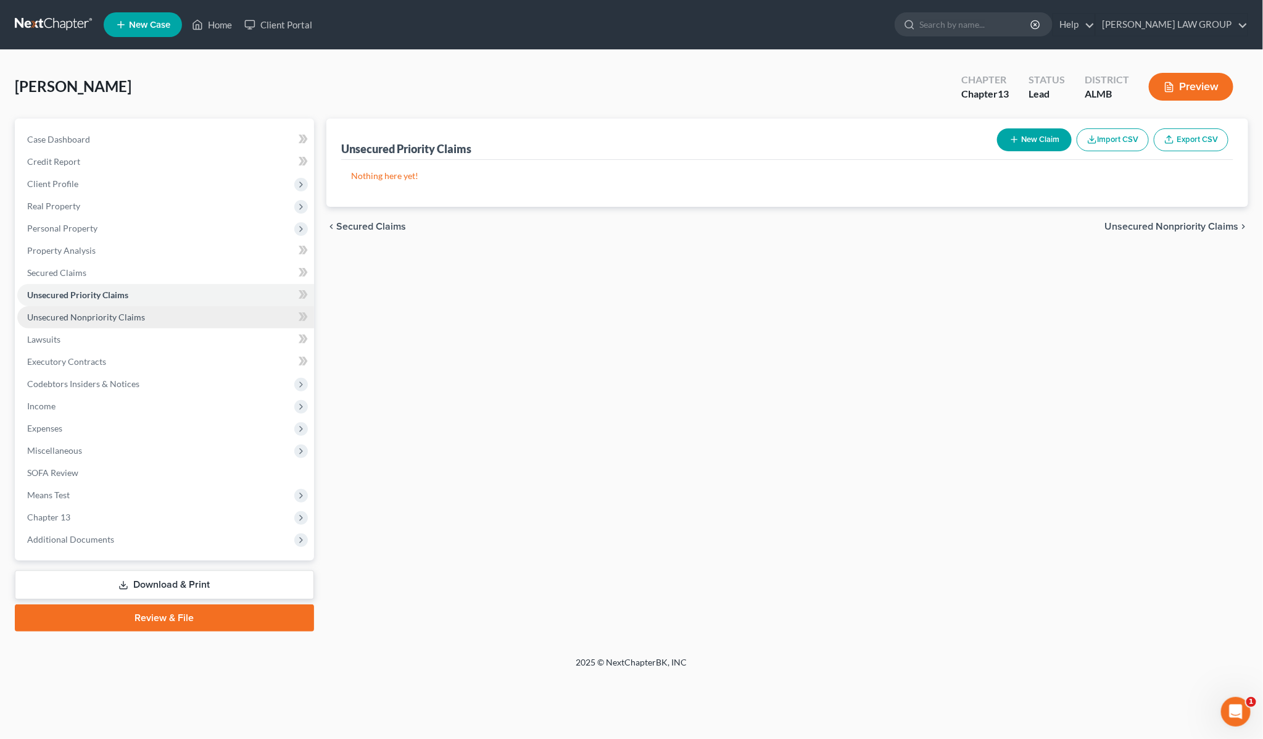
click at [66, 313] on span "Unsecured Nonpriority Claims" at bounding box center [86, 317] width 118 height 10
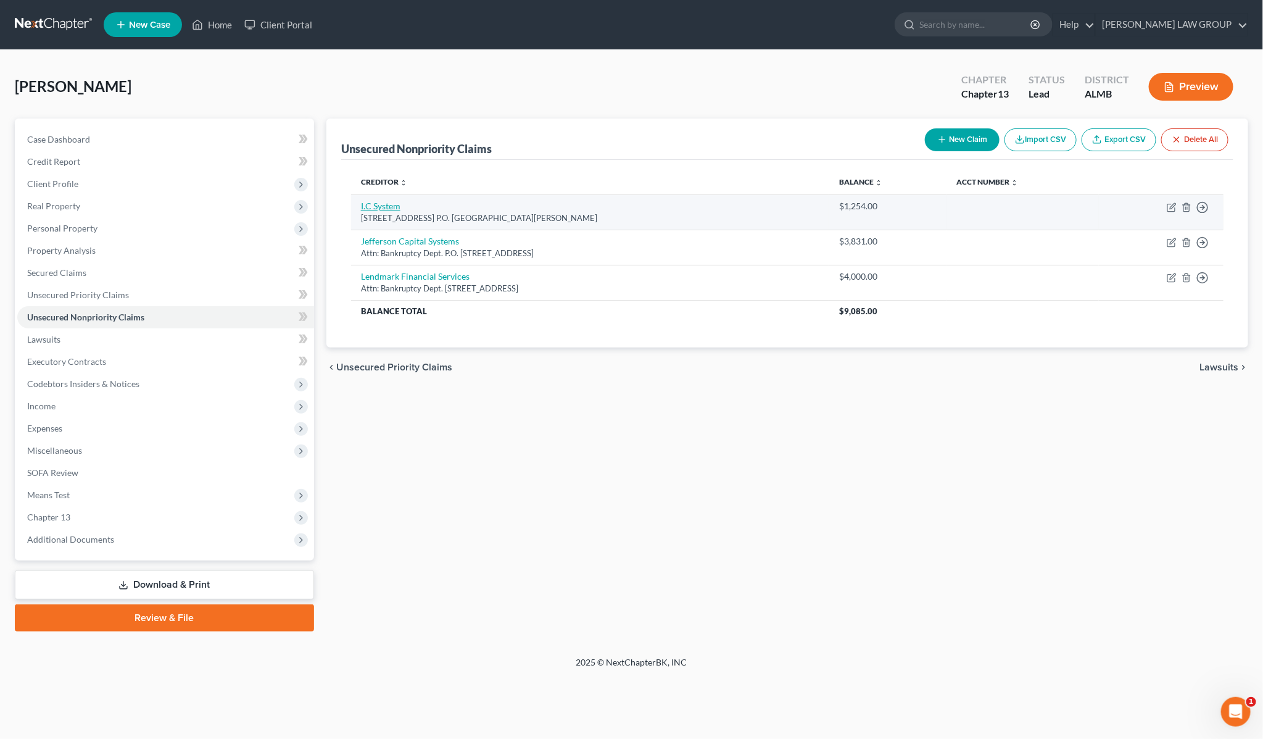
click at [368, 206] on link "I.C System" at bounding box center [381, 206] width 40 height 10
select select "24"
select select "0"
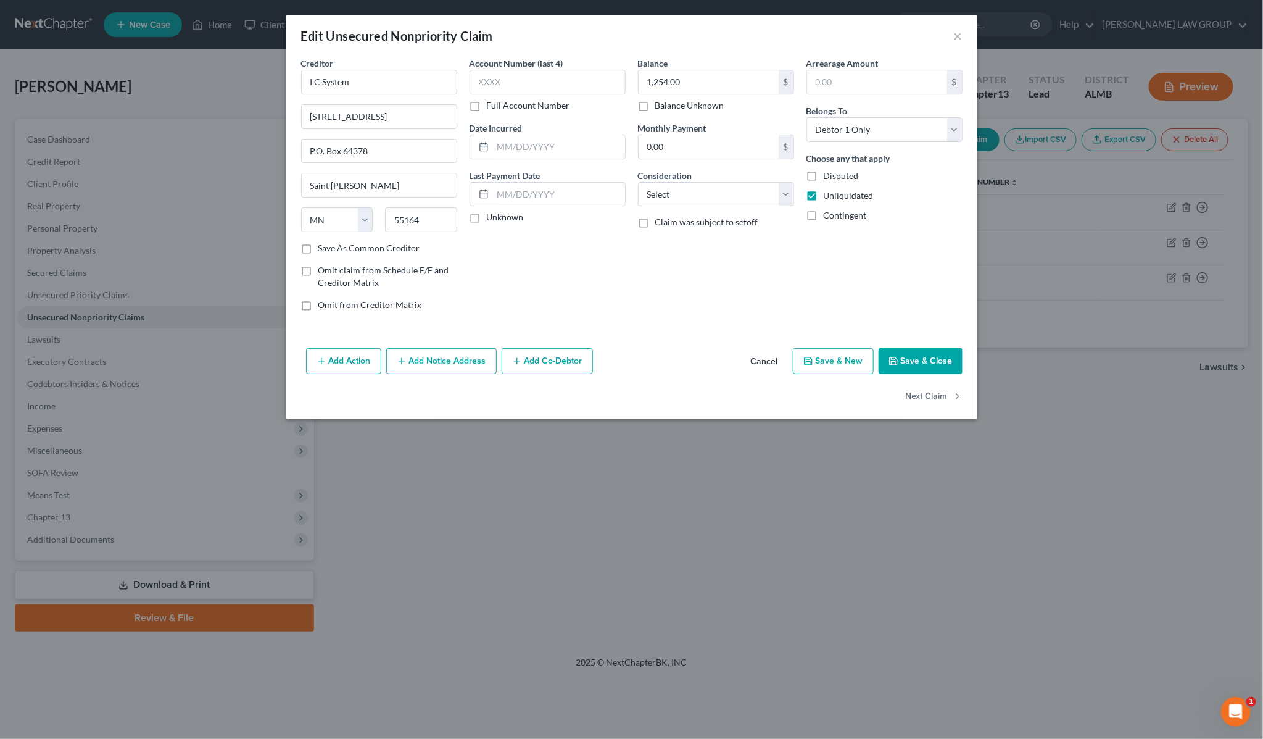
click at [843, 475] on div "Edit Unsecured Nonpriority Claim × Creditor * I.C System [STREET_ADDRESS] P.O. …" at bounding box center [631, 369] width 1263 height 739
click at [955, 38] on button "×" at bounding box center [958, 35] width 9 height 15
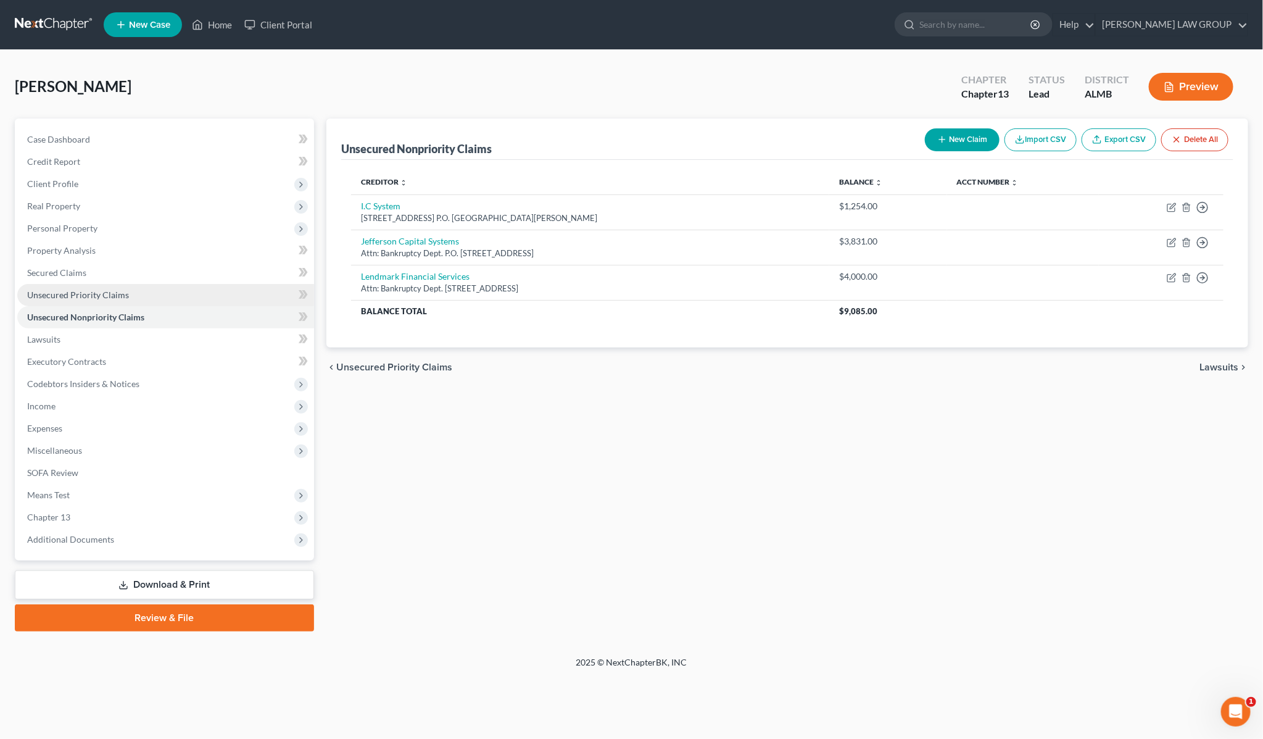
click at [81, 290] on span "Unsecured Priority Claims" at bounding box center [78, 294] width 102 height 10
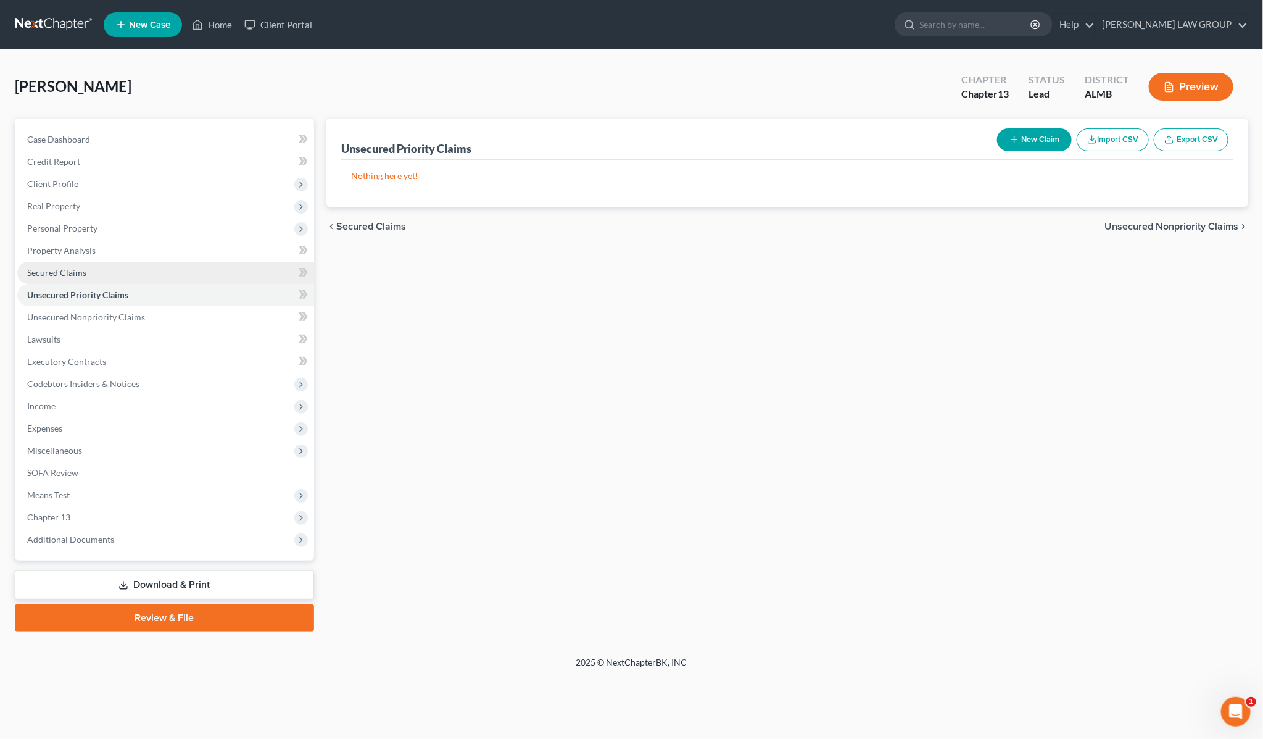
click at [74, 267] on span "Secured Claims" at bounding box center [56, 272] width 59 height 10
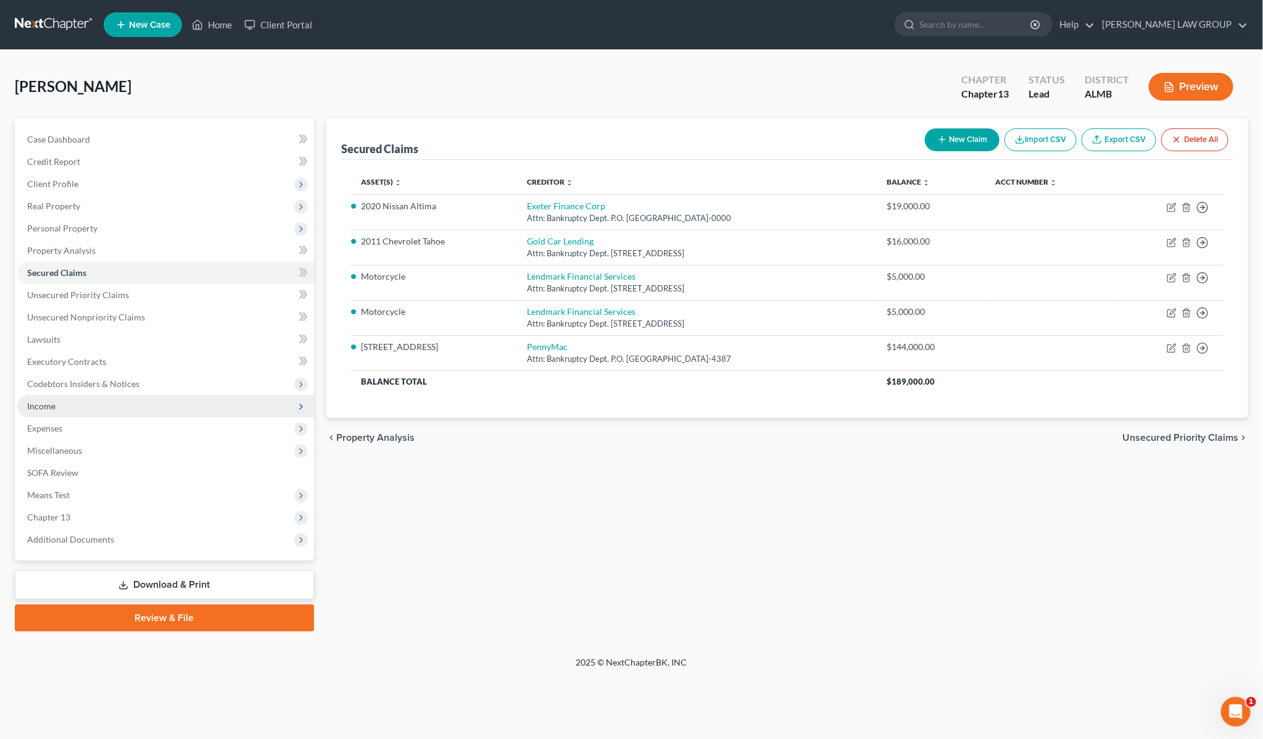
click at [73, 409] on span "Income" at bounding box center [165, 406] width 297 height 22
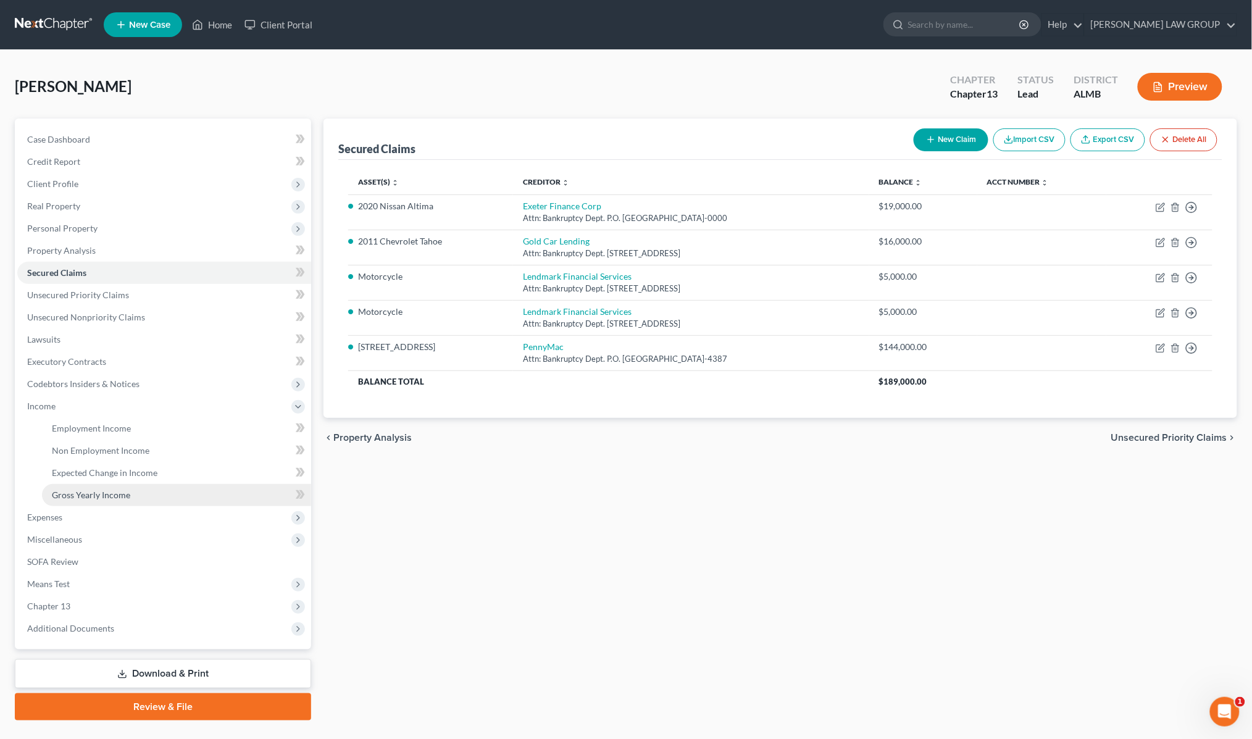
click at [97, 491] on span "Gross Yearly Income" at bounding box center [91, 494] width 78 height 10
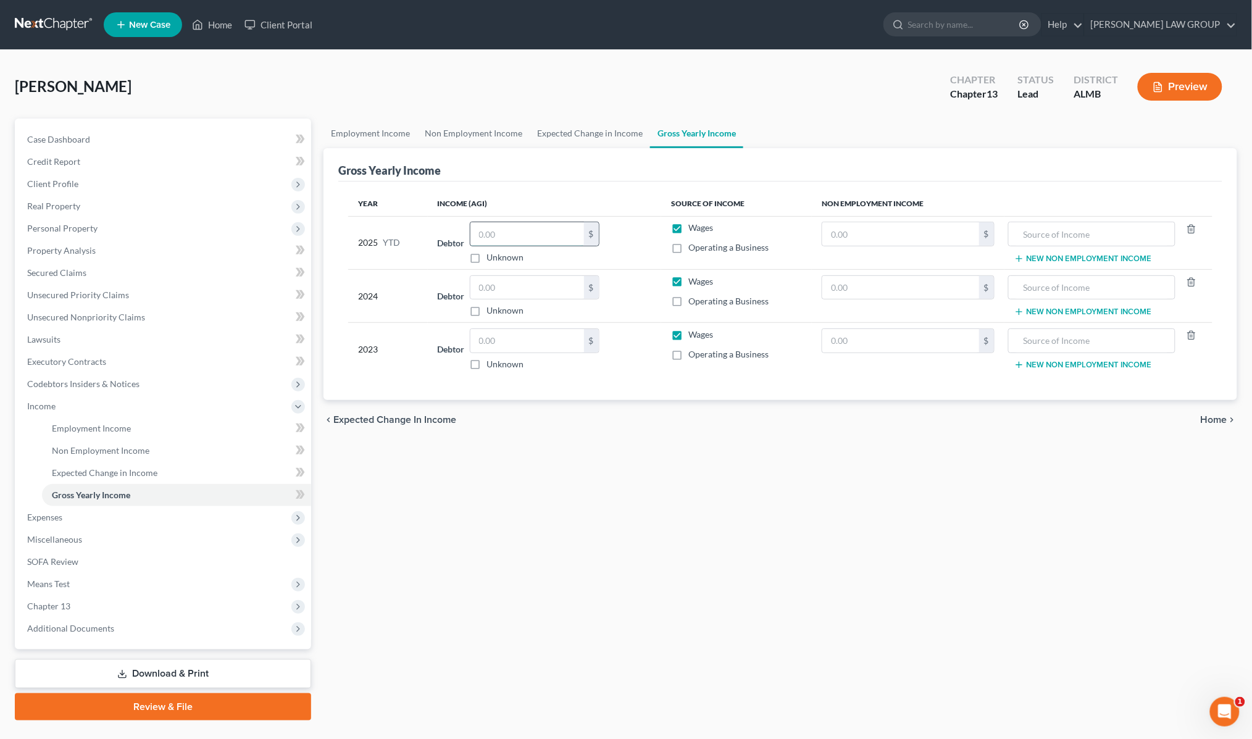
click at [496, 233] on input "text" at bounding box center [527, 233] width 114 height 23
type input "28,675"
click at [544, 285] on input "text" at bounding box center [527, 287] width 114 height 23
type input "65,837"
click at [514, 338] on input "text" at bounding box center [527, 340] width 114 height 23
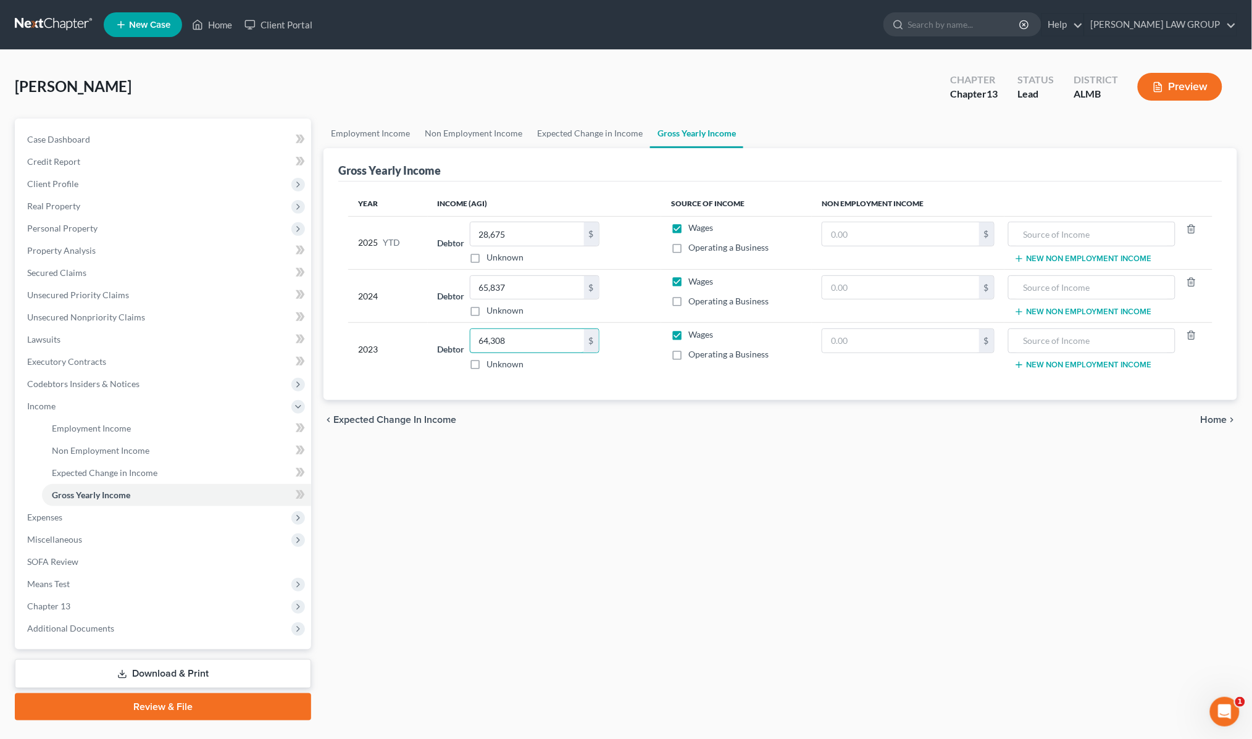
type input "64,308"
click at [577, 433] on div "chevron_left Expected Change in Income Home chevron_right" at bounding box center [779, 420] width 913 height 40
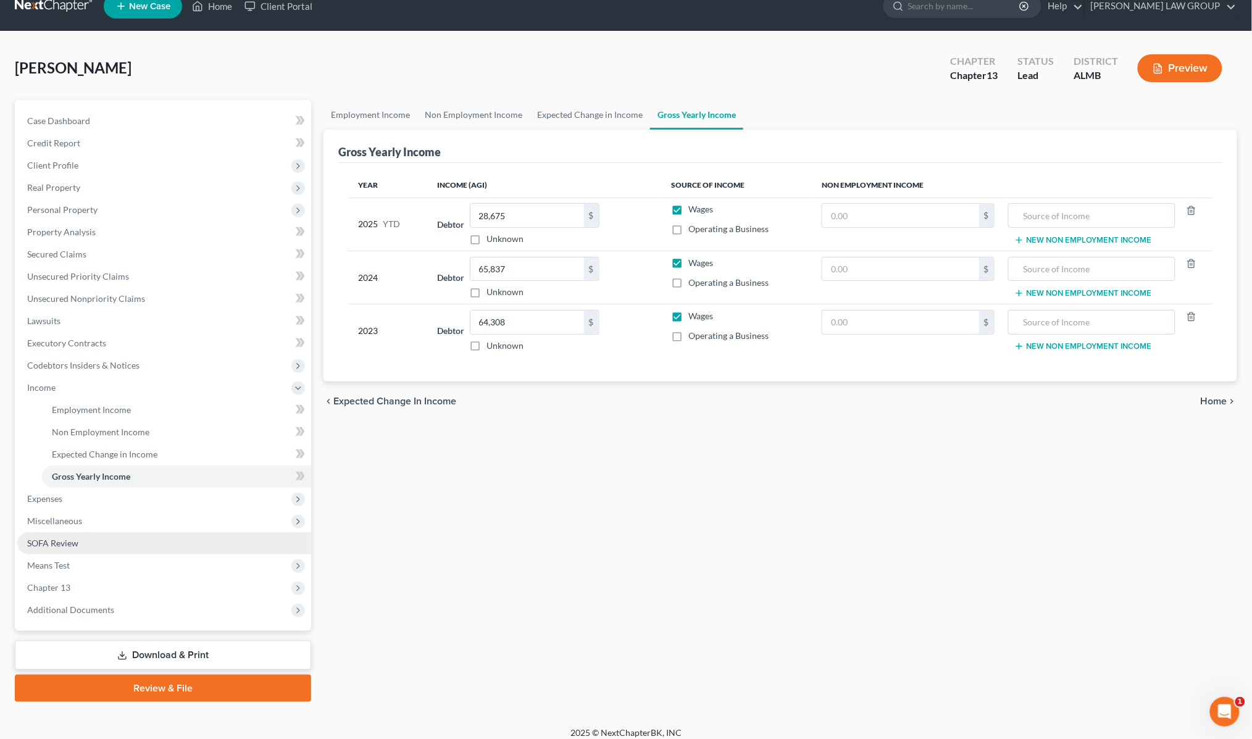
scroll to position [27, 0]
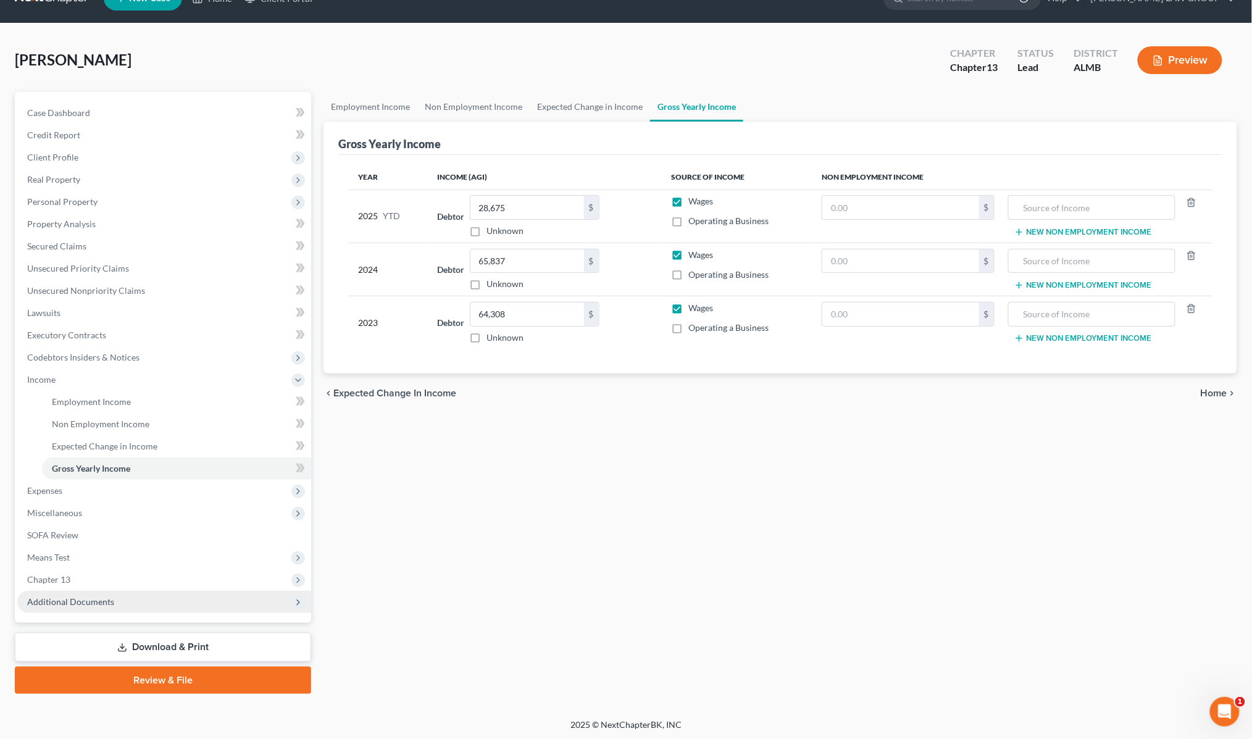
click at [165, 602] on span "Additional Documents" at bounding box center [164, 602] width 294 height 22
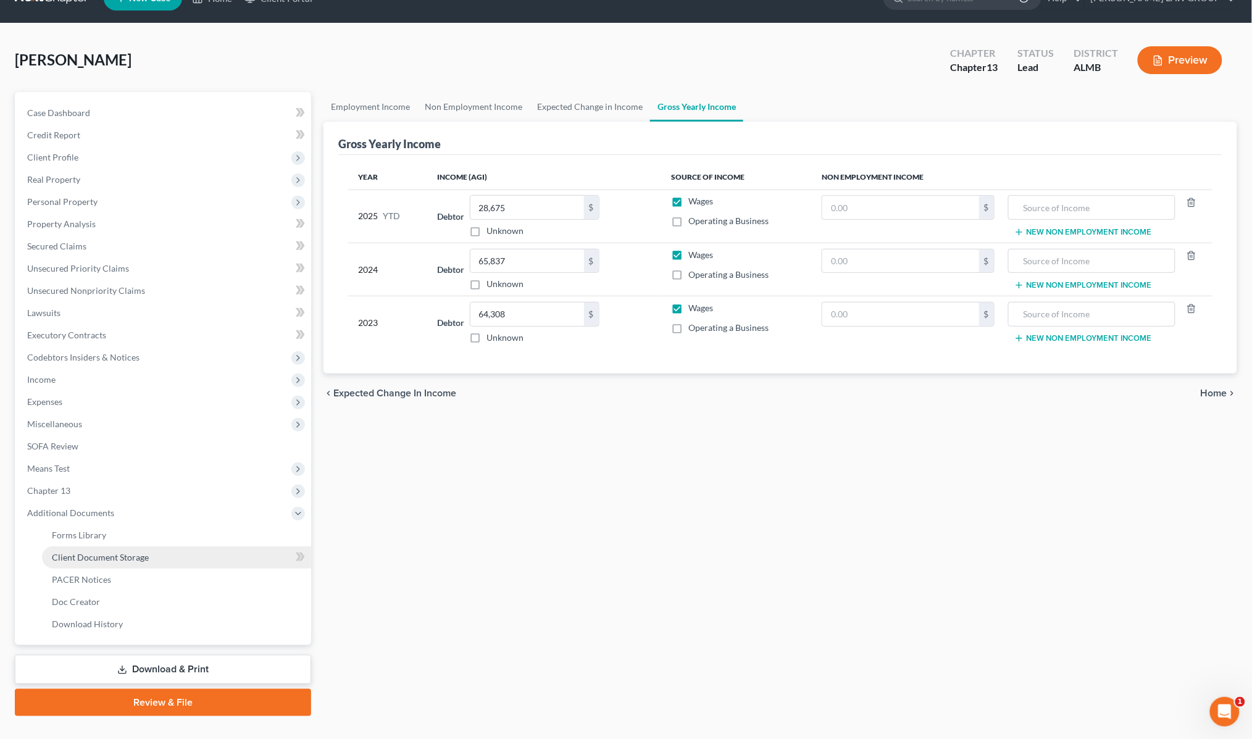
click at [148, 556] on link "Client Document Storage" at bounding box center [176, 557] width 269 height 22
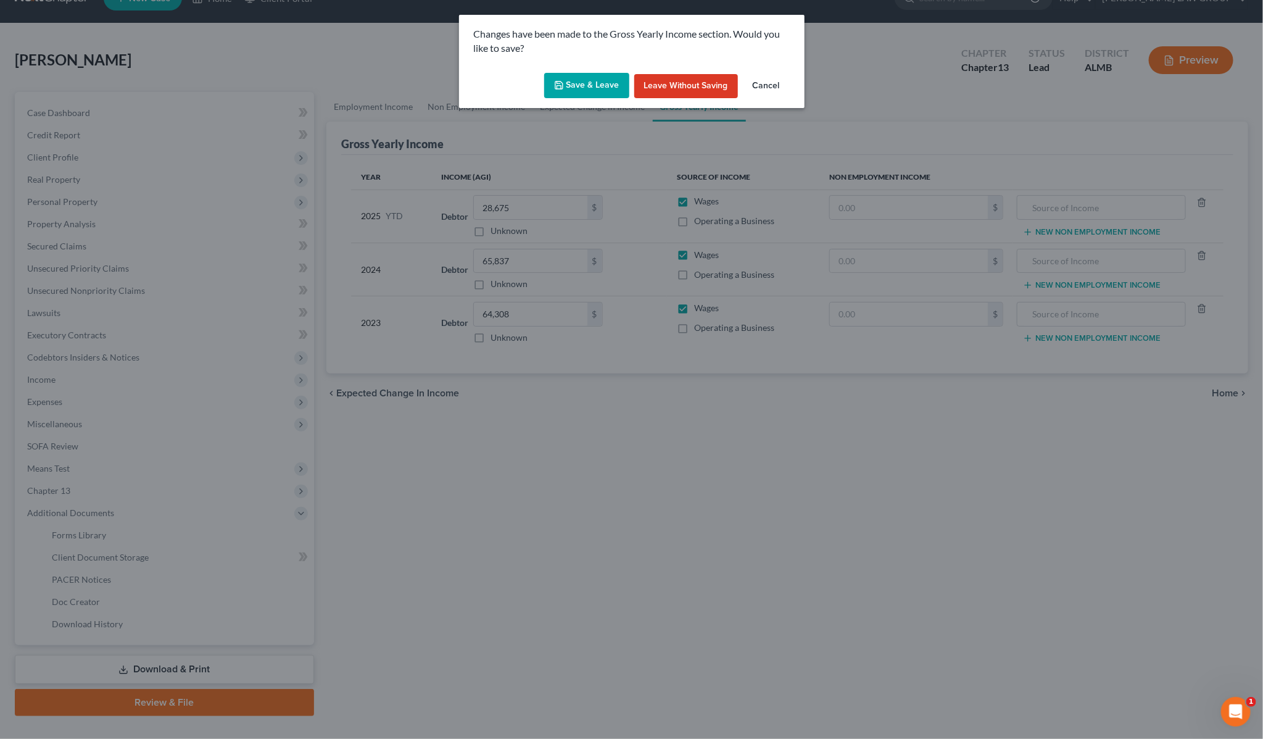
click at [602, 93] on button "Save & Leave" at bounding box center [586, 86] width 85 height 26
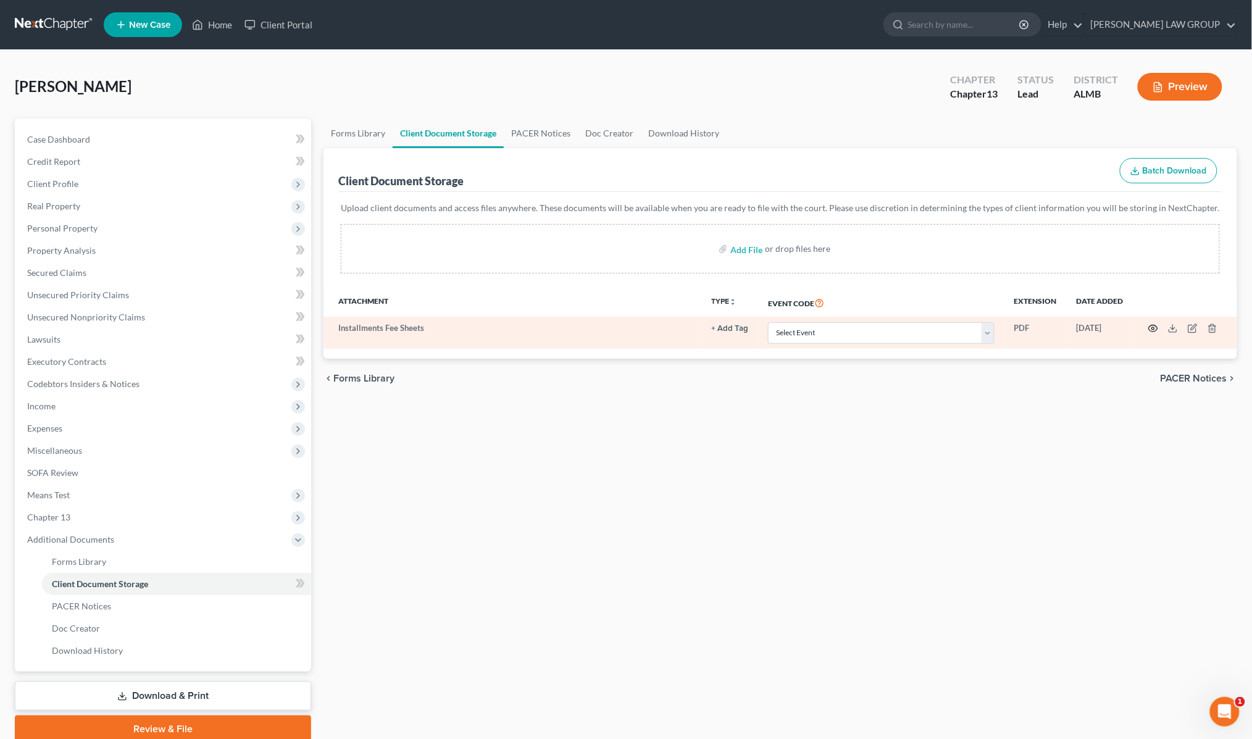
click at [1152, 326] on icon "button" at bounding box center [1153, 328] width 10 height 10
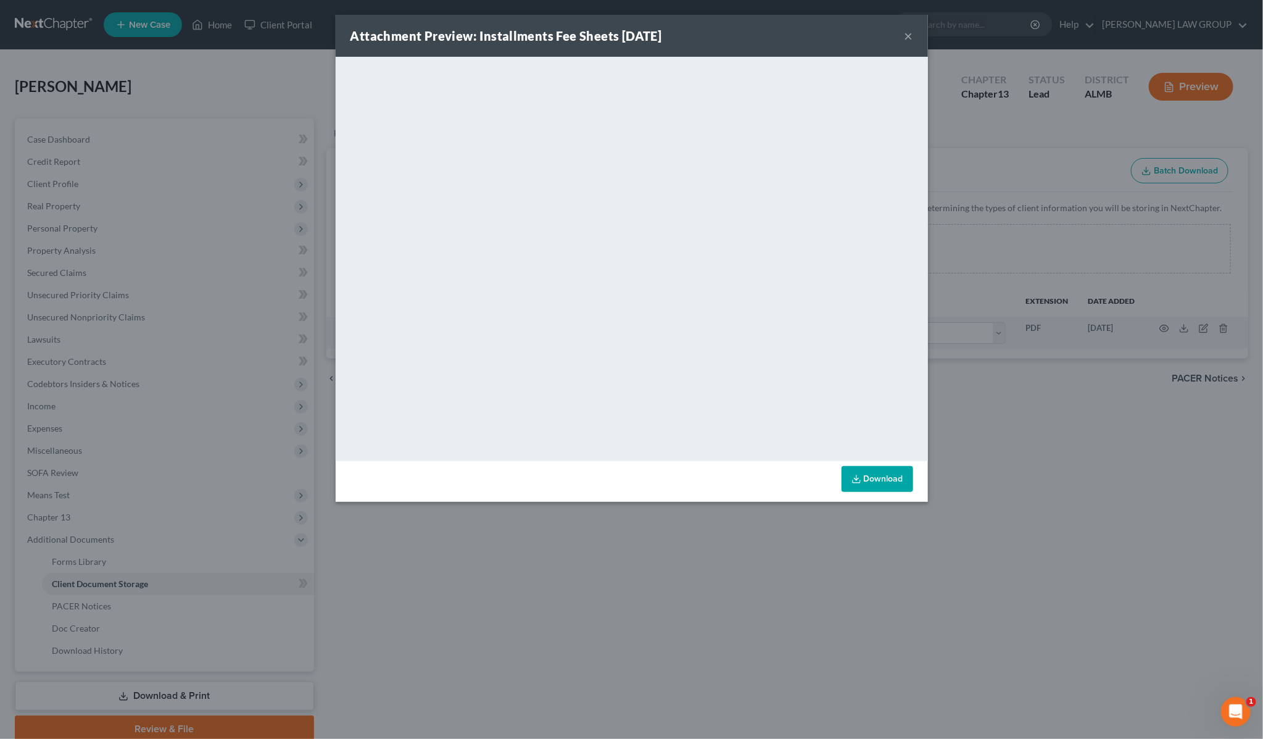
click at [906, 33] on button "×" at bounding box center [909, 35] width 9 height 15
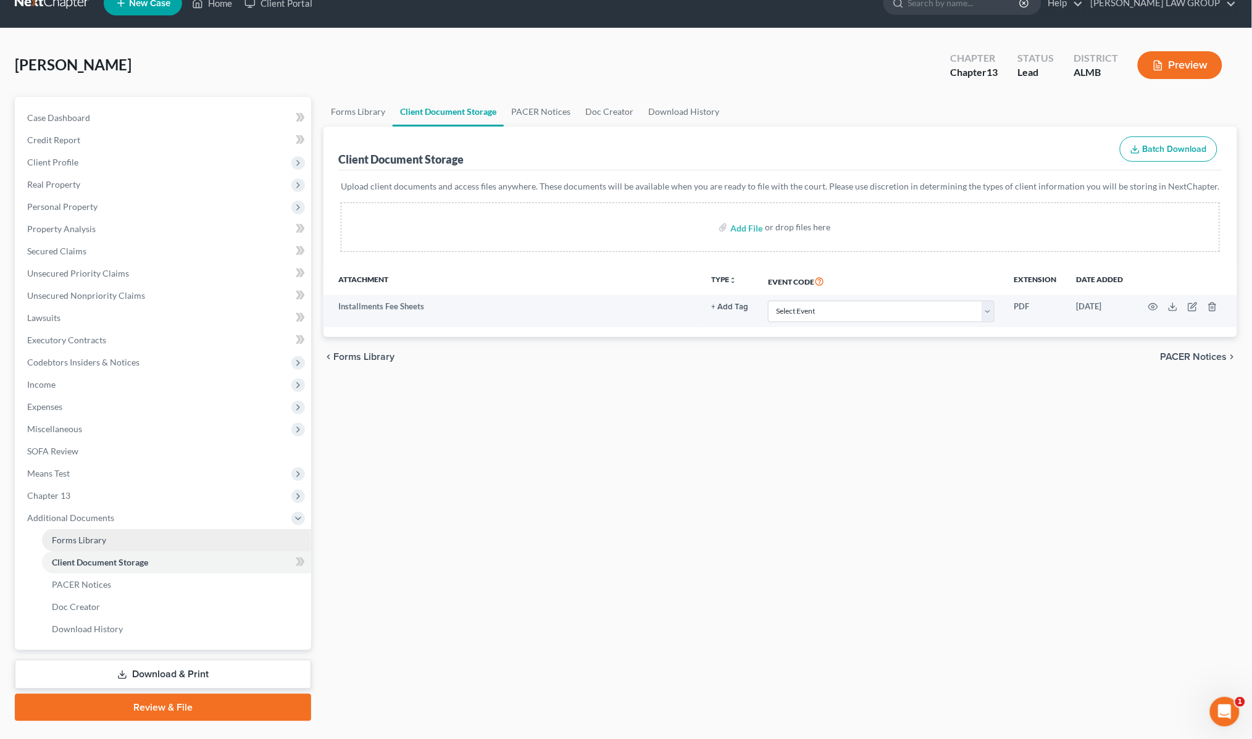
scroll to position [49, 0]
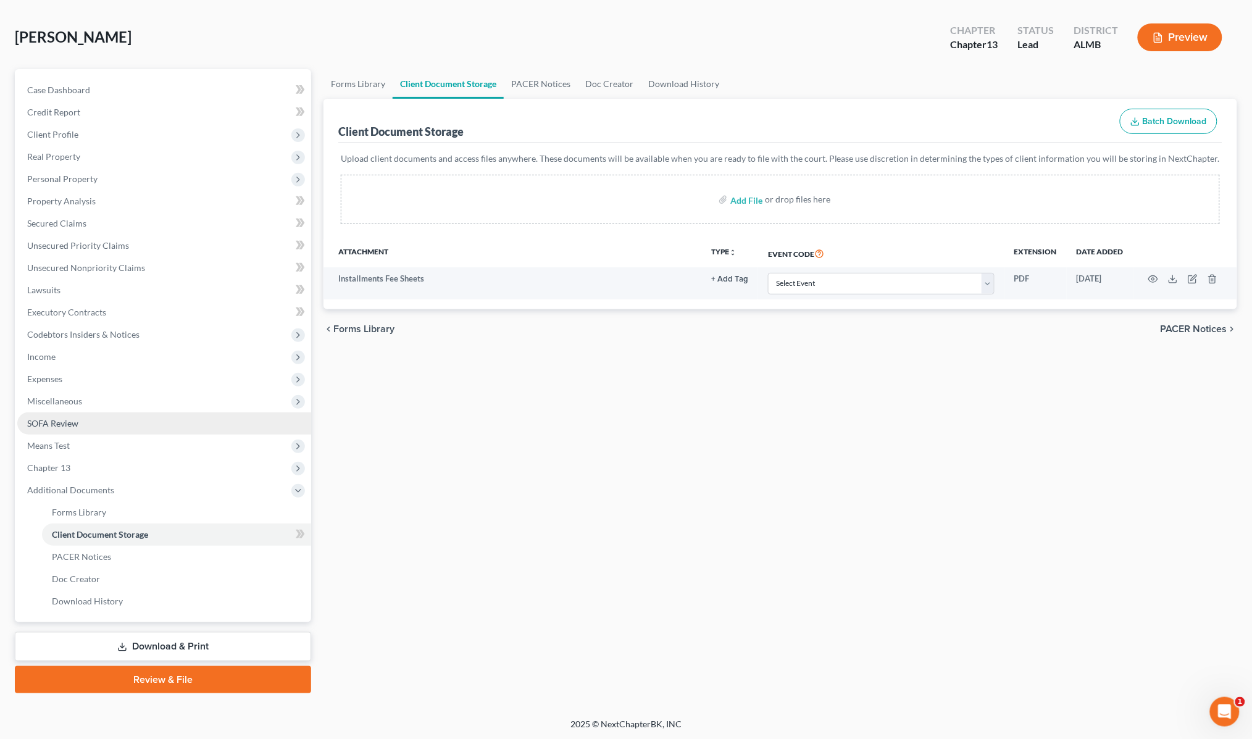
click at [93, 423] on link "SOFA Review" at bounding box center [164, 423] width 294 height 22
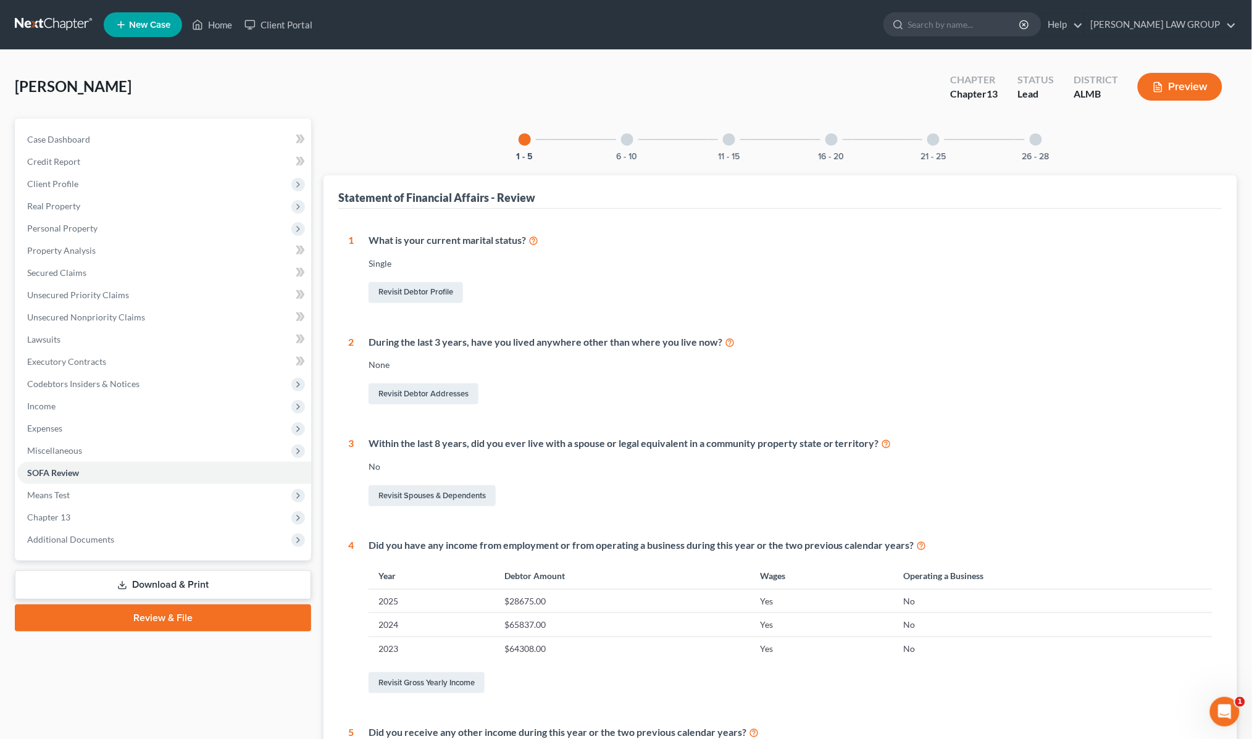
click at [168, 588] on link "Download & Print" at bounding box center [163, 584] width 296 height 29
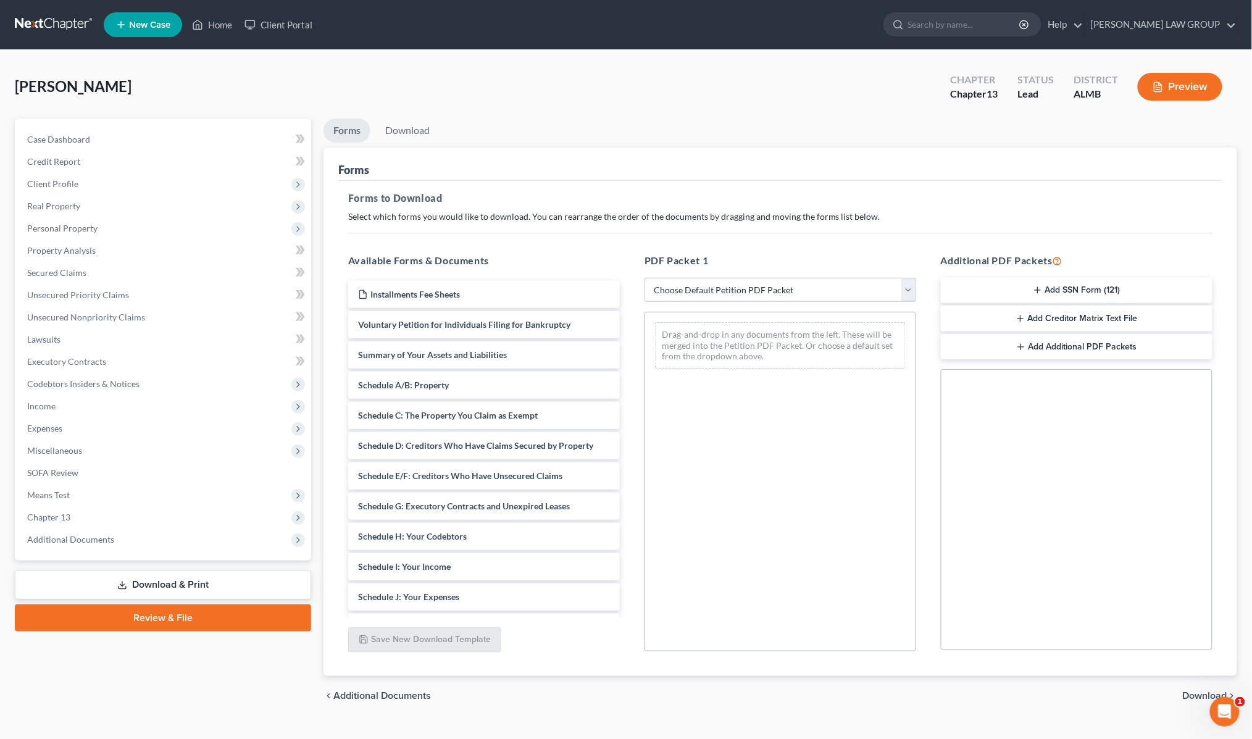
click at [680, 288] on select "Choose Default Petition PDF Packet Complete Bankruptcy Petition (all forms and …" at bounding box center [780, 290] width 272 height 25
select select "0"
click at [644, 278] on select "Choose Default Petition PDF Packet Complete Bankruptcy Petition (all forms and …" at bounding box center [780, 290] width 272 height 25
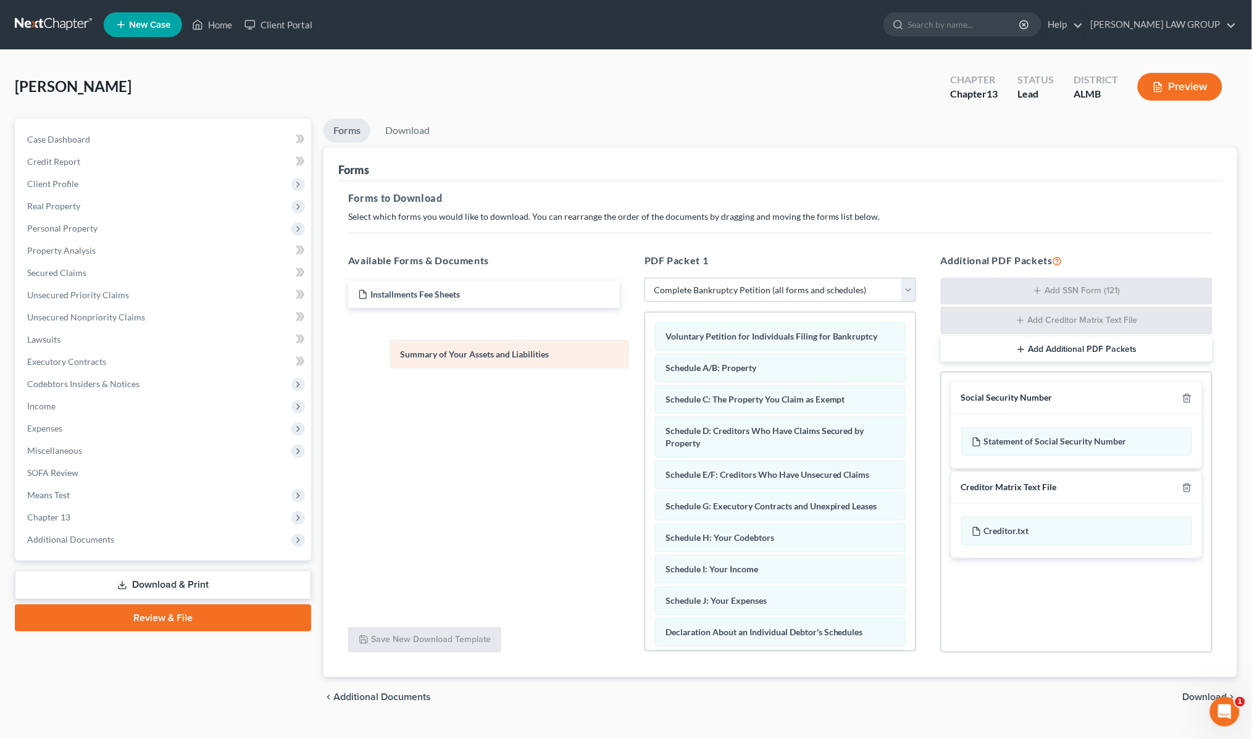
drag, startPoint x: 749, startPoint y: 365, endPoint x: 454, endPoint y: 360, distance: 294.5
click at [645, 352] on div "Summary of Your Assets and Liabilities Voluntary Petition for Individuals Filin…" at bounding box center [780, 615] width 270 height 607
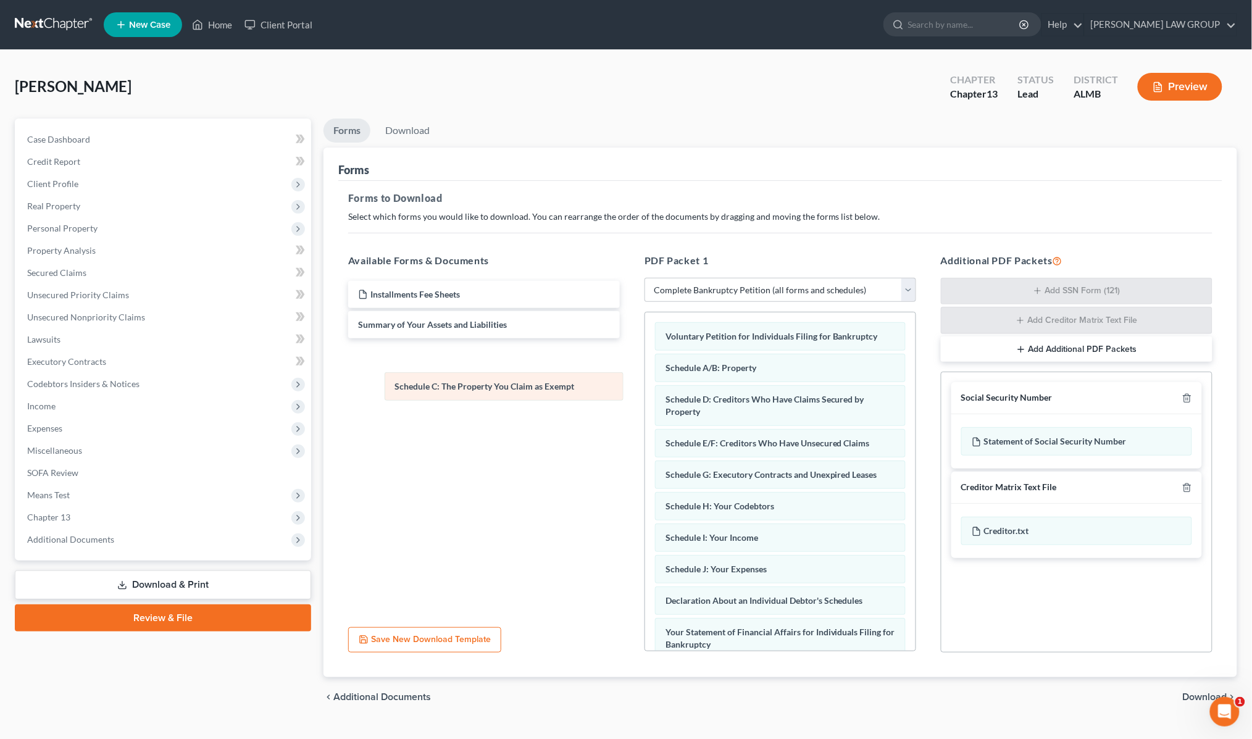
drag, startPoint x: 753, startPoint y: 399, endPoint x: 433, endPoint y: 391, distance: 319.8
click at [645, 386] on div "Schedule C: The Property You Claim as Exempt Voluntary Petition for Individuals…" at bounding box center [780, 599] width 270 height 575
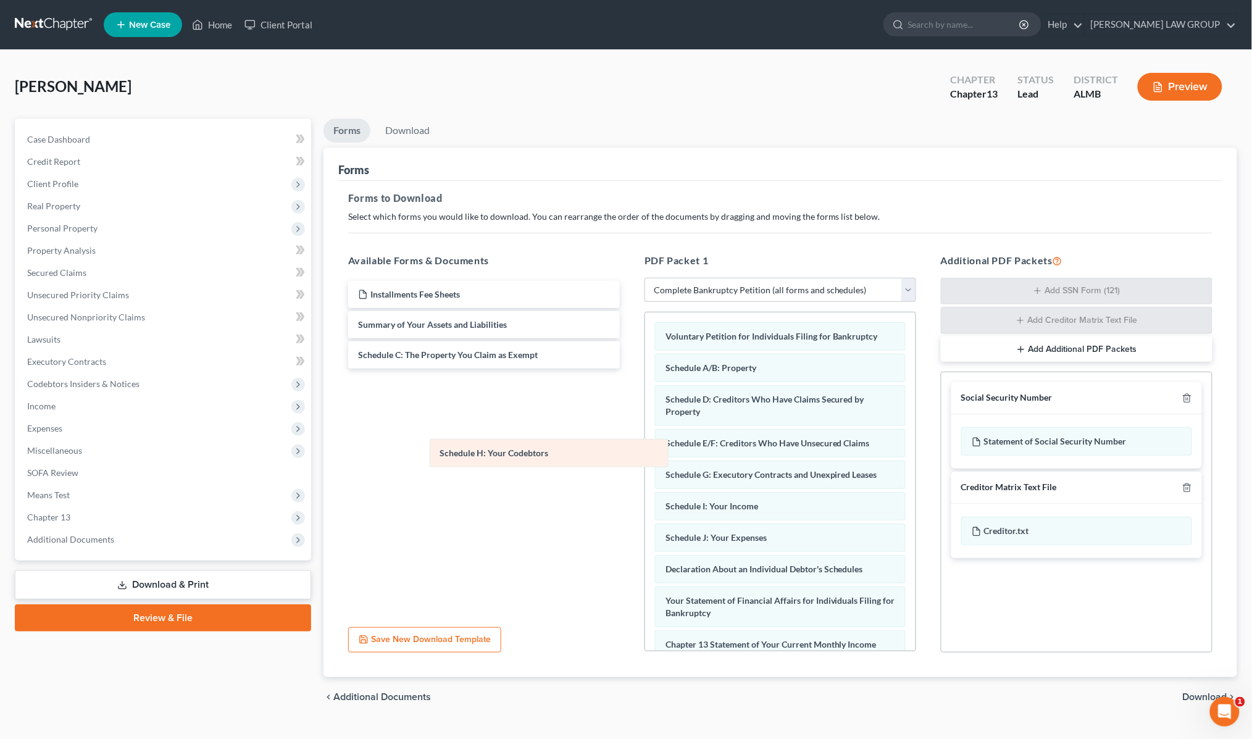
drag, startPoint x: 755, startPoint y: 506, endPoint x: 510, endPoint y: 441, distance: 252.9
click at [645, 439] on div "Schedule H: Your Codebtors Voluntary Petition for Individuals Filing for Bankru…" at bounding box center [780, 584] width 270 height 544
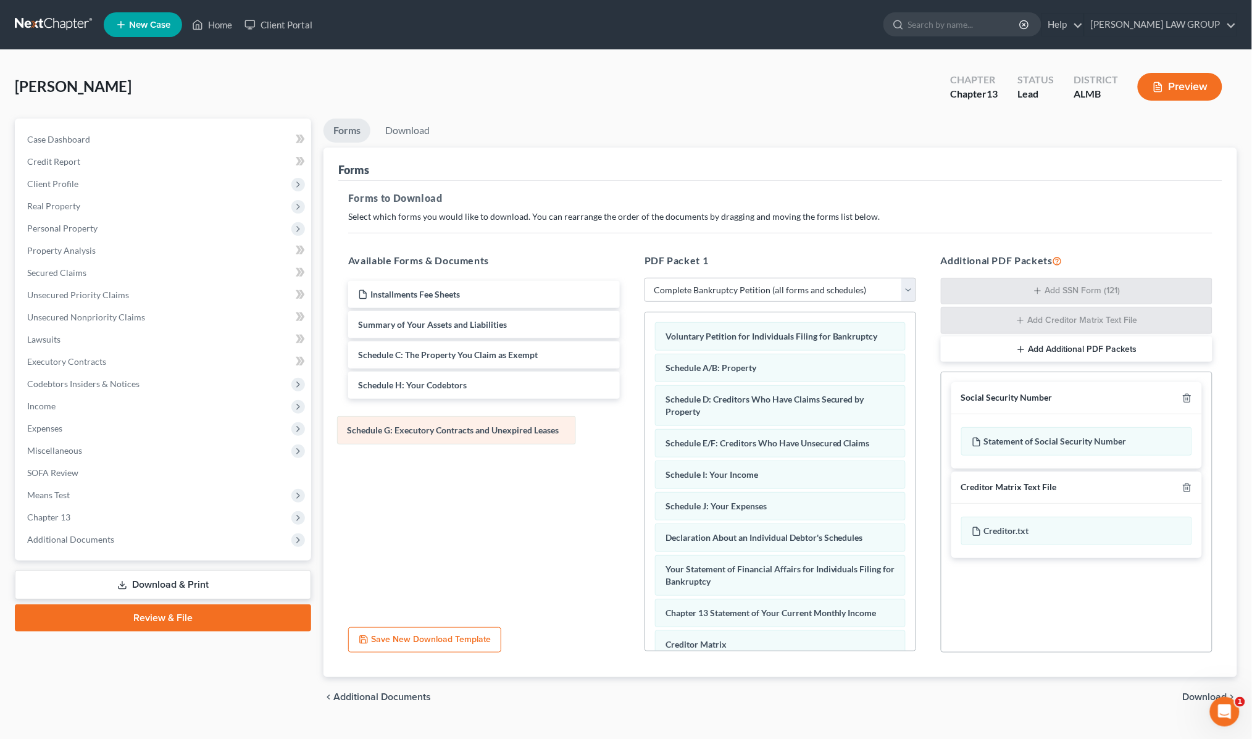
drag, startPoint x: 730, startPoint y: 473, endPoint x: 418, endPoint y: 427, distance: 315.2
click at [645, 423] on div "Schedule G: Executory Contracts and Unexpired Leases Voluntary Petition for Ind…" at bounding box center [780, 568] width 270 height 512
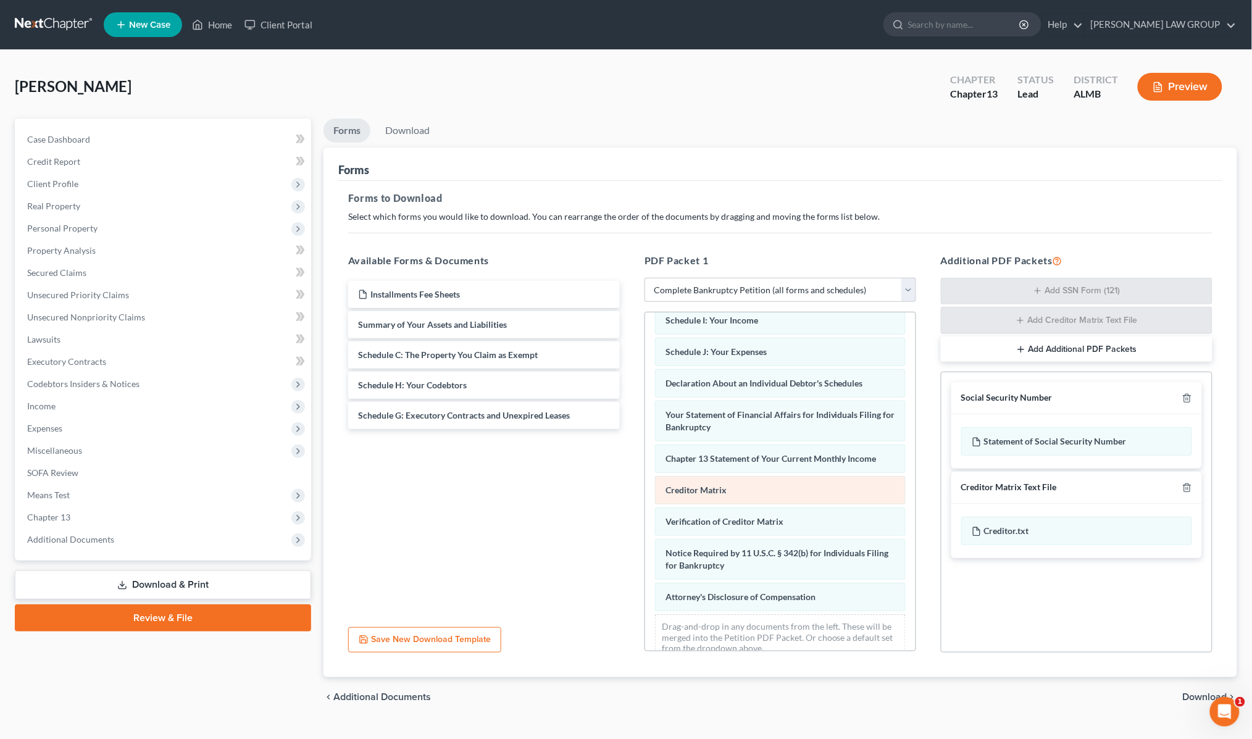
scroll to position [146, 0]
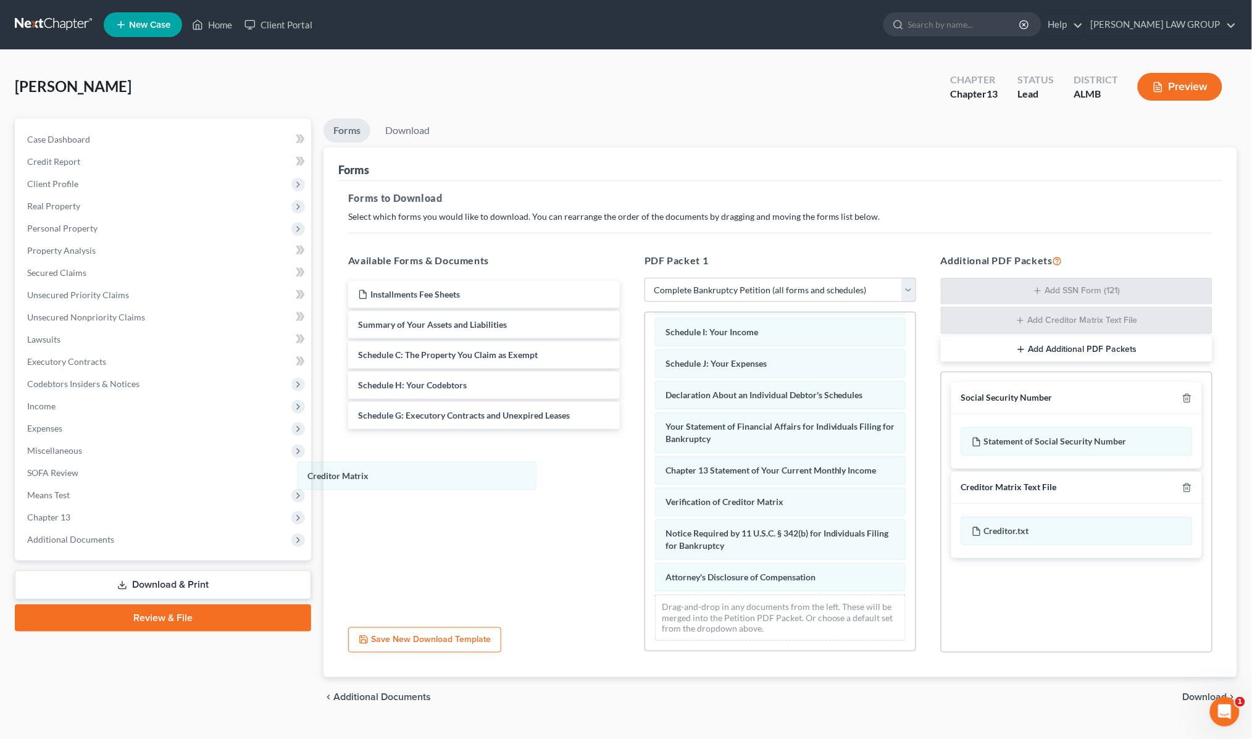
drag, startPoint x: 770, startPoint y: 497, endPoint x: 762, endPoint y: 497, distance: 7.4
click at [645, 480] on div "Creditor Matrix Voluntary Petition for Individuals Filing for Bankruptcy Schedu…" at bounding box center [780, 410] width 270 height 481
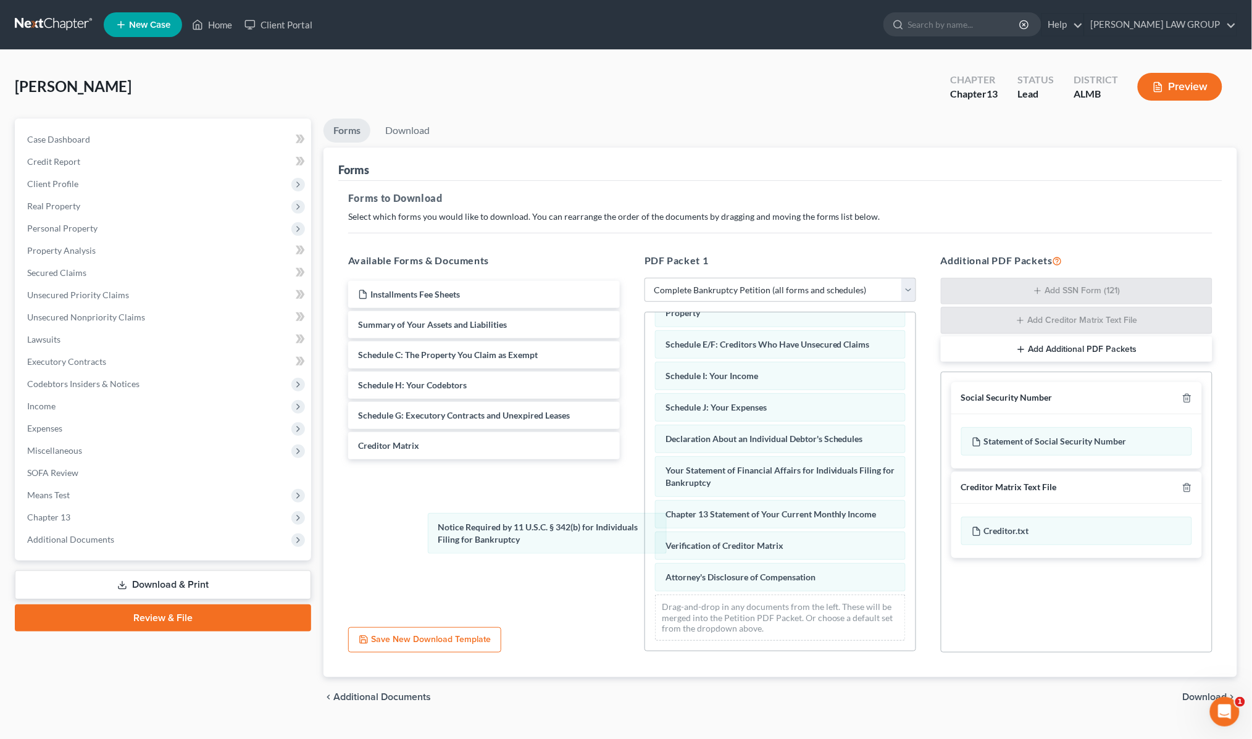
click at [645, 528] on div "Notice Required by 11 U.S.C. § 342(b) for Individuals Filing for Bankruptcy Vol…" at bounding box center [780, 432] width 270 height 437
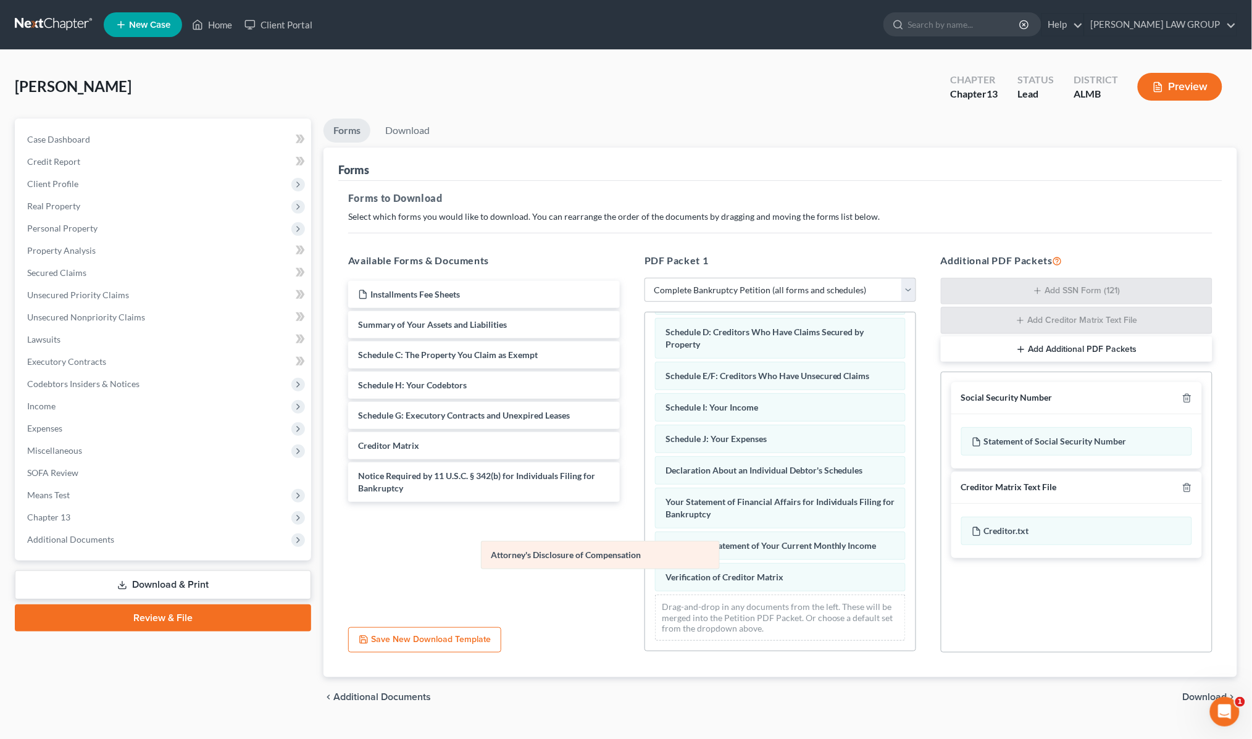
scroll to position [70, 0]
drag, startPoint x: 715, startPoint y: 576, endPoint x: 483, endPoint y: 532, distance: 236.2
click at [645, 534] on div "Attorney's Disclosure of Compensation Voluntary Petition for Individuals Filing…" at bounding box center [780, 448] width 270 height 406
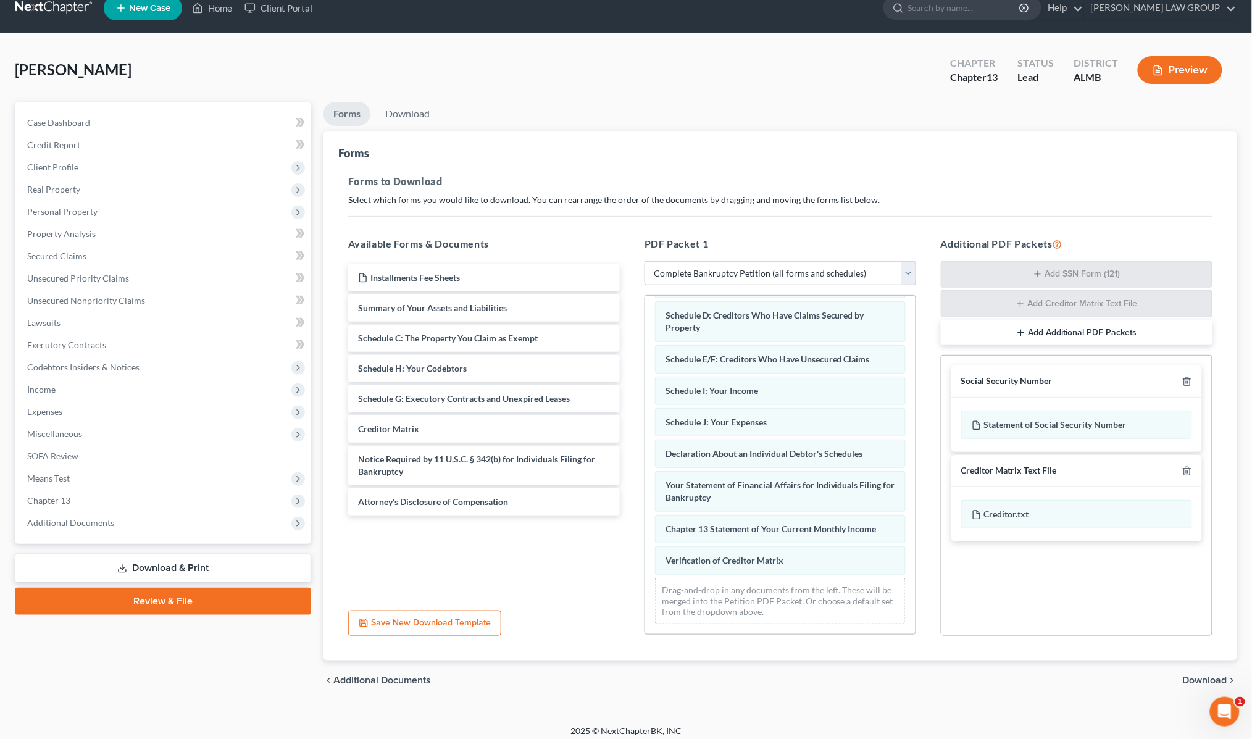
scroll to position [25, 0]
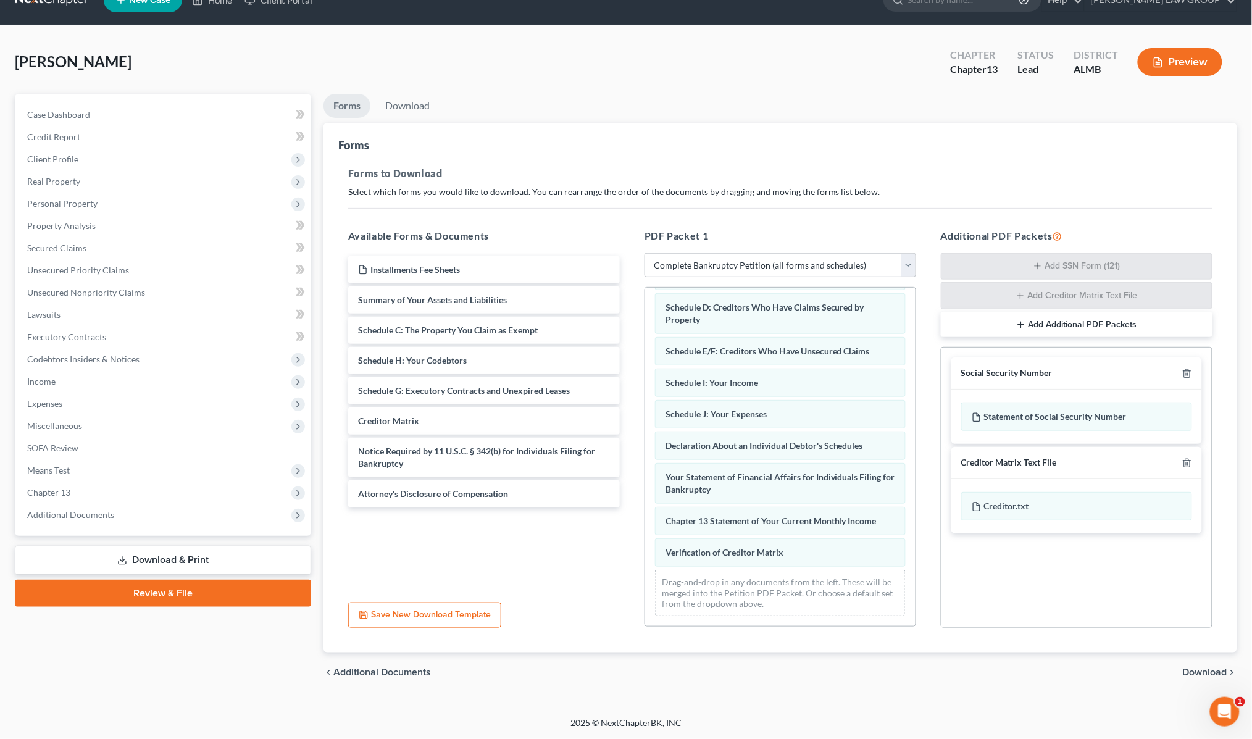
click at [1187, 668] on span "Download" at bounding box center [1205, 672] width 44 height 10
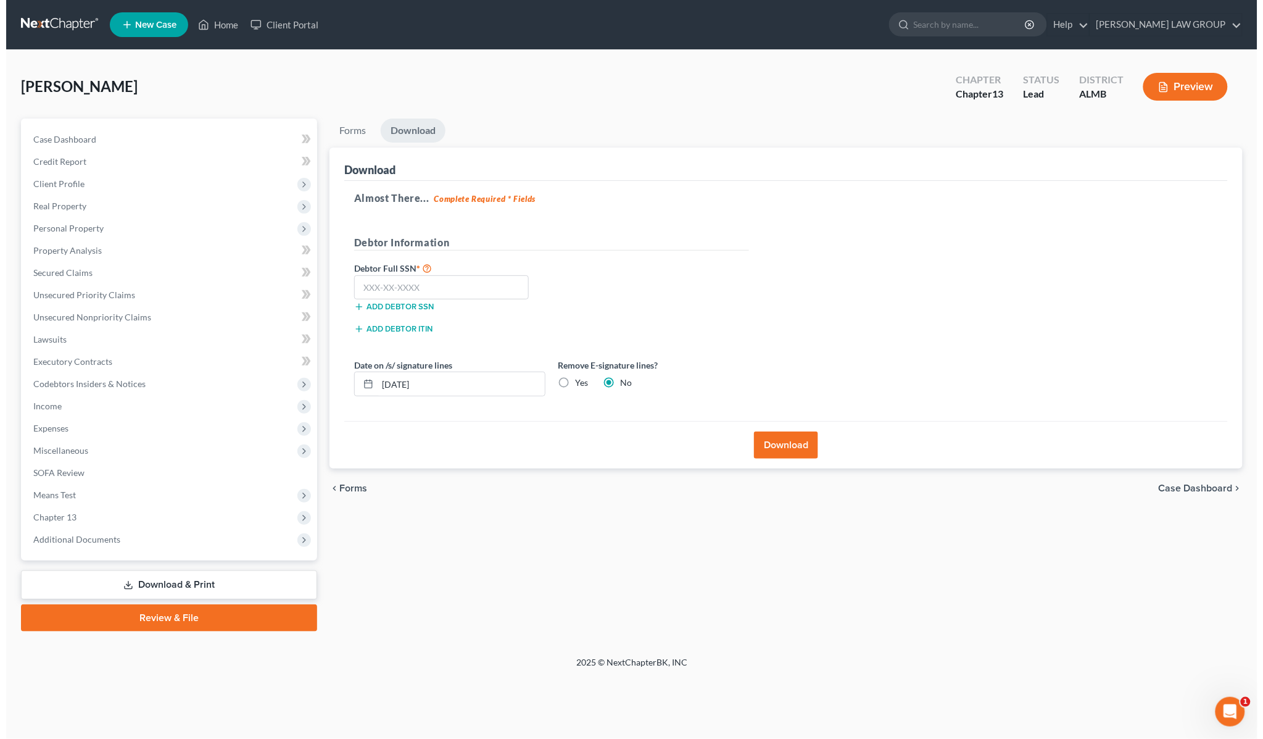
scroll to position [0, 0]
click at [473, 286] on input "text" at bounding box center [438, 287] width 175 height 25
type input "428-37-4889"
click at [781, 442] on button "Download" at bounding box center [787, 444] width 64 height 27
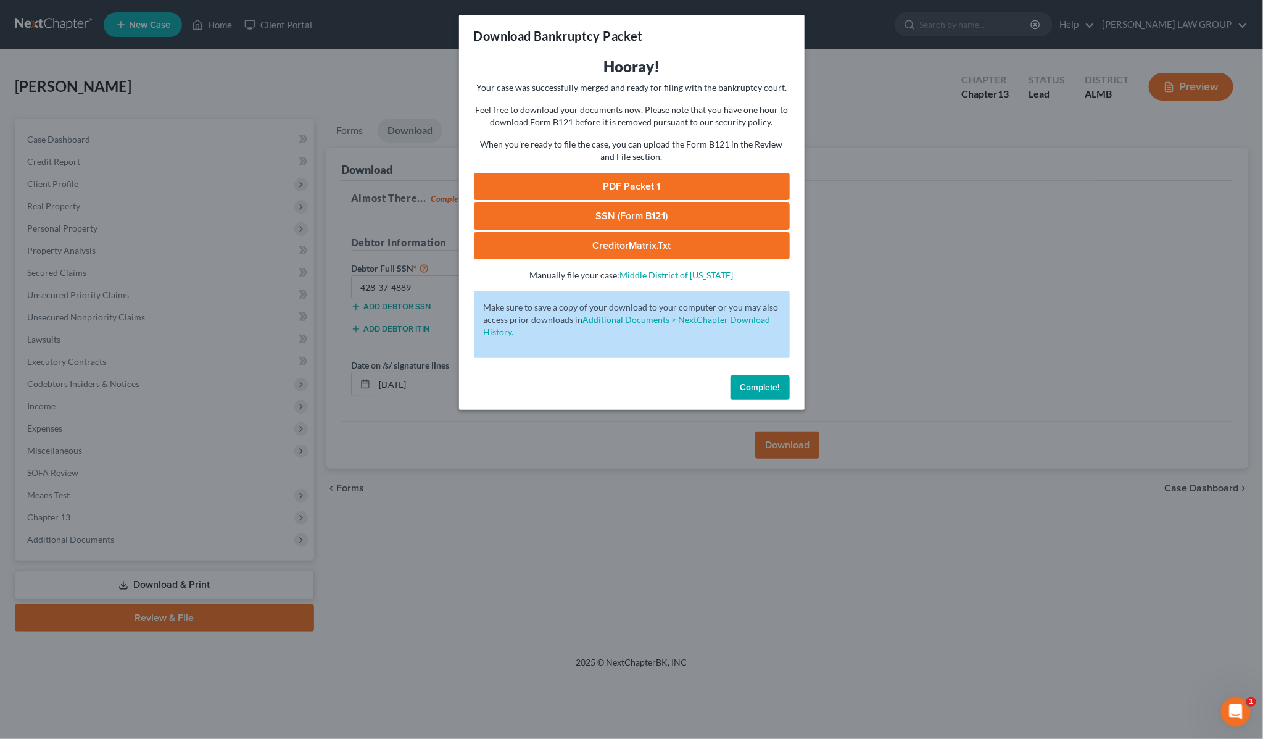
click at [683, 215] on link "SSN (Form B121)" at bounding box center [632, 215] width 316 height 27
click at [675, 183] on link "PDF Packet 1" at bounding box center [632, 186] width 316 height 27
click at [938, 195] on div "Download Bankruptcy Packet Hooray! Your case was successfully merged and ready …" at bounding box center [631, 369] width 1263 height 739
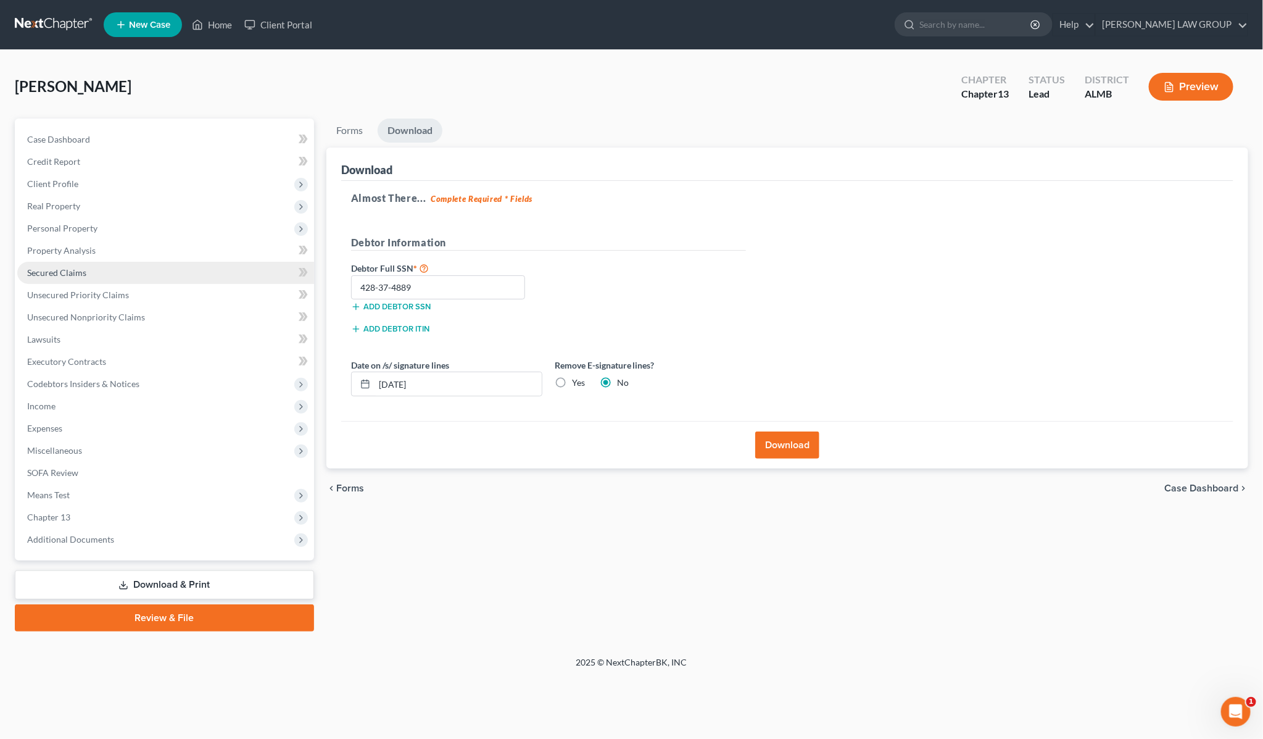
click at [70, 267] on span "Secured Claims" at bounding box center [56, 272] width 59 height 10
